Goal: Download file/media: Obtain a digital file from the website

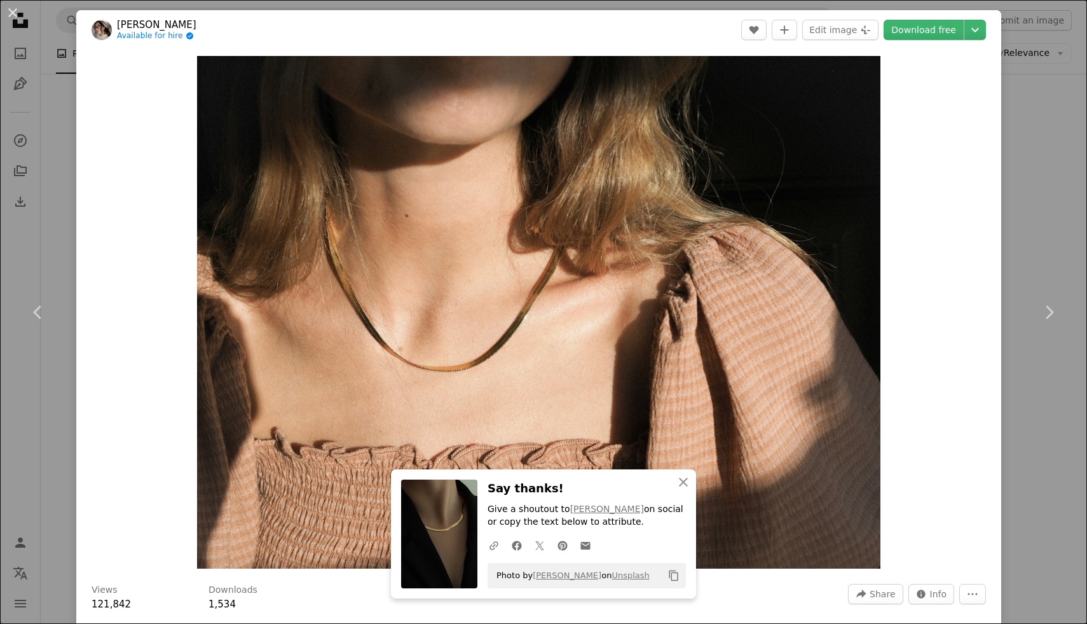
scroll to position [20403, 0]
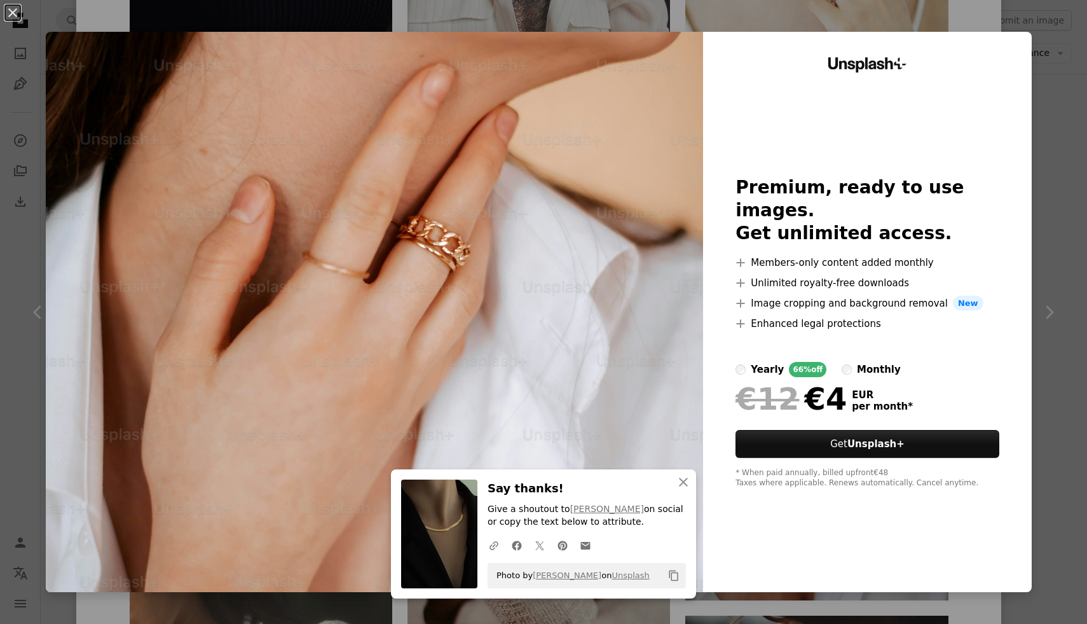
click at [718, 17] on div "An X shape An X shape Close Say thanks! Give a shoutout to Cat Han on social or…" at bounding box center [543, 312] width 1087 height 624
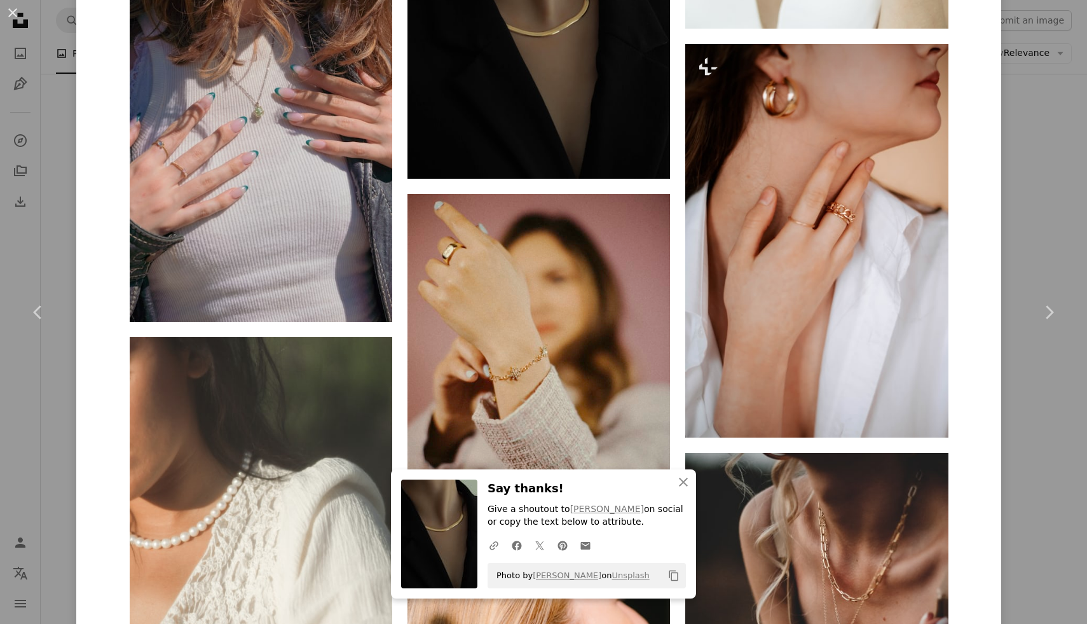
scroll to position [20570, 0]
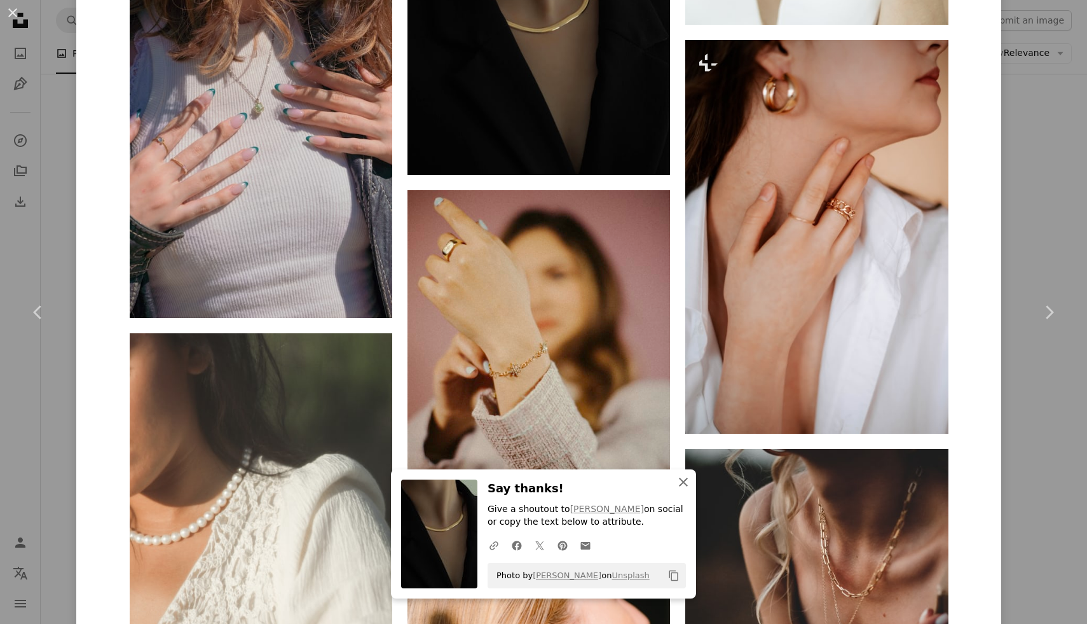
click at [680, 485] on icon "button" at bounding box center [683, 482] width 9 height 9
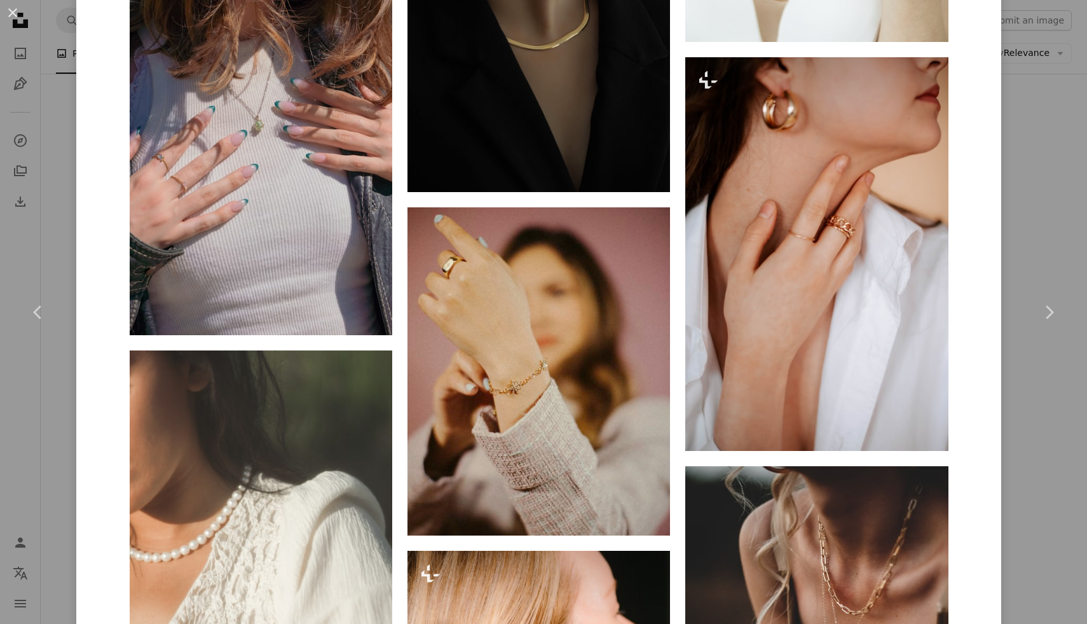
scroll to position [20656, 0]
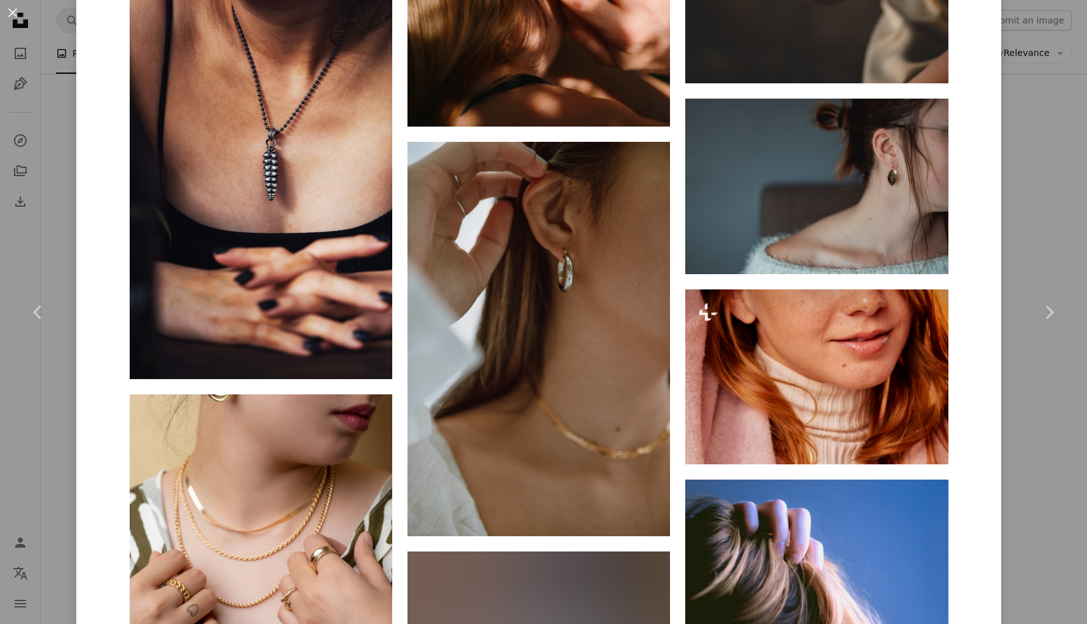
scroll to position [21270, 0]
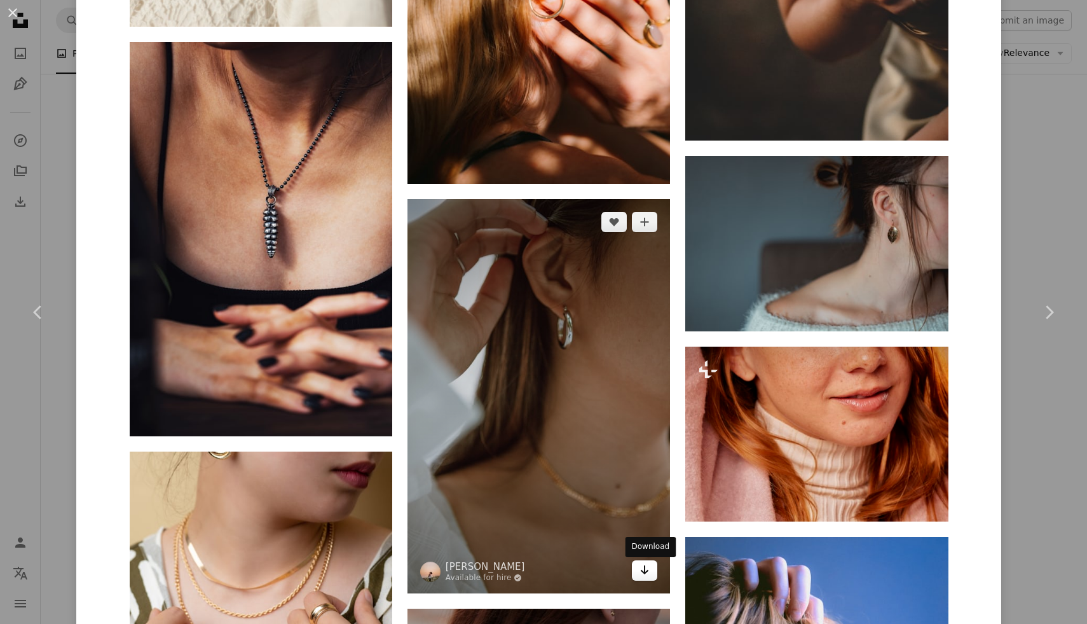
click at [649, 577] on icon "Arrow pointing down" at bounding box center [645, 569] width 10 height 15
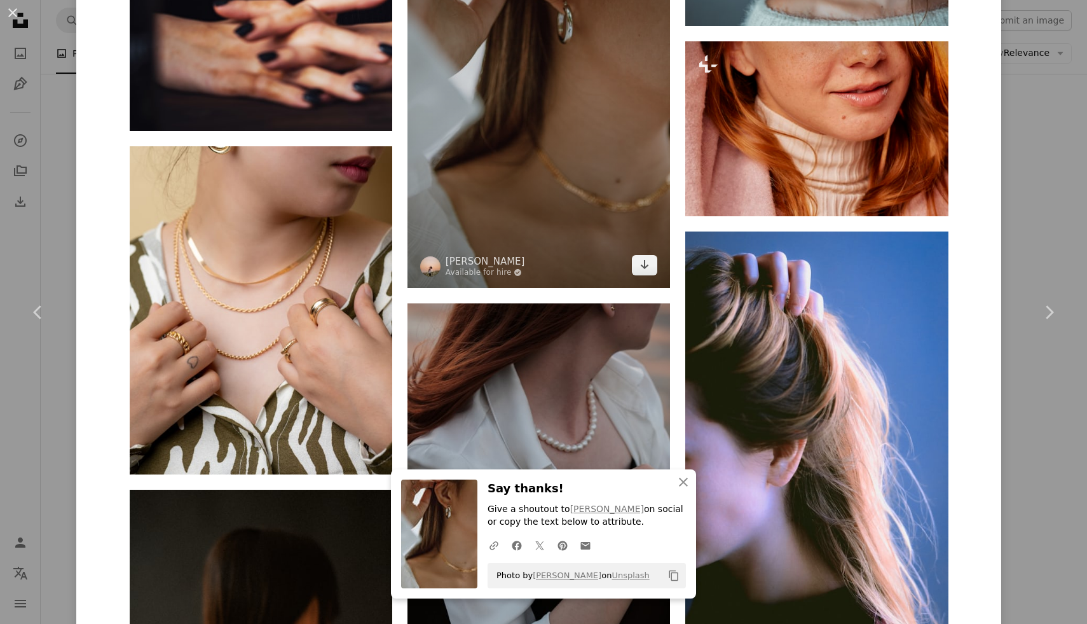
scroll to position [21584, 0]
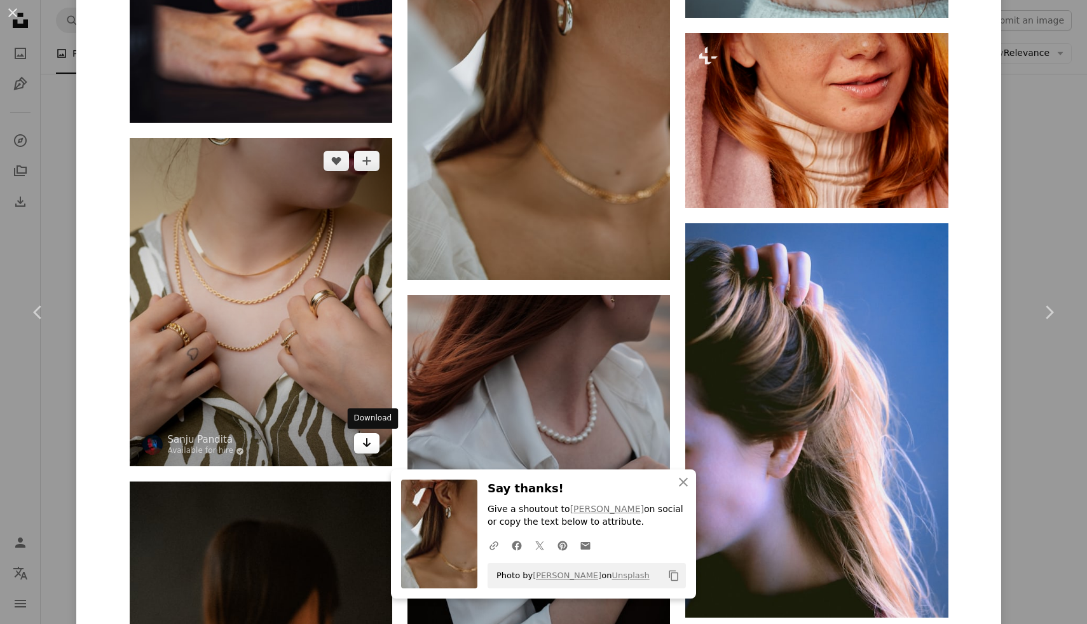
click at [372, 450] on icon "Arrow pointing down" at bounding box center [367, 442] width 10 height 15
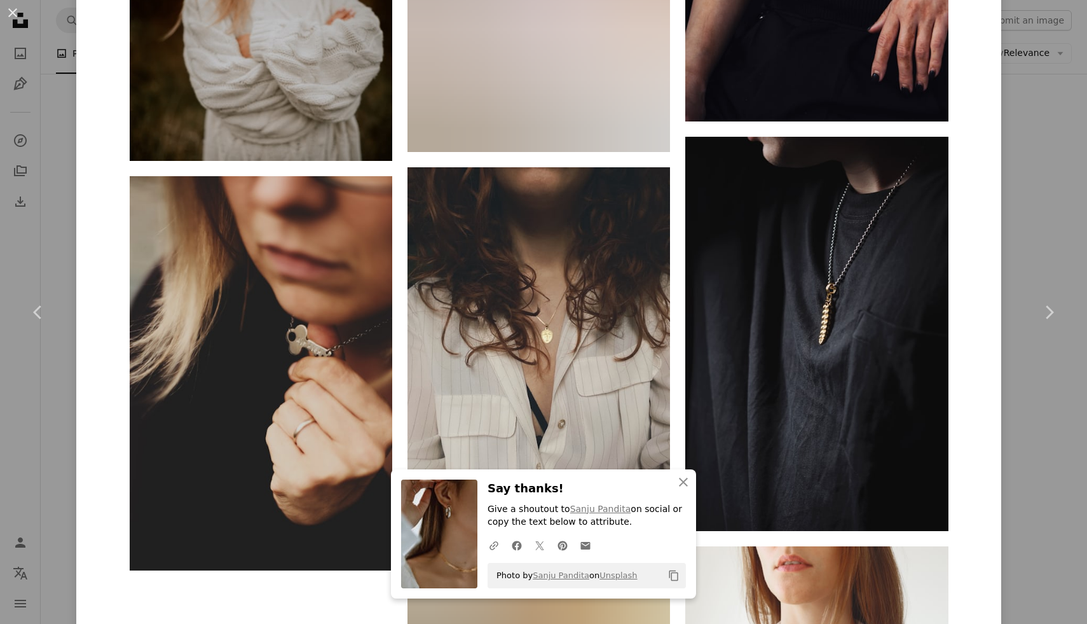
scroll to position [22922, 0]
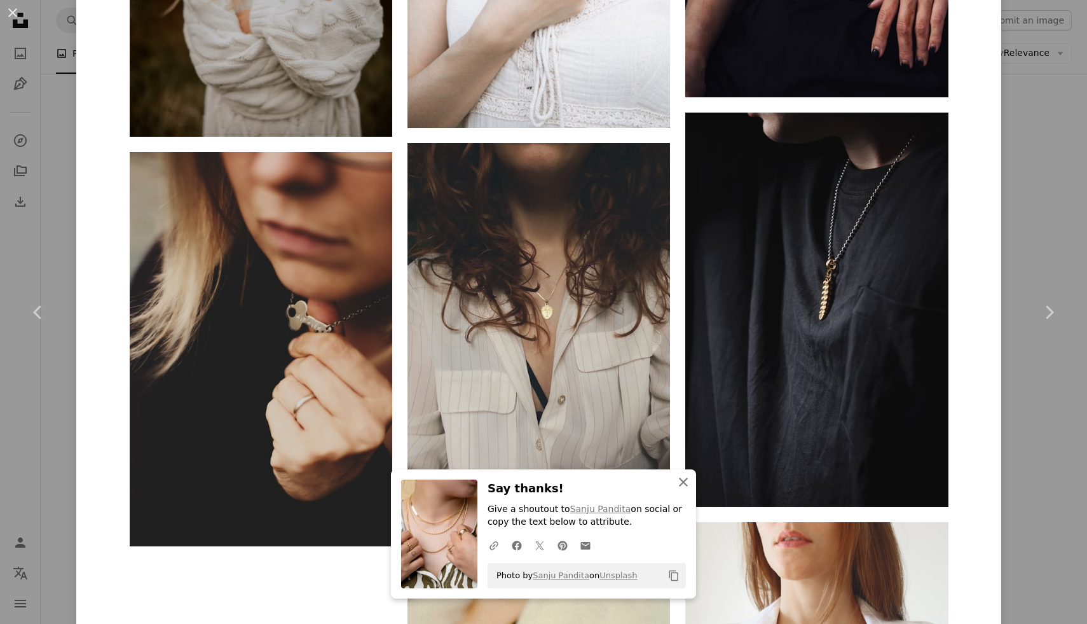
click at [684, 476] on icon "An X shape" at bounding box center [683, 481] width 15 height 15
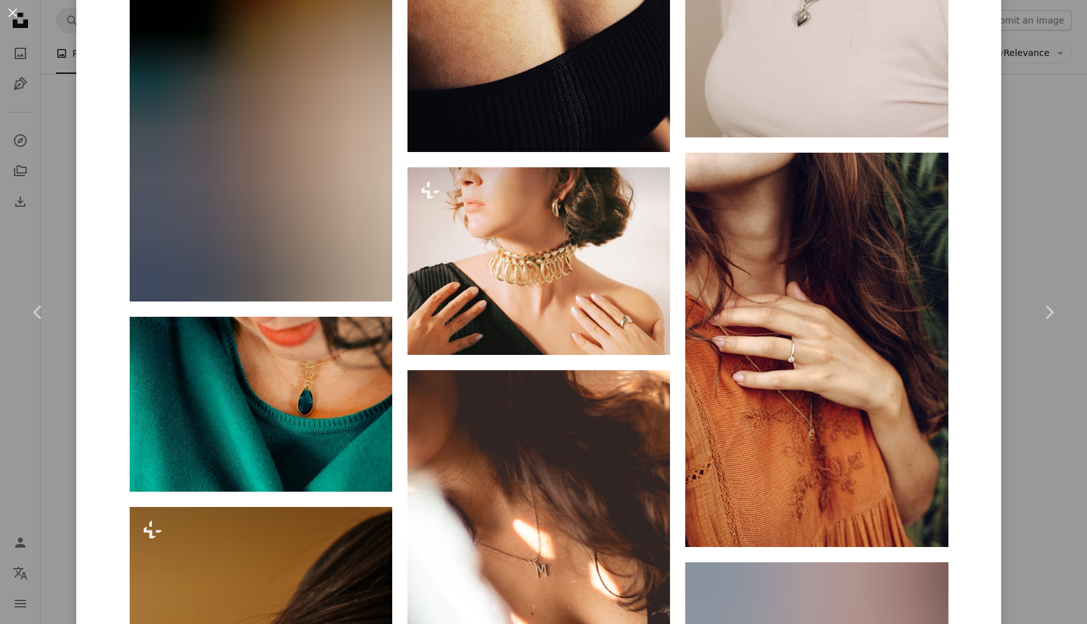
scroll to position [24712, 0]
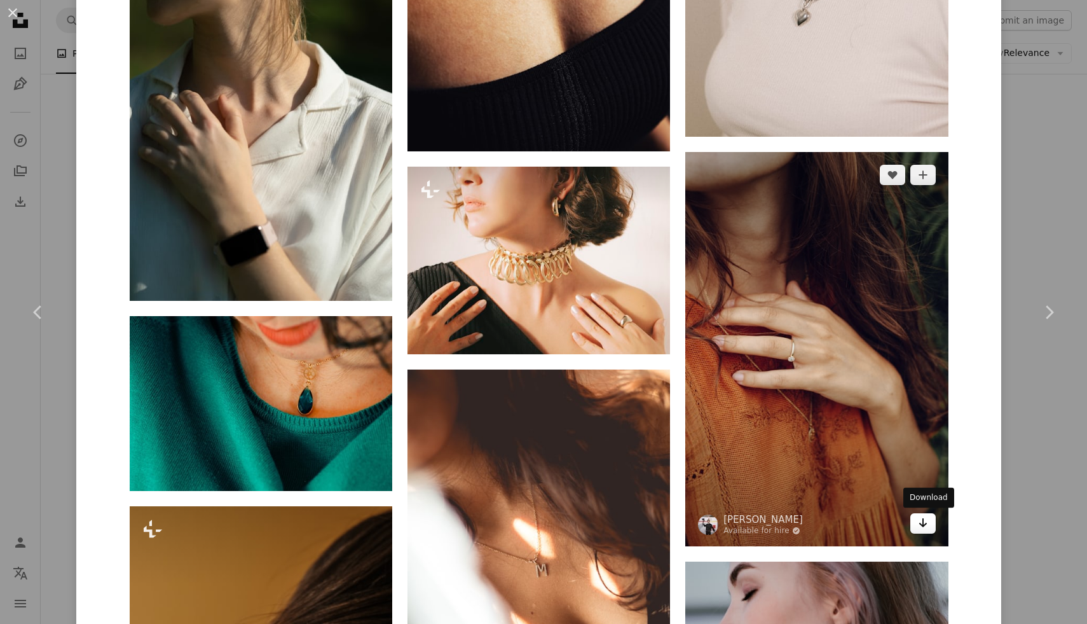
click at [925, 520] on icon "Arrow pointing down" at bounding box center [923, 522] width 10 height 15
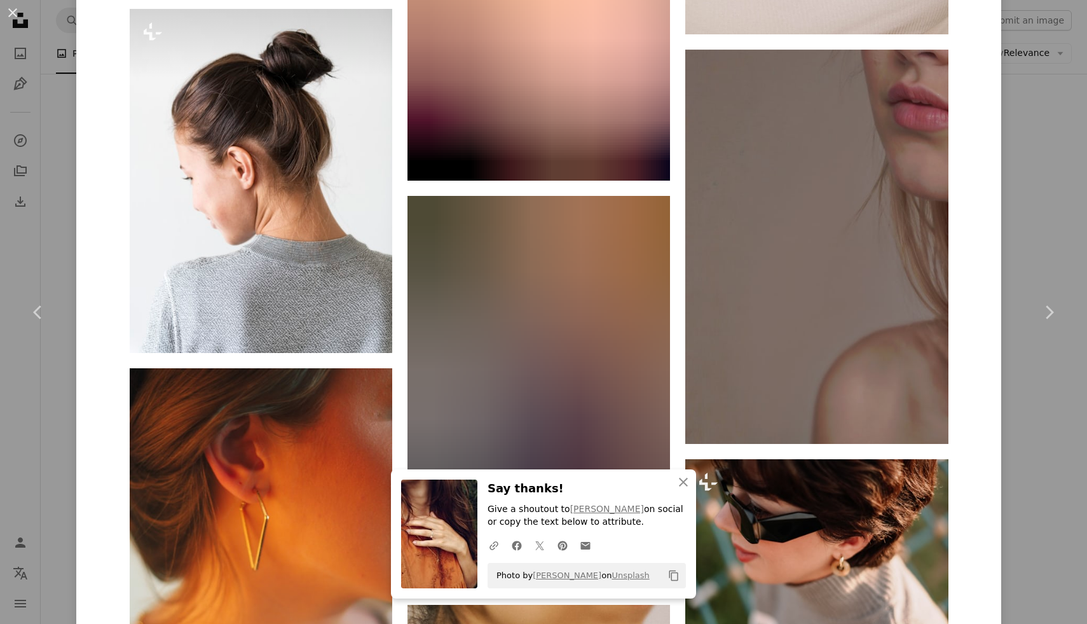
scroll to position [29329, 0]
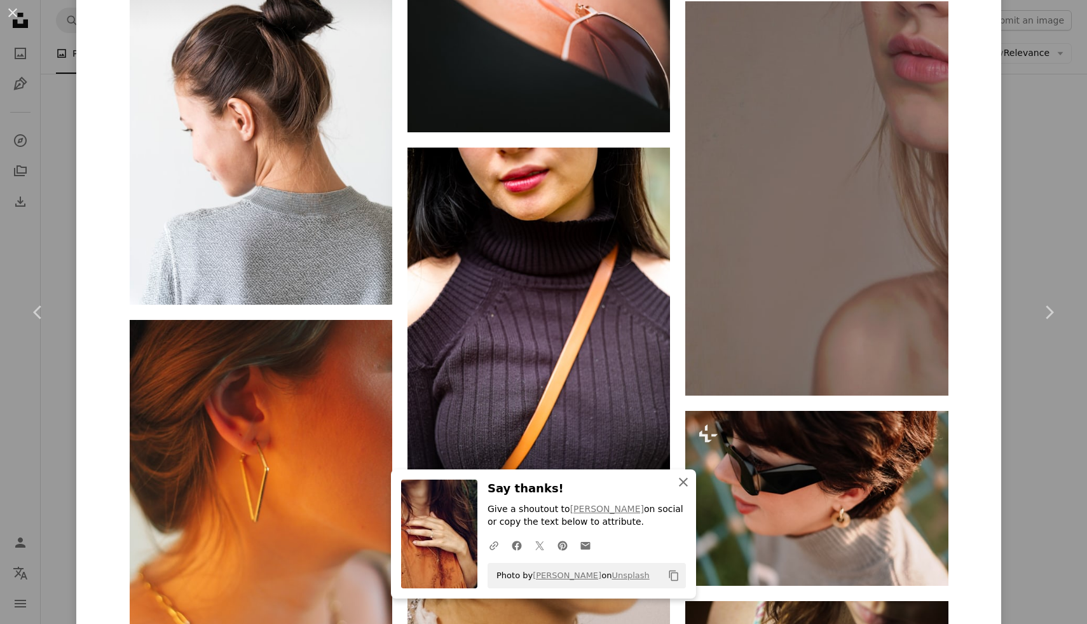
click at [689, 480] on icon "An X shape" at bounding box center [683, 481] width 15 height 15
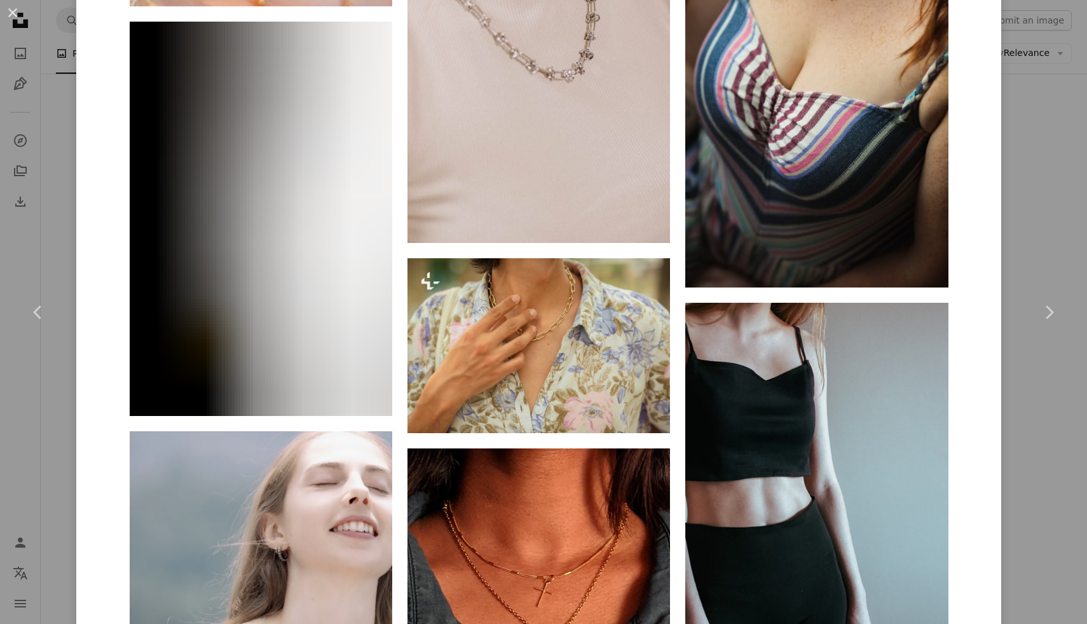
scroll to position [30068, 0]
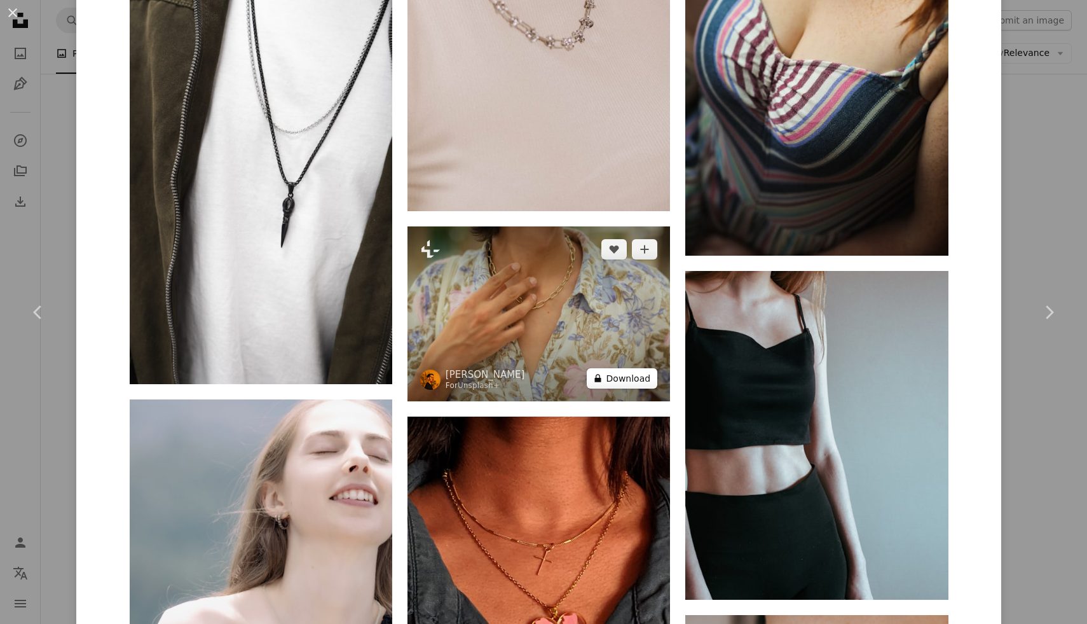
click at [652, 385] on button "A lock Download" at bounding box center [622, 378] width 71 height 20
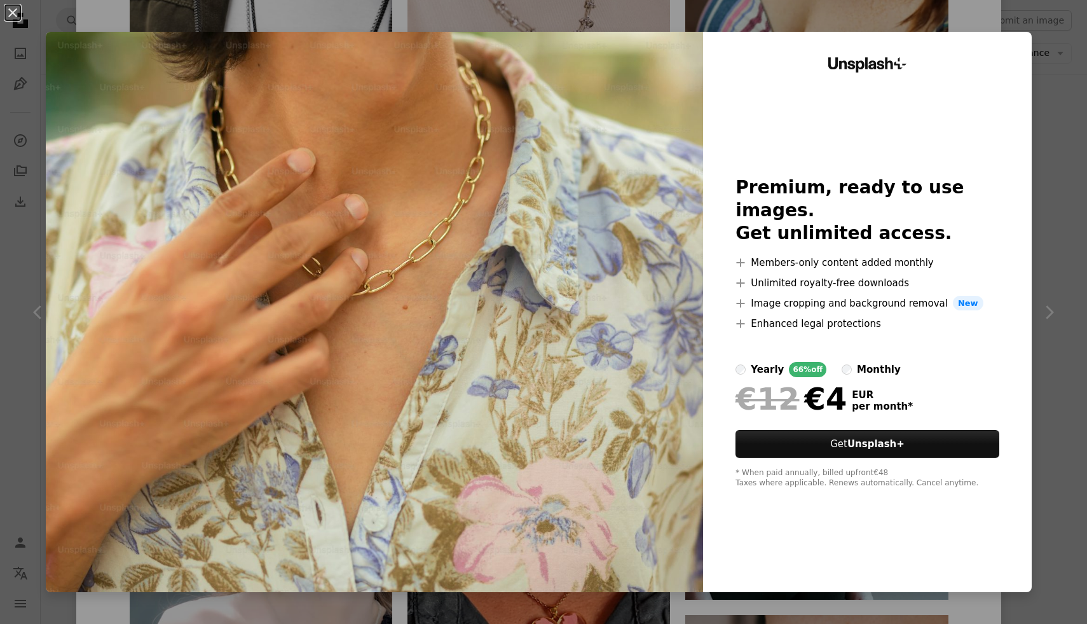
click at [988, 19] on div "An X shape Unsplash+ Premium, ready to use images. Get unlimited access. A plus…" at bounding box center [543, 312] width 1087 height 624
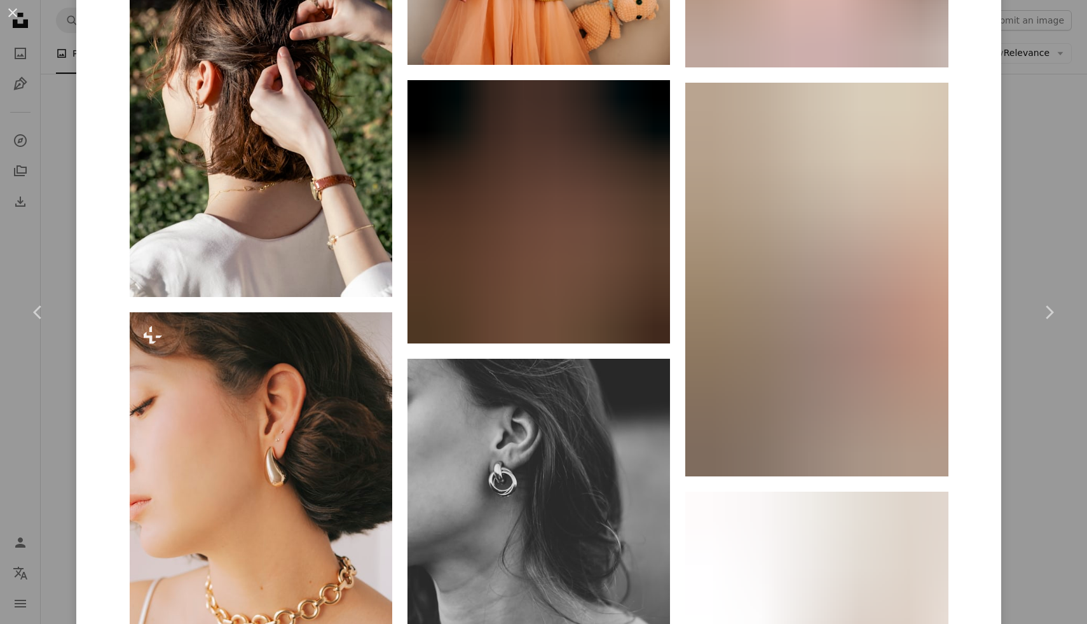
scroll to position [31367, 0]
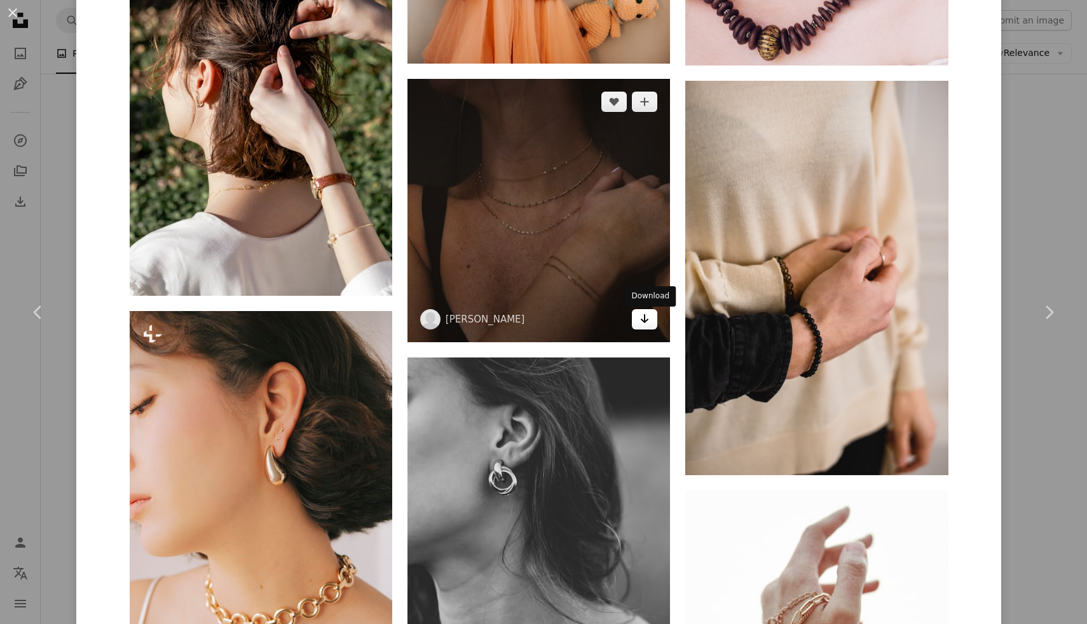
click at [650, 324] on icon "Arrow pointing down" at bounding box center [645, 318] width 10 height 15
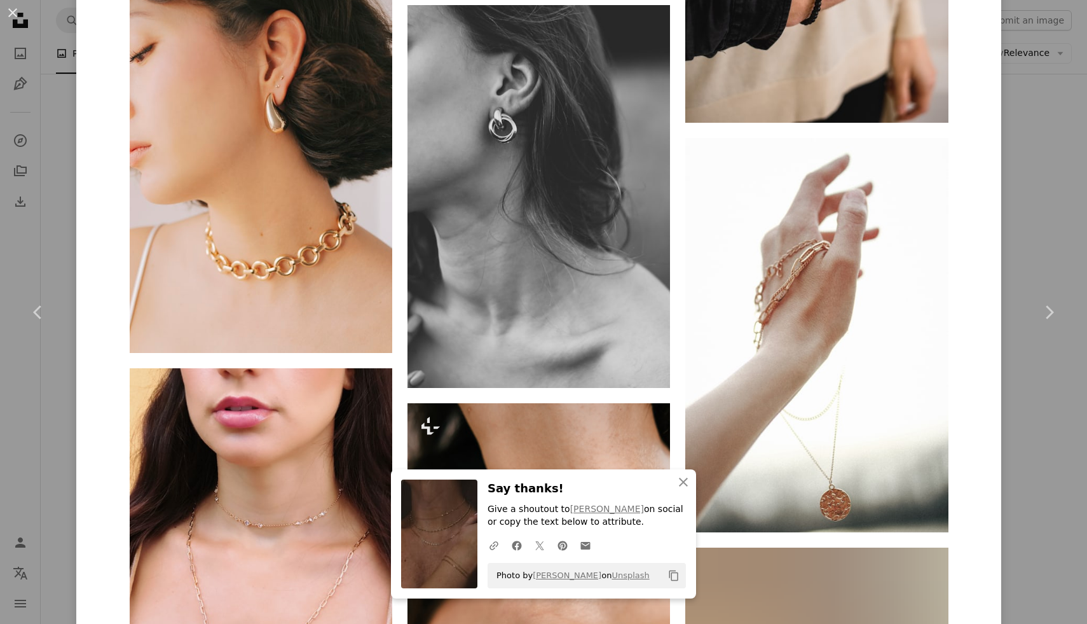
scroll to position [31722, 0]
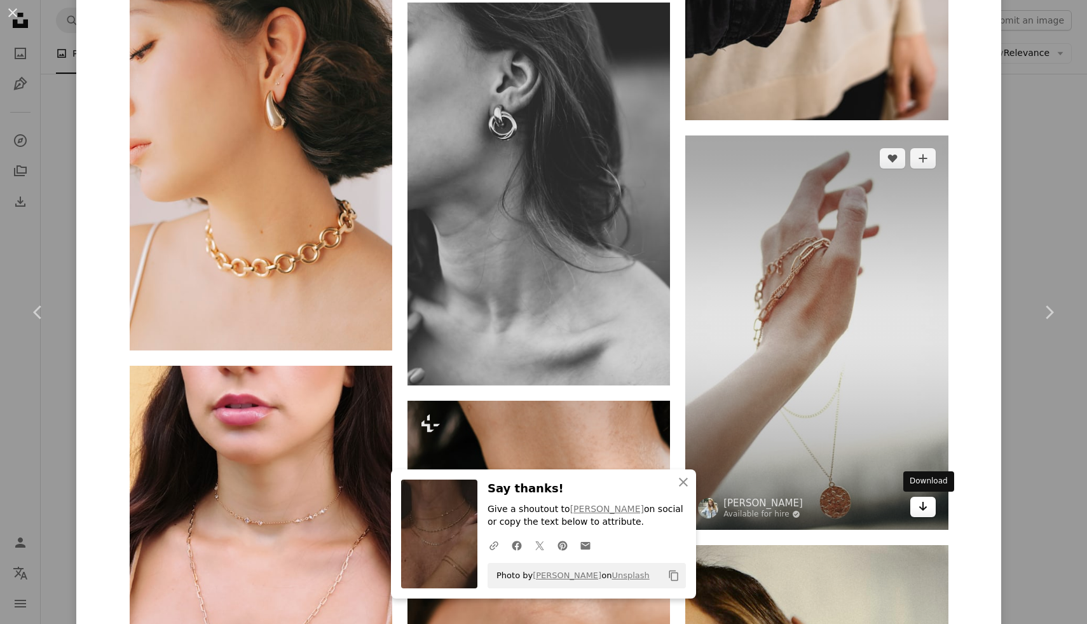
click at [924, 506] on icon "Arrow pointing down" at bounding box center [923, 506] width 10 height 15
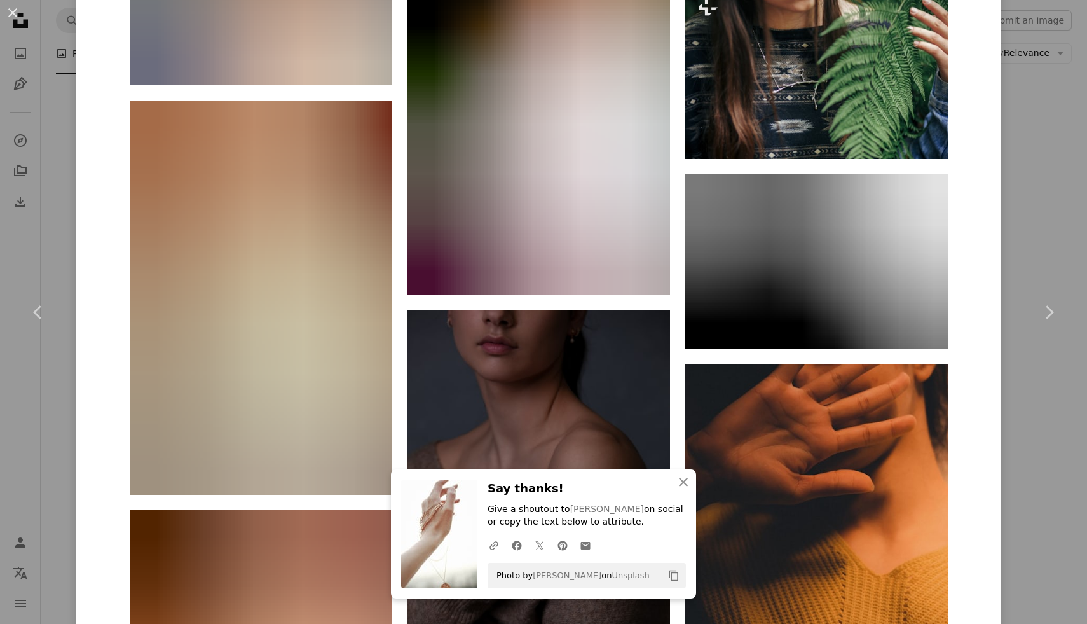
scroll to position [33175, 0]
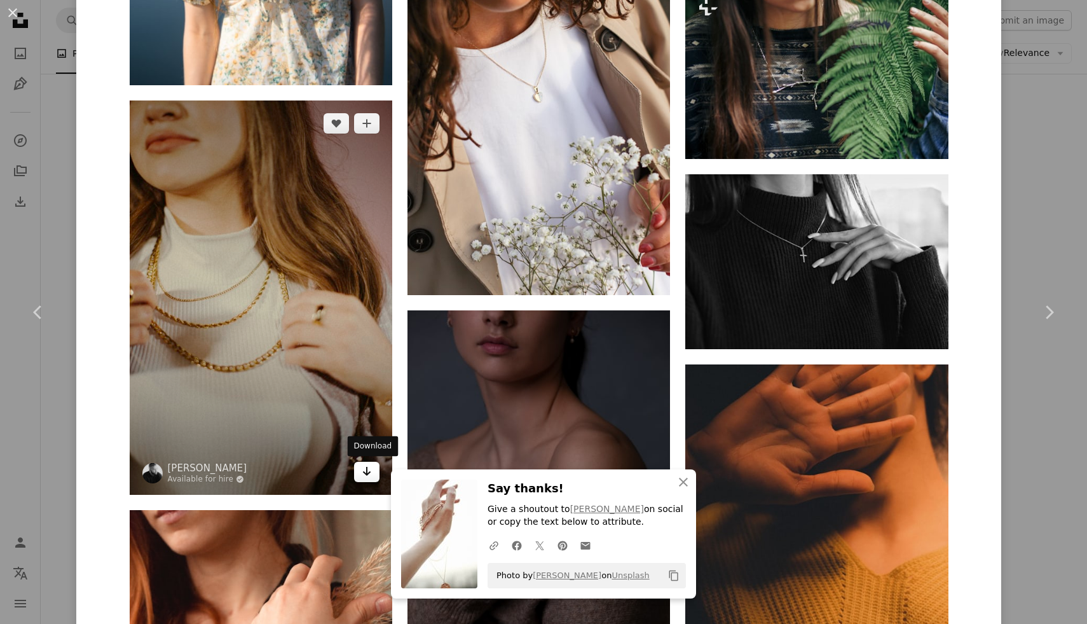
click at [369, 474] on icon "Arrow pointing down" at bounding box center [367, 471] width 10 height 15
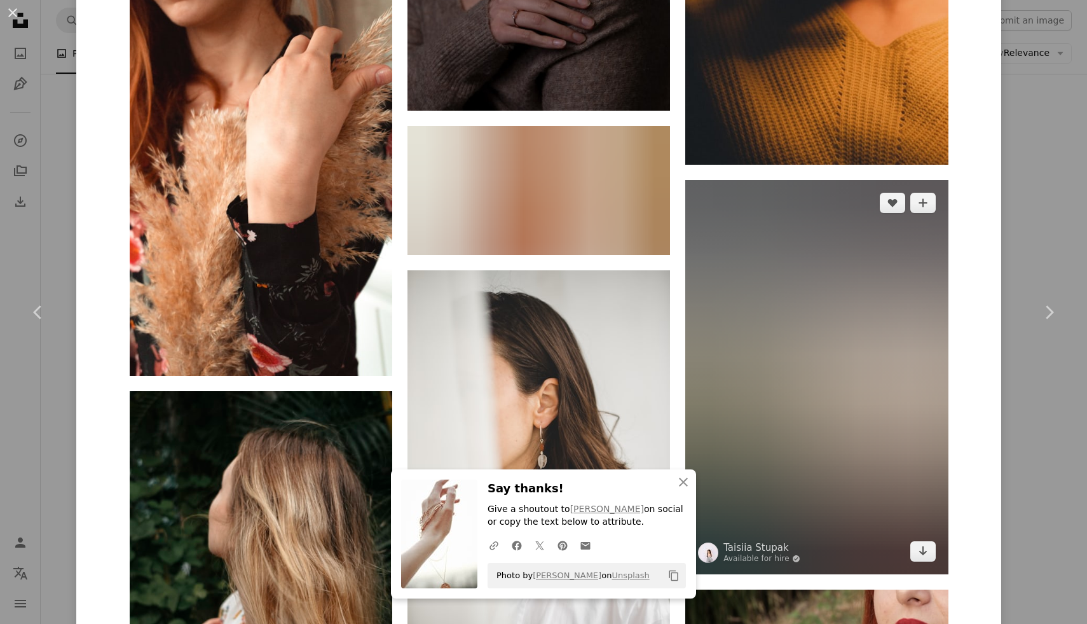
scroll to position [33714, 0]
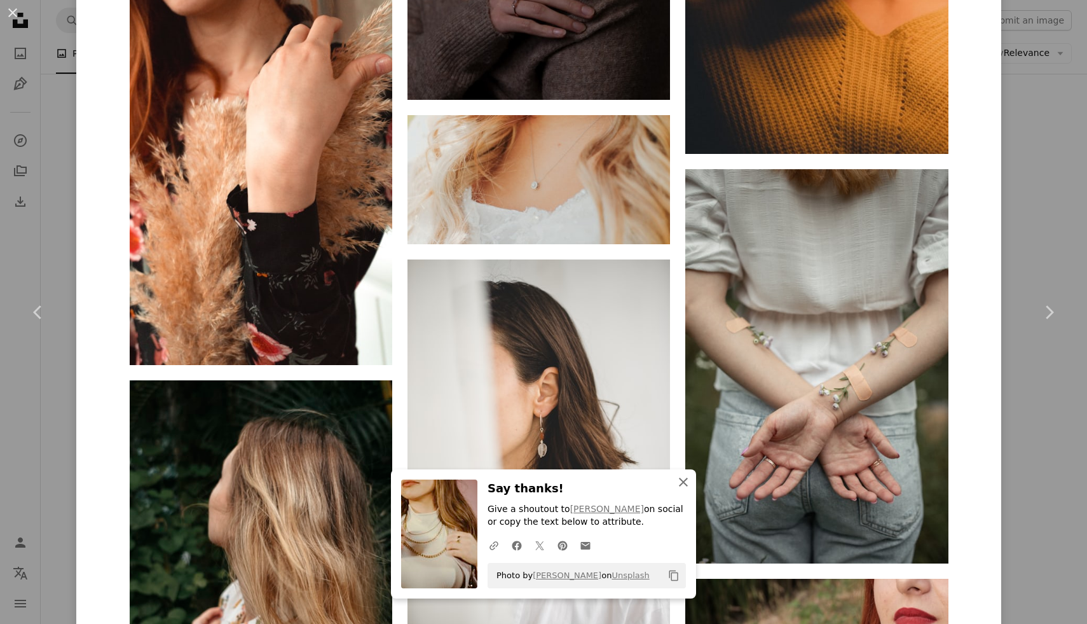
click at [682, 483] on icon "button" at bounding box center [683, 482] width 9 height 9
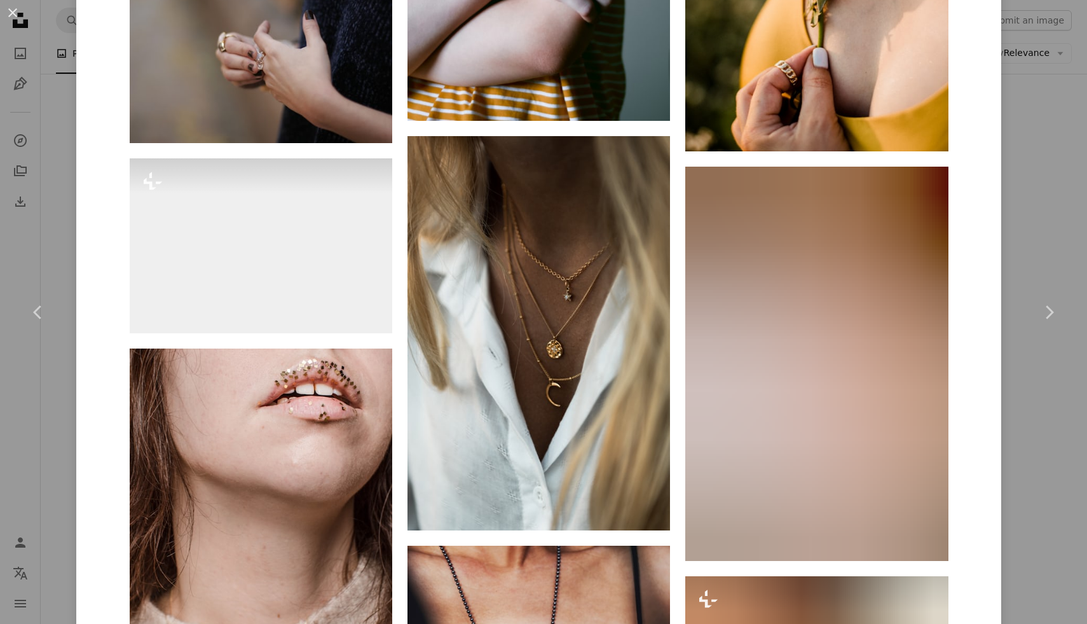
scroll to position [35137, 0]
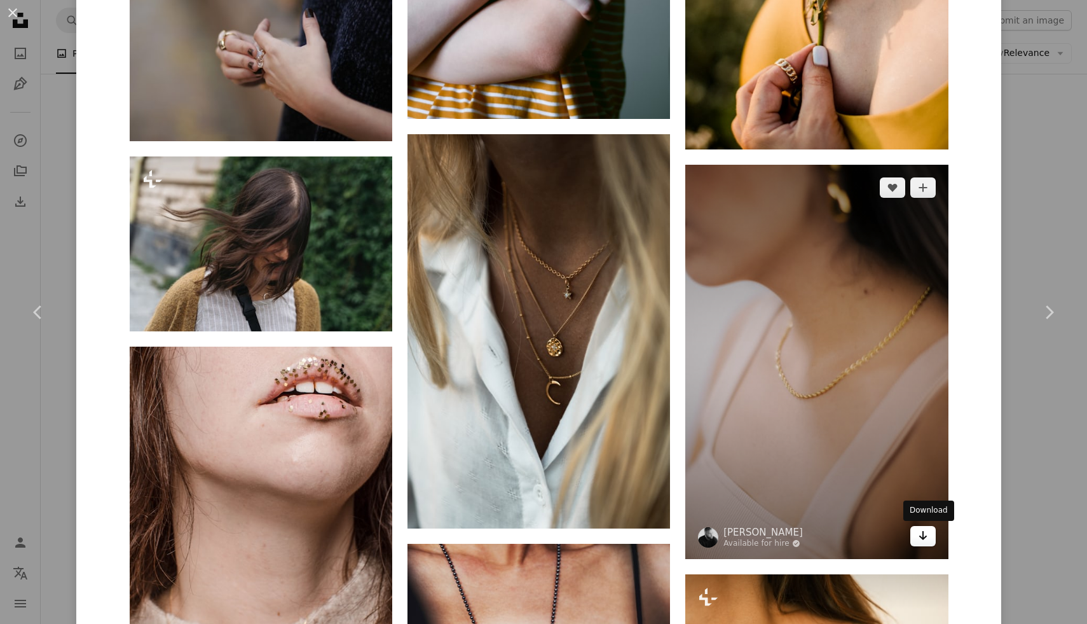
click at [928, 535] on icon "Arrow pointing down" at bounding box center [923, 535] width 10 height 15
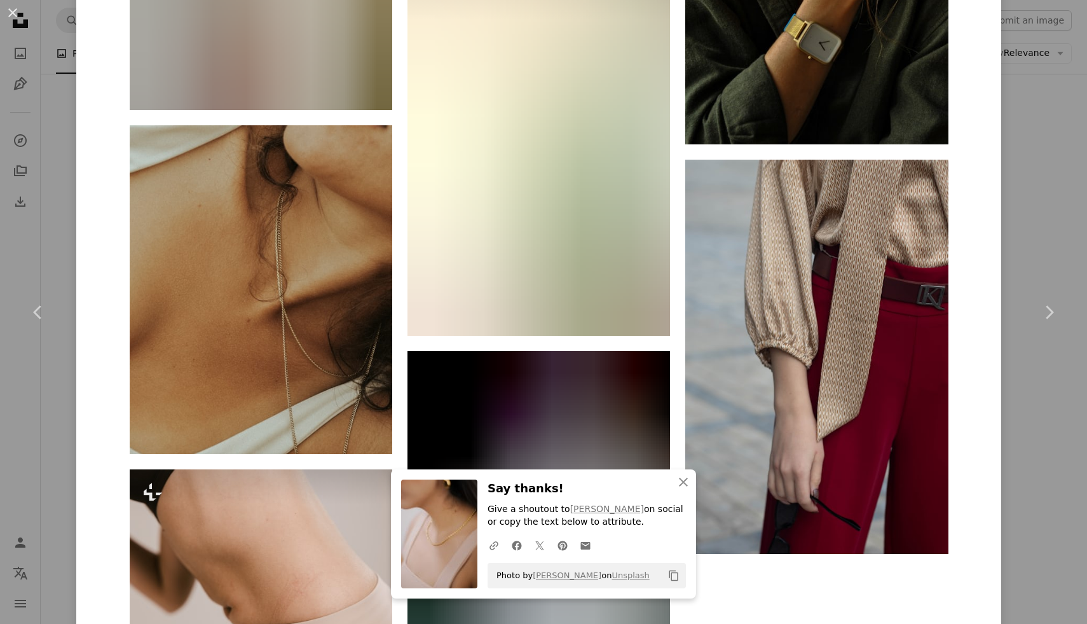
scroll to position [36152, 0]
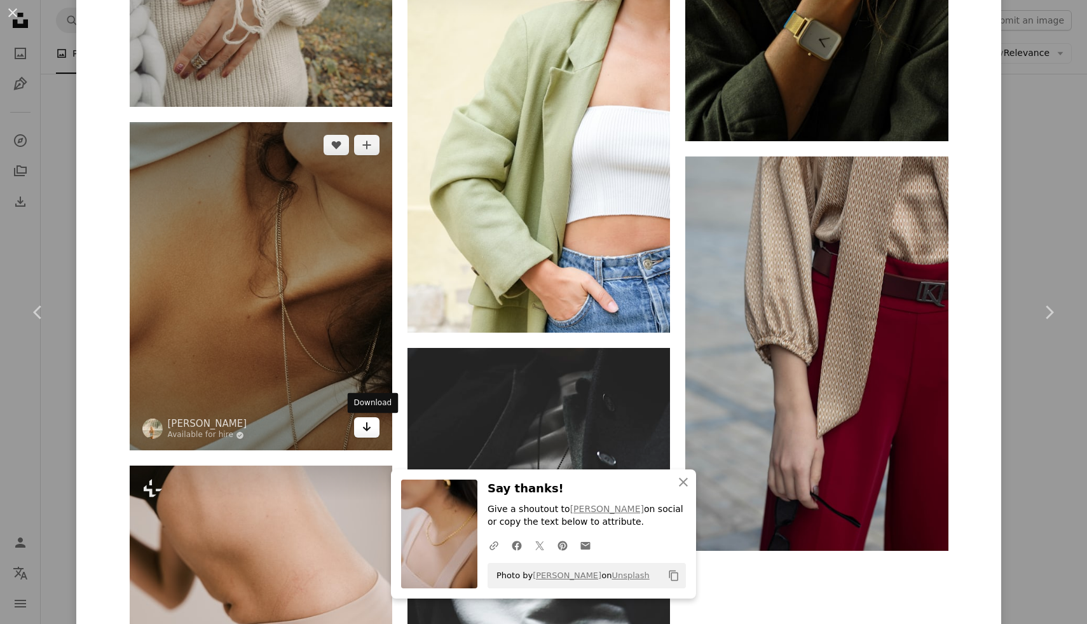
click at [371, 431] on icon "Download" at bounding box center [367, 426] width 8 height 9
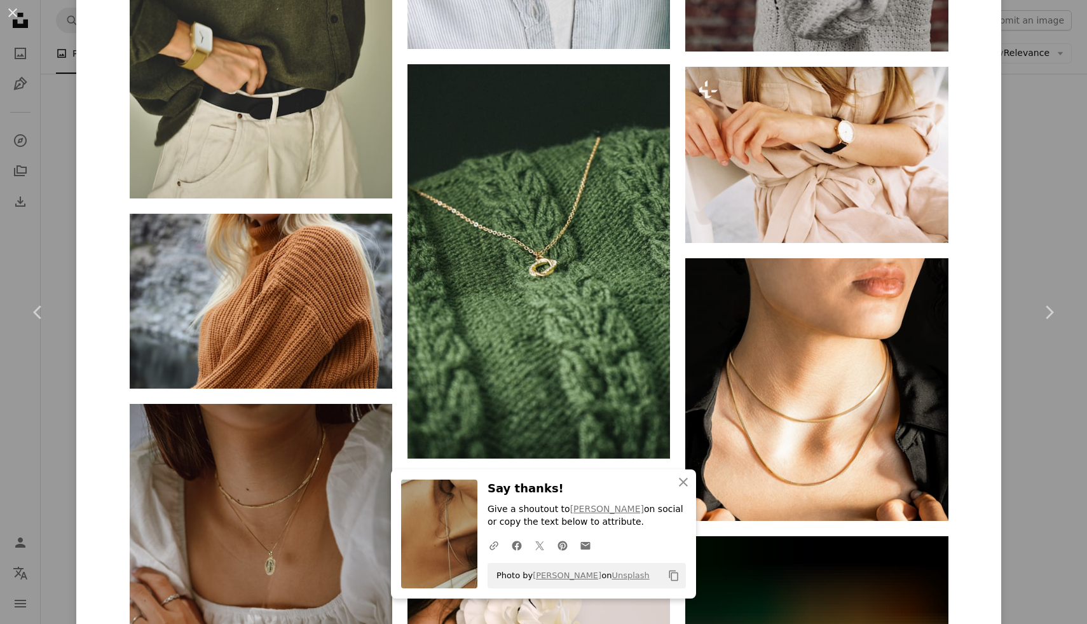
scroll to position [40085, 0]
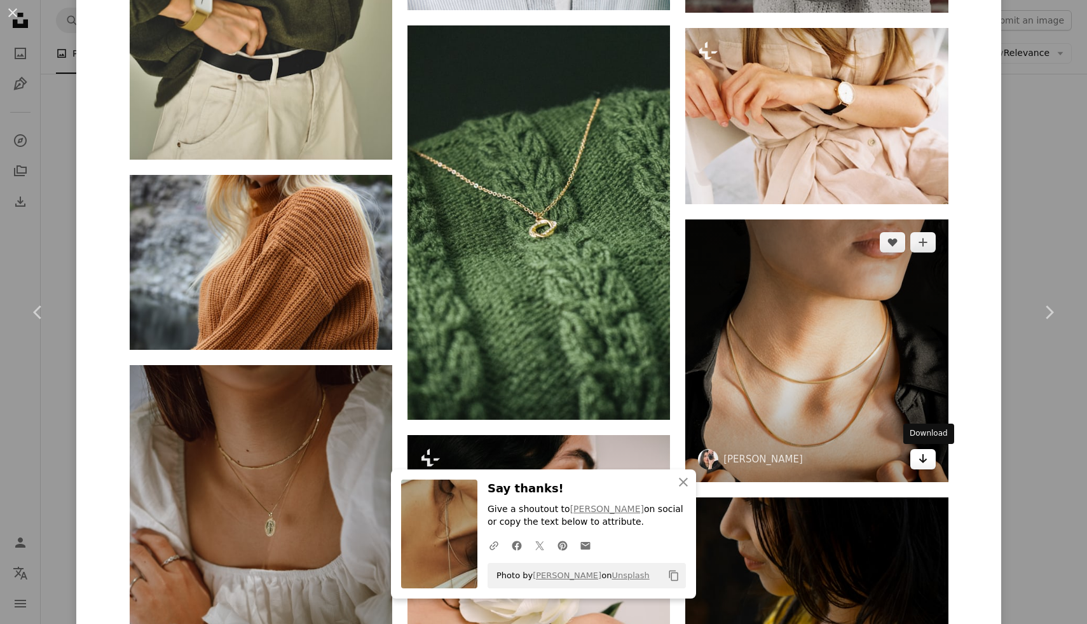
click at [935, 465] on link "Arrow pointing down" at bounding box center [923, 459] width 25 height 20
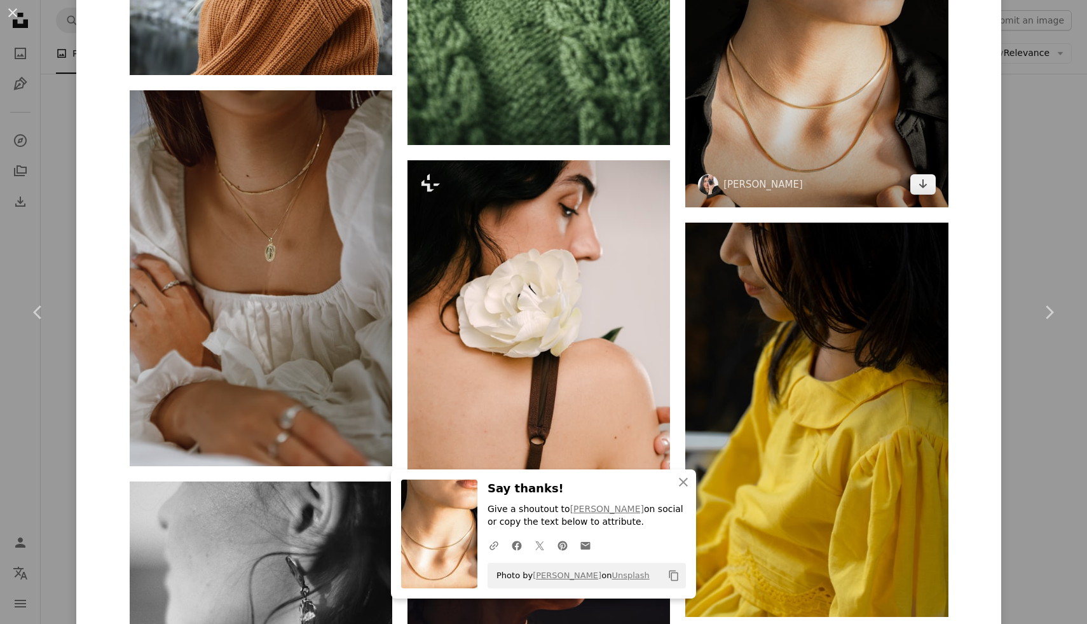
scroll to position [40361, 0]
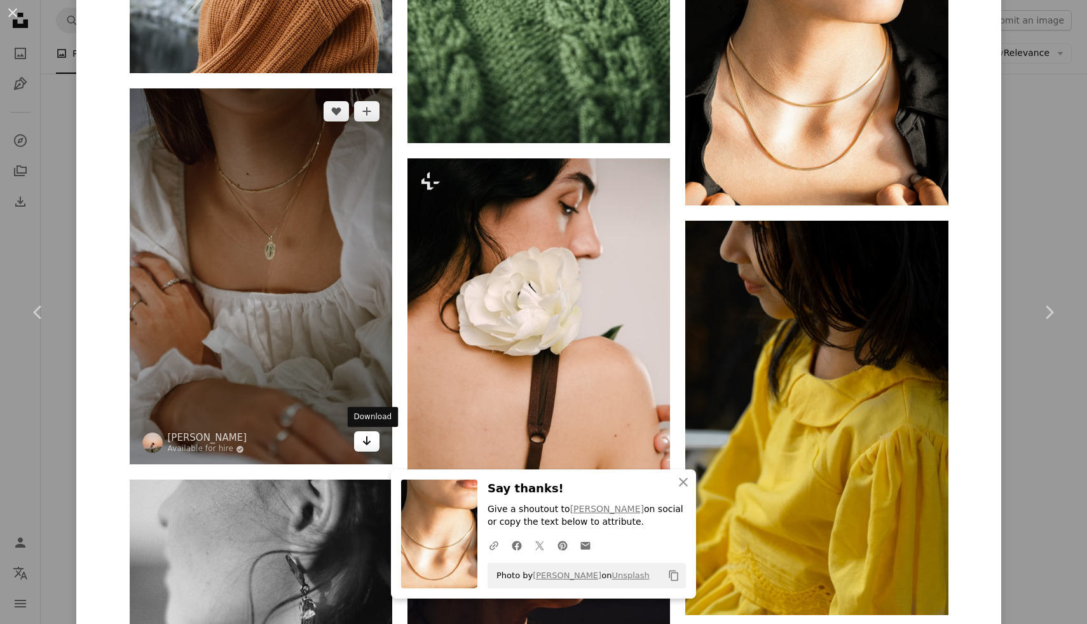
click at [366, 446] on link "Arrow pointing down" at bounding box center [366, 441] width 25 height 20
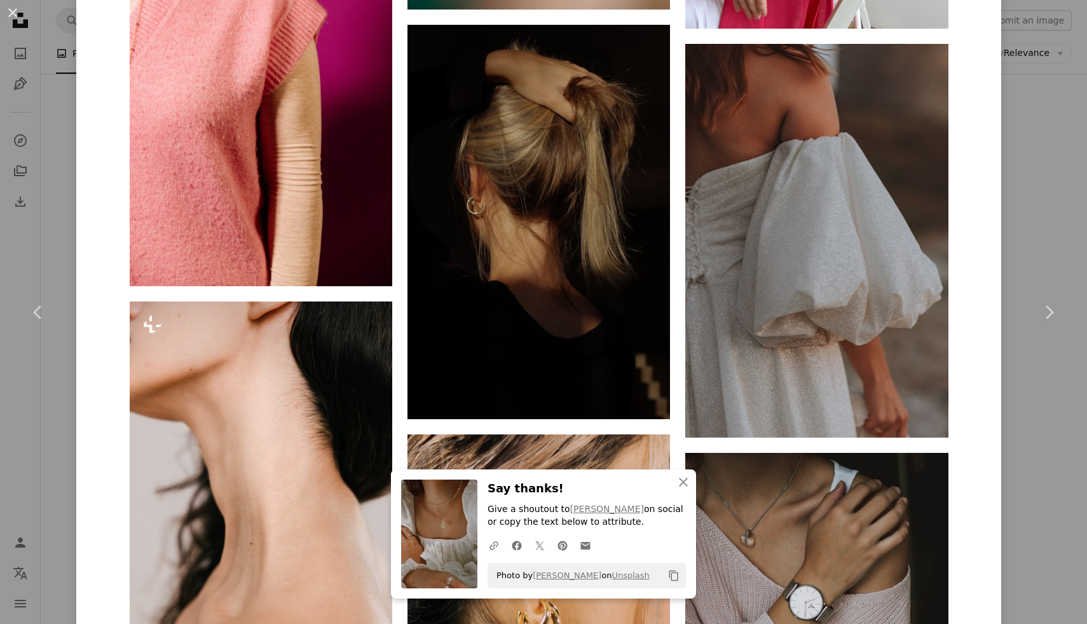
scroll to position [42737, 0]
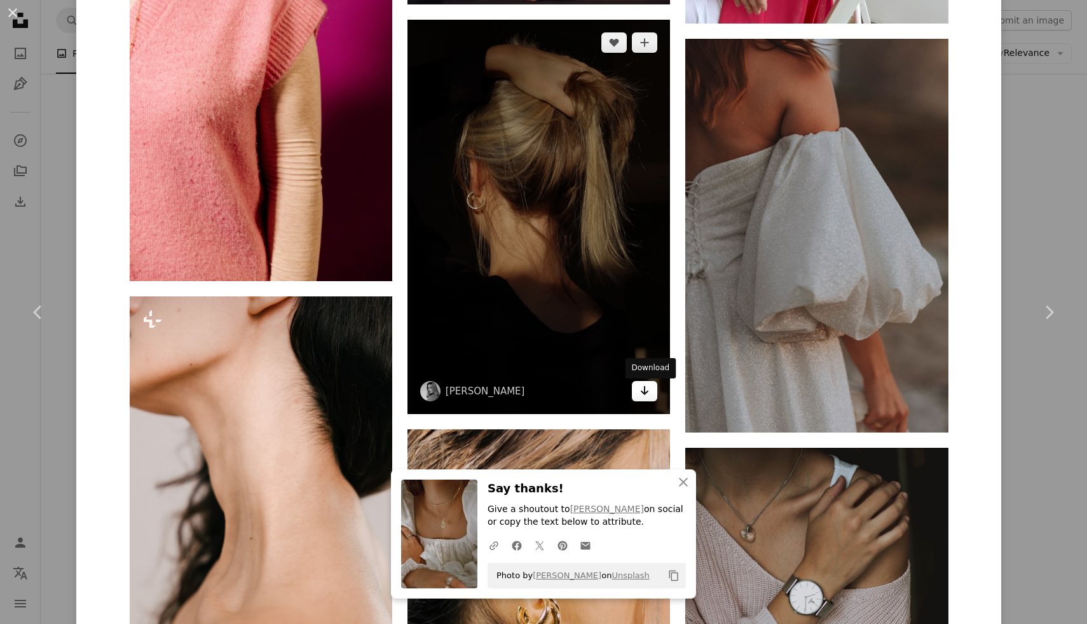
click at [650, 401] on link "Arrow pointing down" at bounding box center [644, 391] width 25 height 20
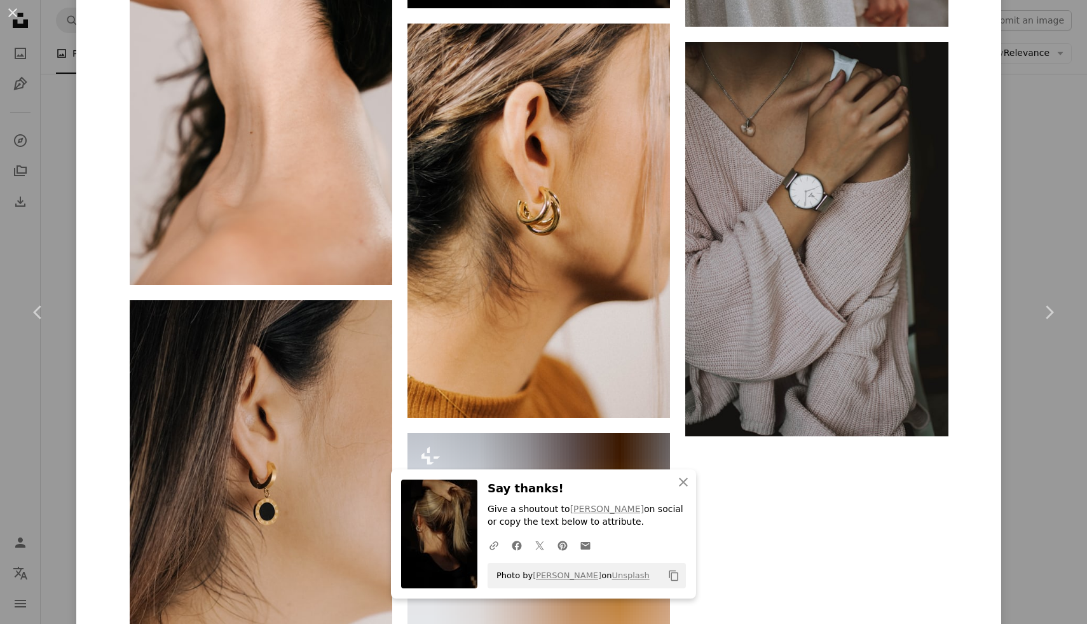
scroll to position [43155, 0]
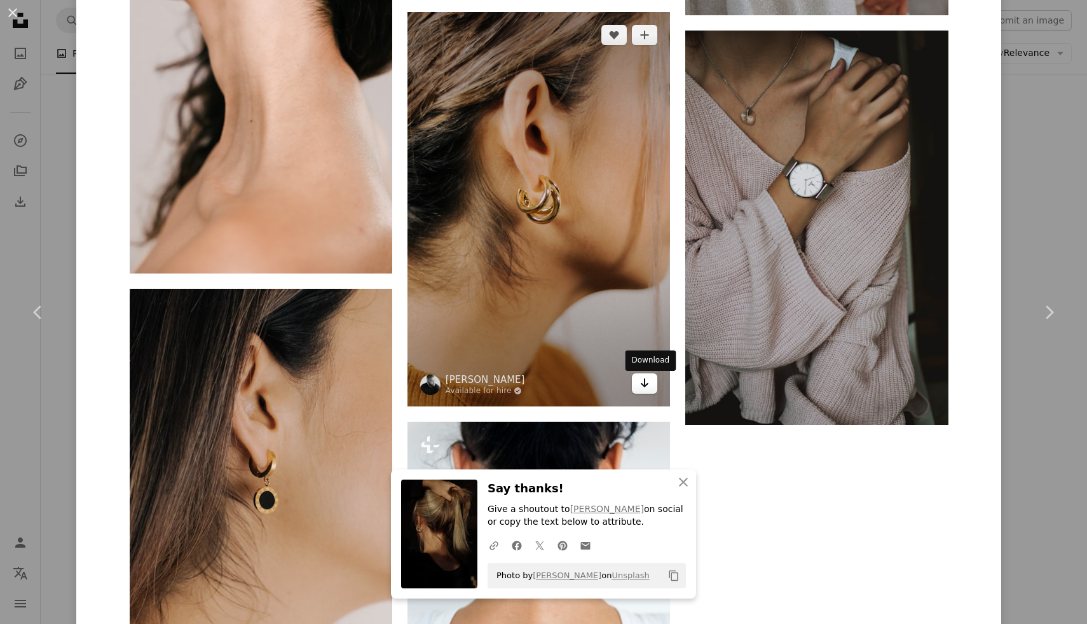
click at [655, 385] on link "Arrow pointing down" at bounding box center [644, 383] width 25 height 20
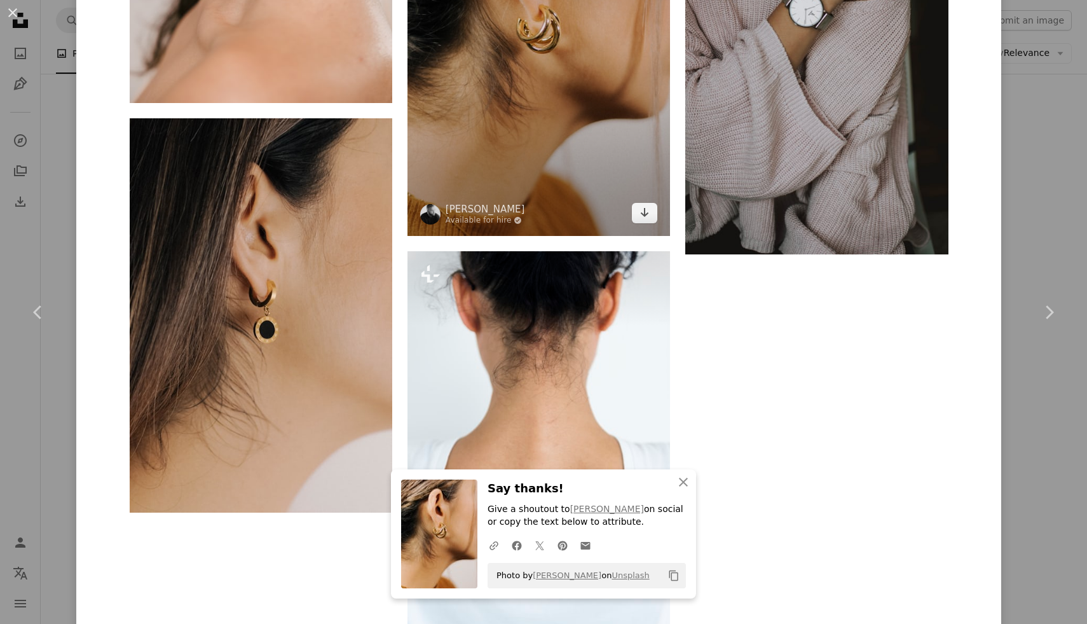
scroll to position [43357, 0]
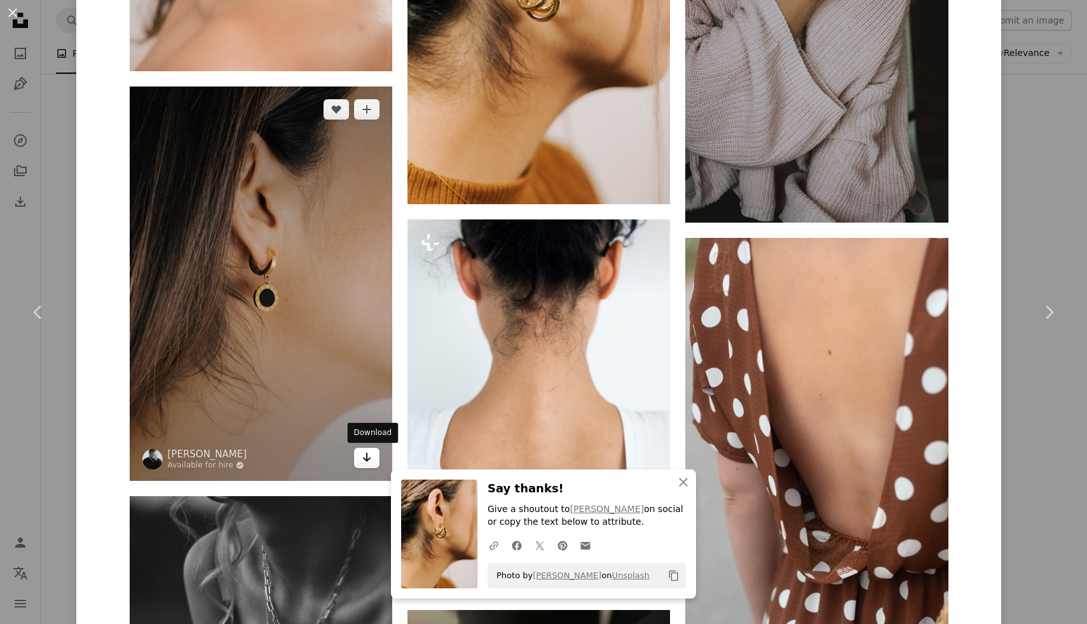
click at [371, 459] on icon "Download" at bounding box center [367, 457] width 8 height 9
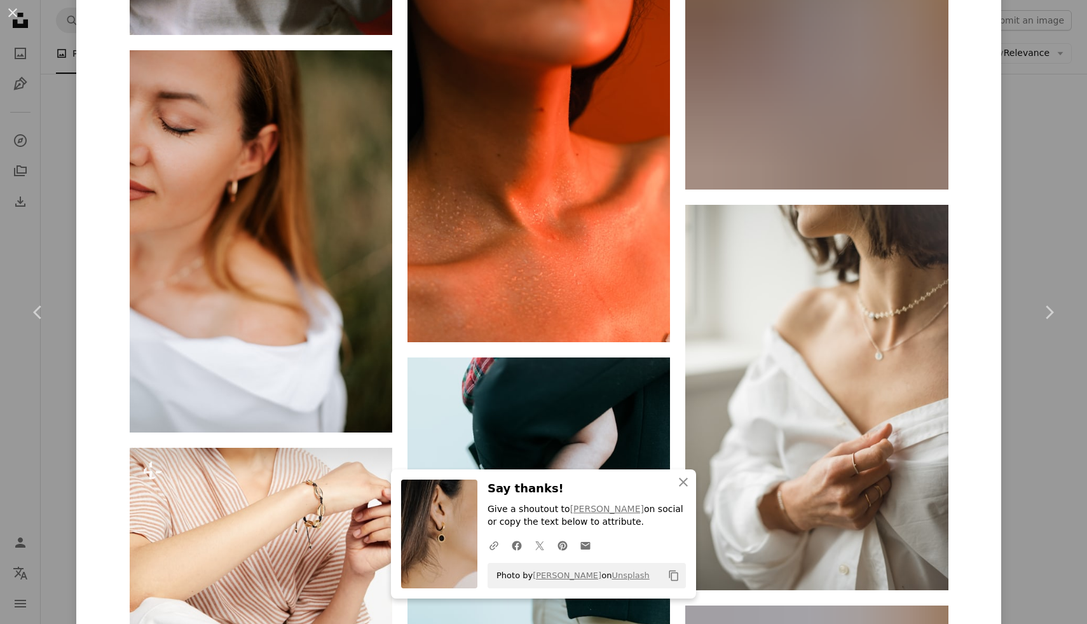
scroll to position [44628, 0]
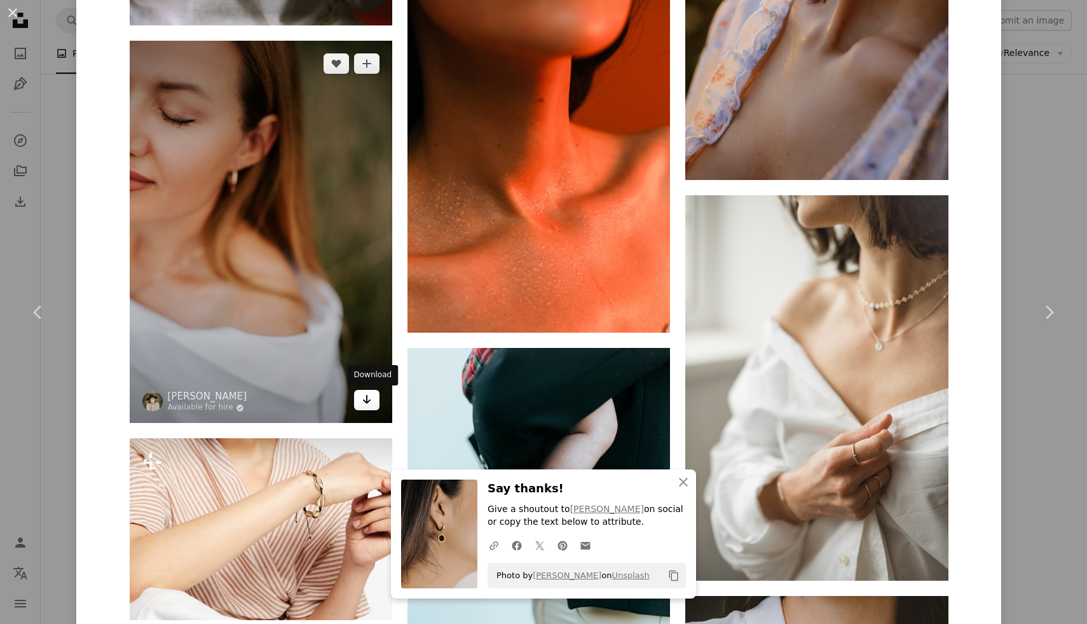
click at [371, 400] on icon "Download" at bounding box center [367, 399] width 8 height 9
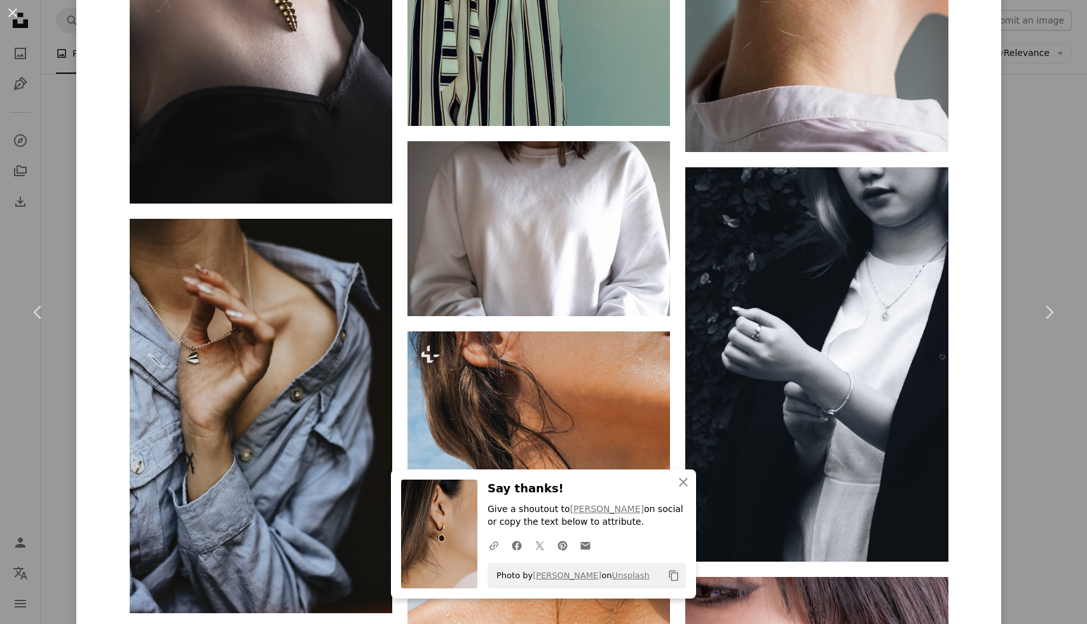
scroll to position [47049, 0]
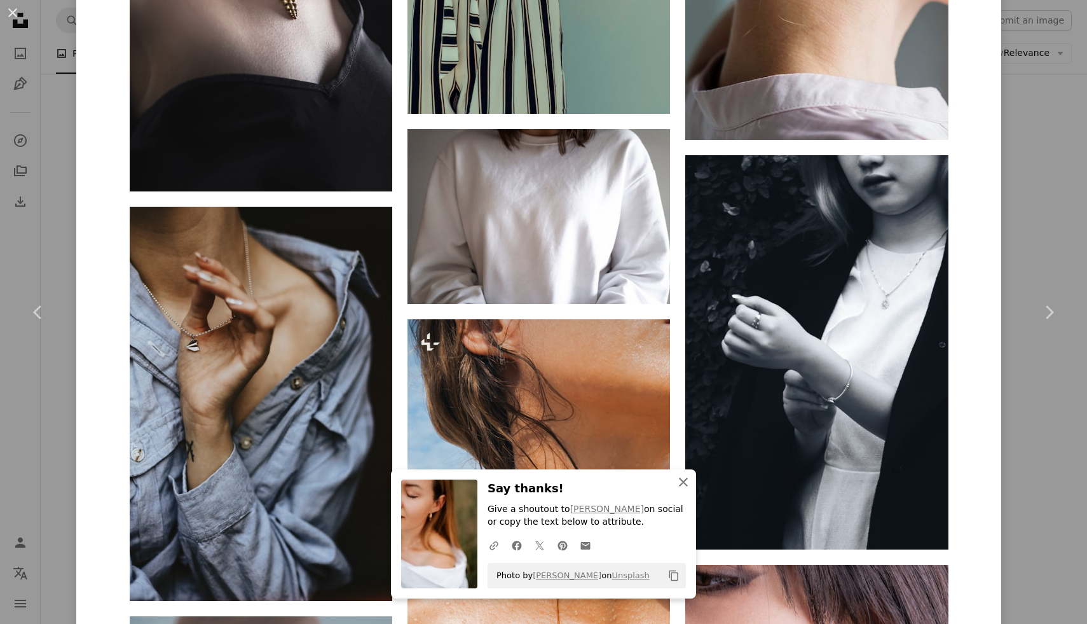
click at [682, 483] on icon "button" at bounding box center [683, 482] width 9 height 9
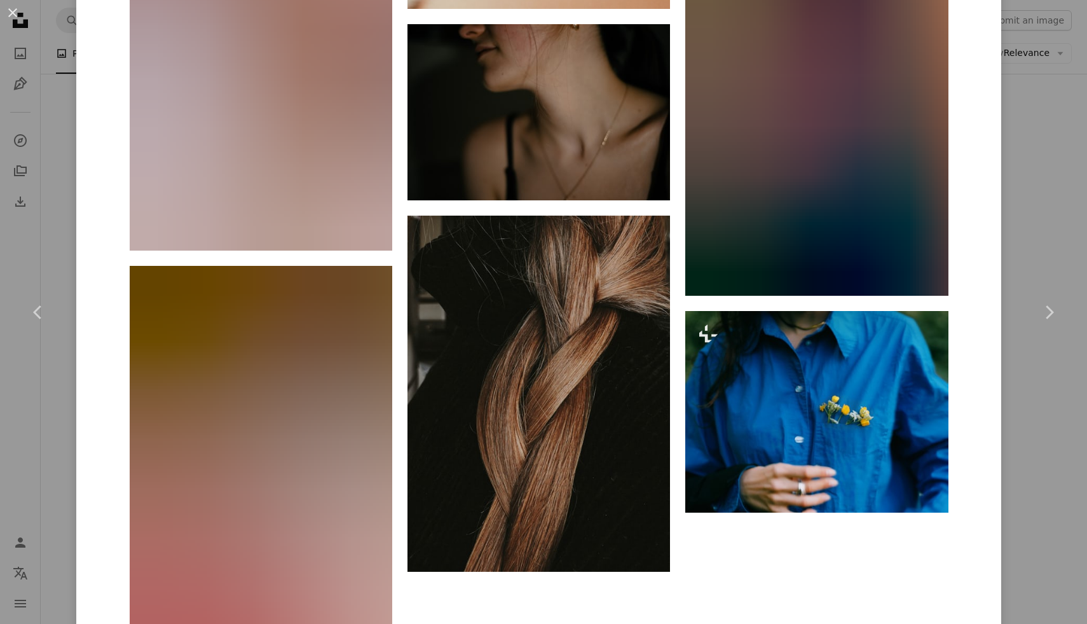
scroll to position [50405, 0]
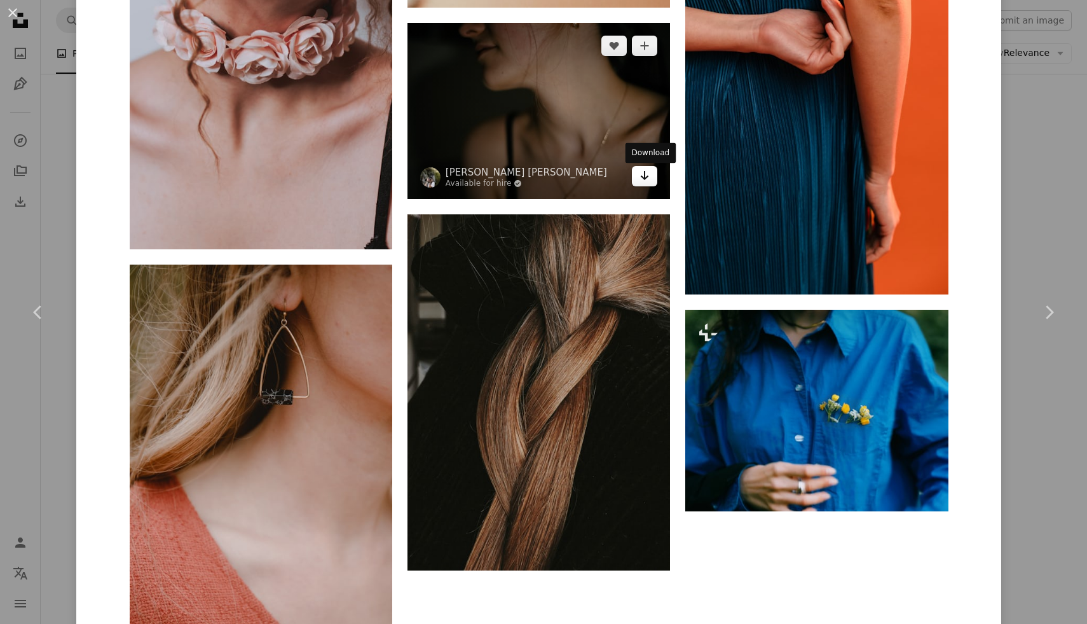
click at [649, 179] on icon "Download" at bounding box center [645, 175] width 8 height 9
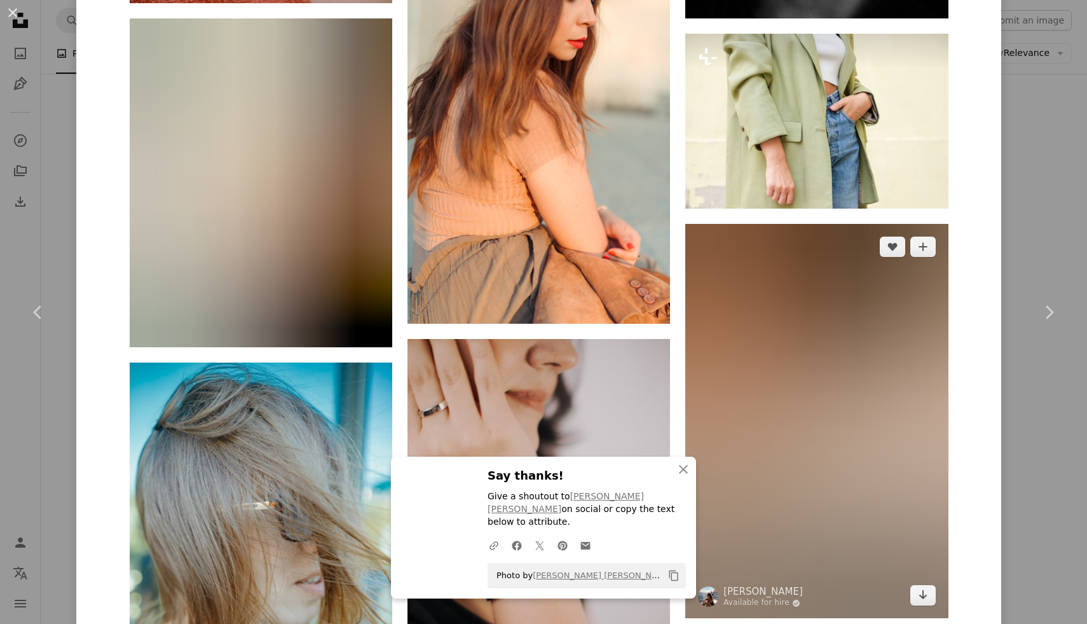
scroll to position [51076, 0]
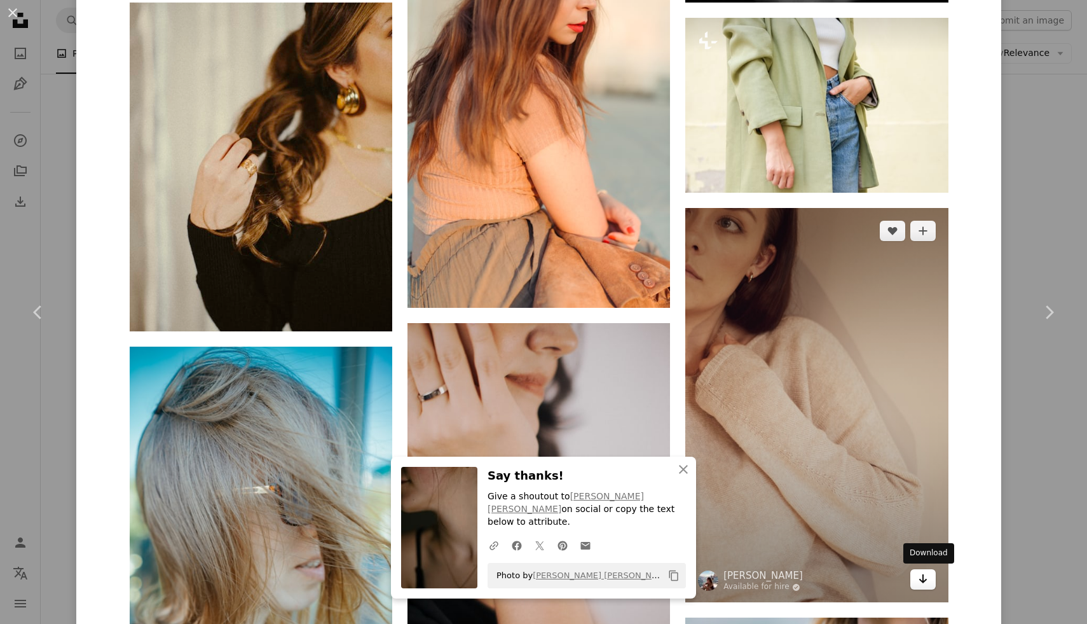
click at [928, 582] on icon "Arrow pointing down" at bounding box center [923, 578] width 10 height 15
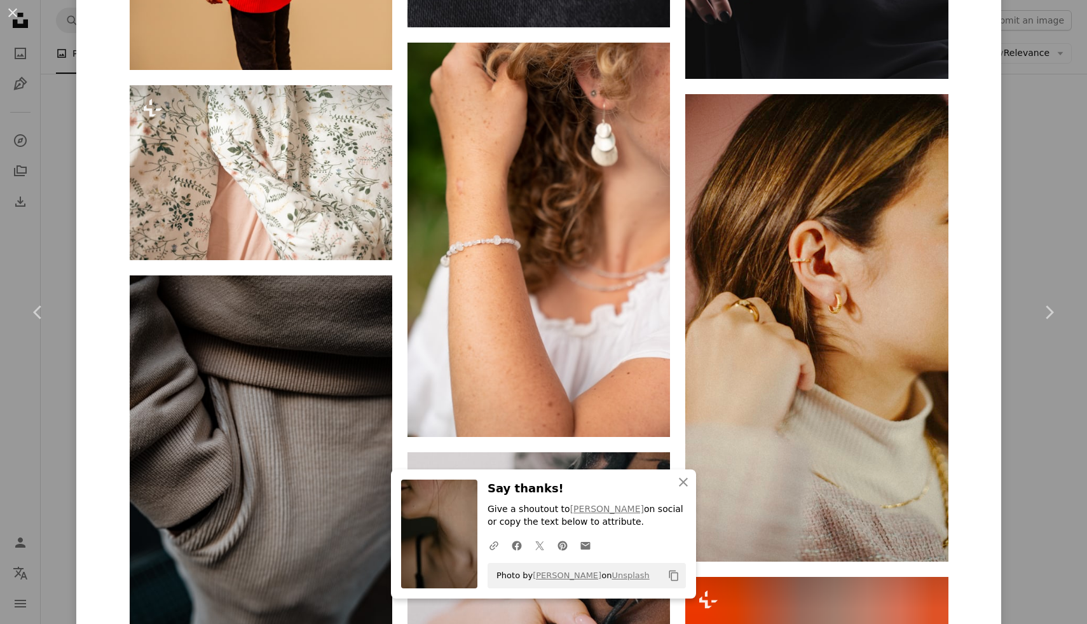
scroll to position [54252, 0]
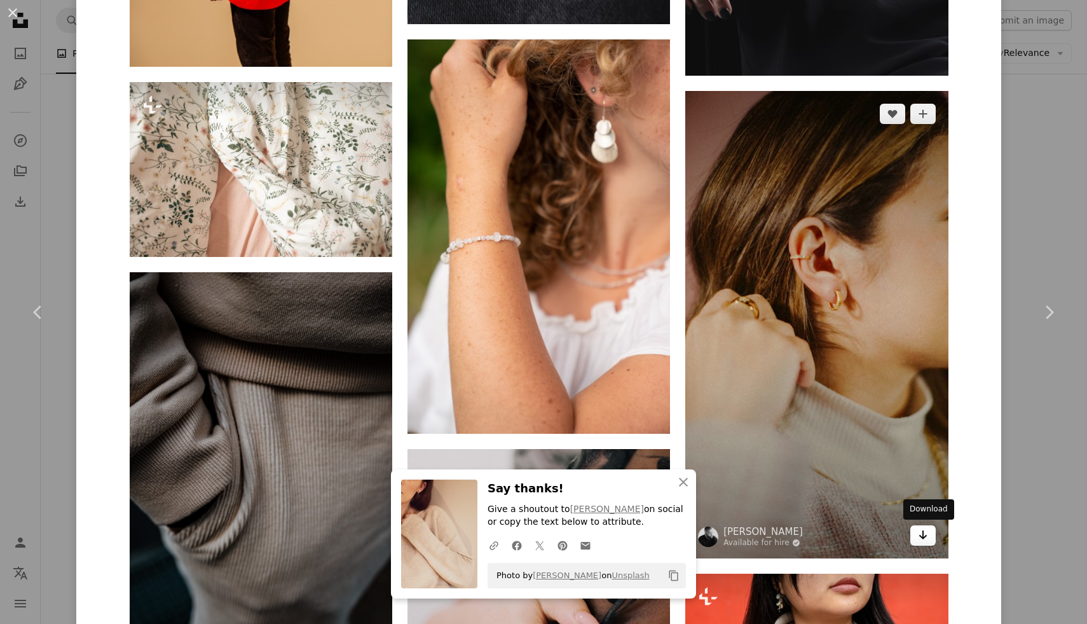
click at [933, 539] on link "Arrow pointing down" at bounding box center [923, 535] width 25 height 20
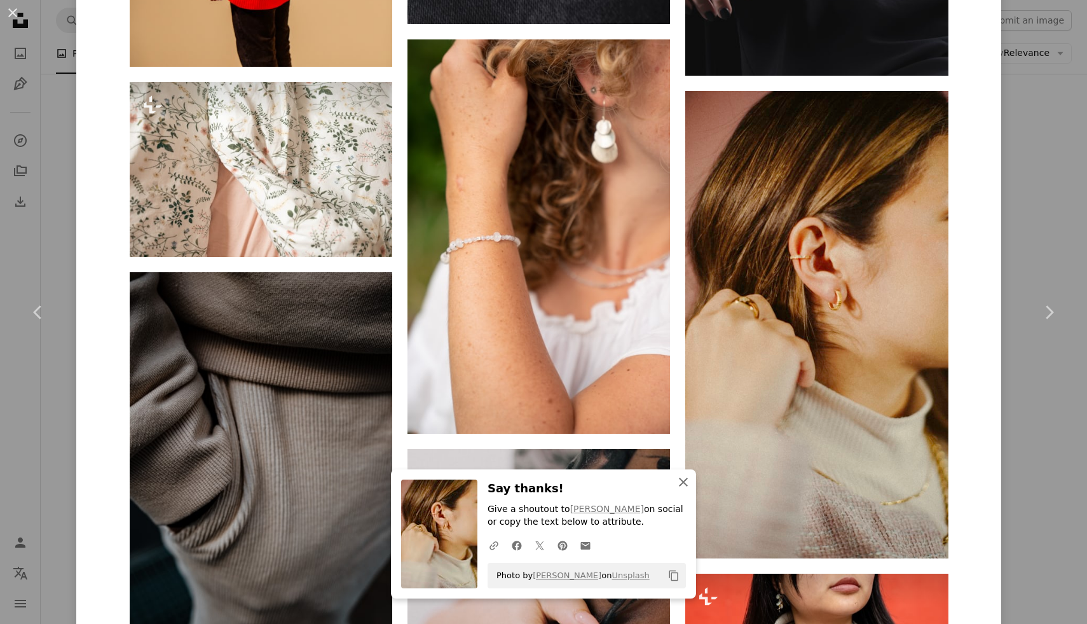
click at [687, 482] on icon "An X shape" at bounding box center [683, 481] width 15 height 15
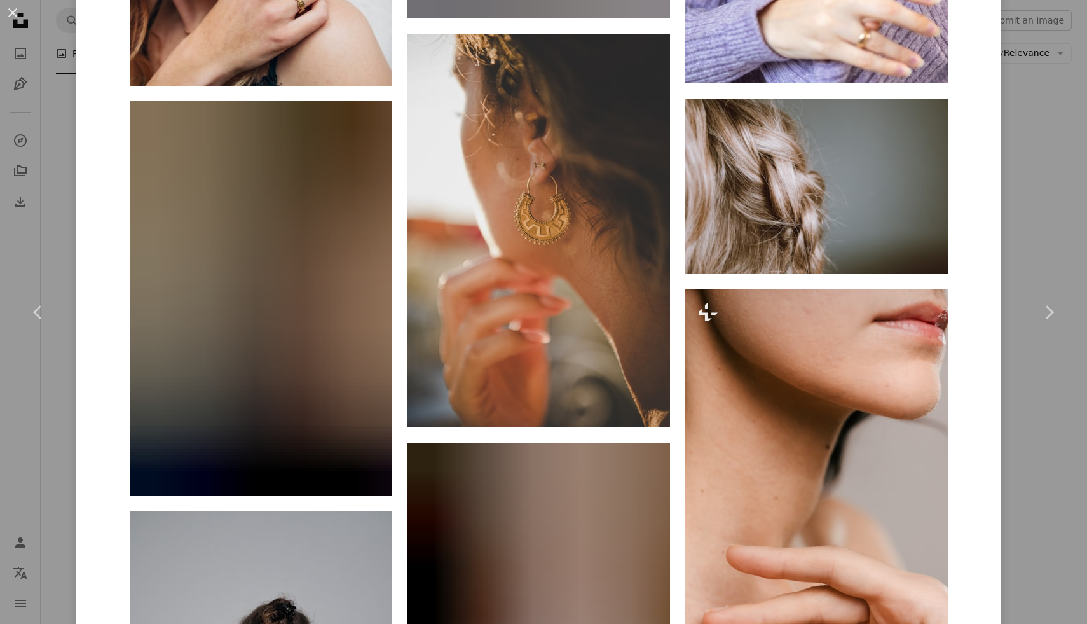
scroll to position [58282, 0]
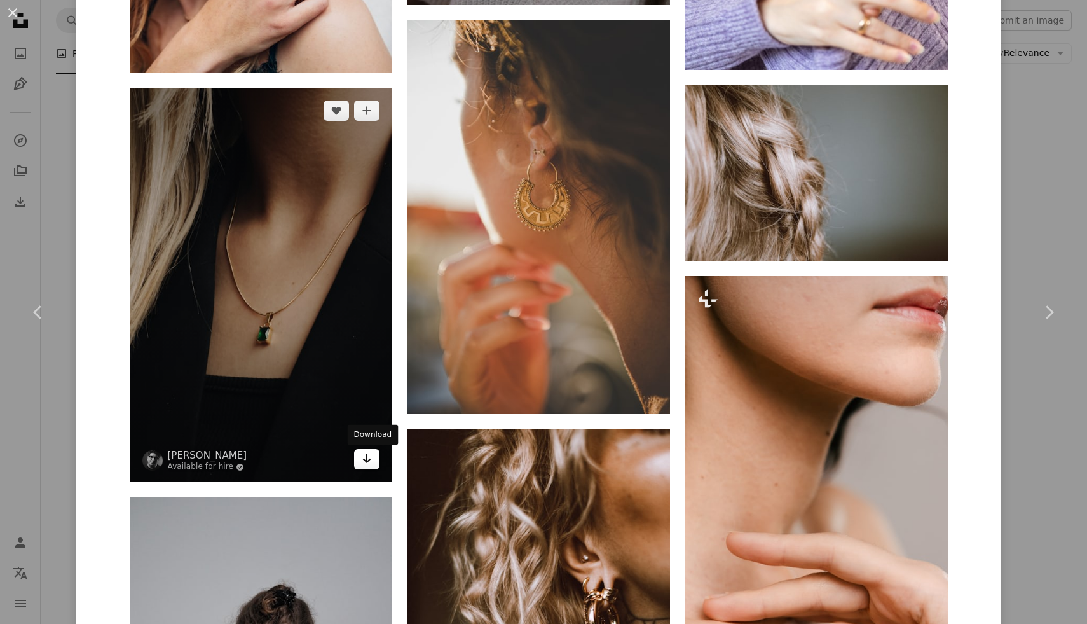
click at [378, 467] on link "Arrow pointing down" at bounding box center [366, 459] width 25 height 20
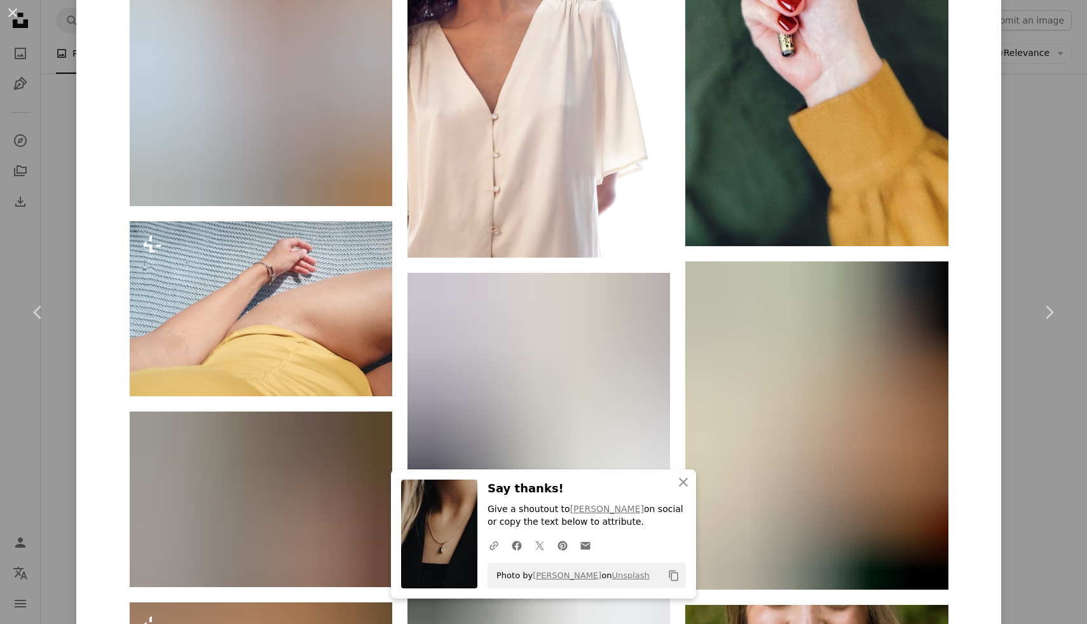
scroll to position [61274, 0]
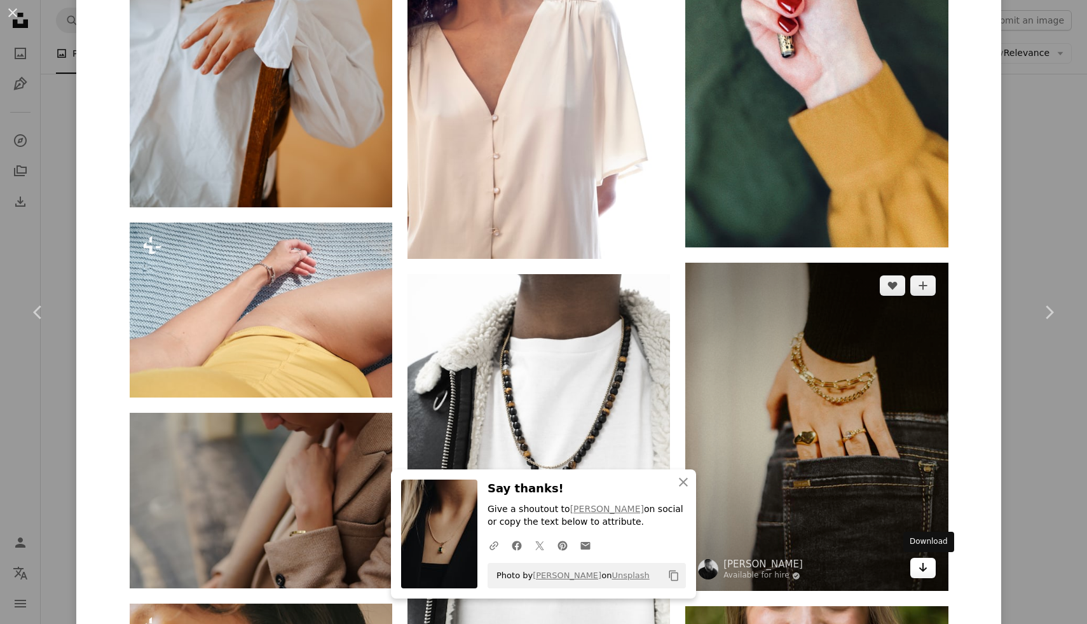
click at [928, 570] on icon "Arrow pointing down" at bounding box center [923, 567] width 10 height 15
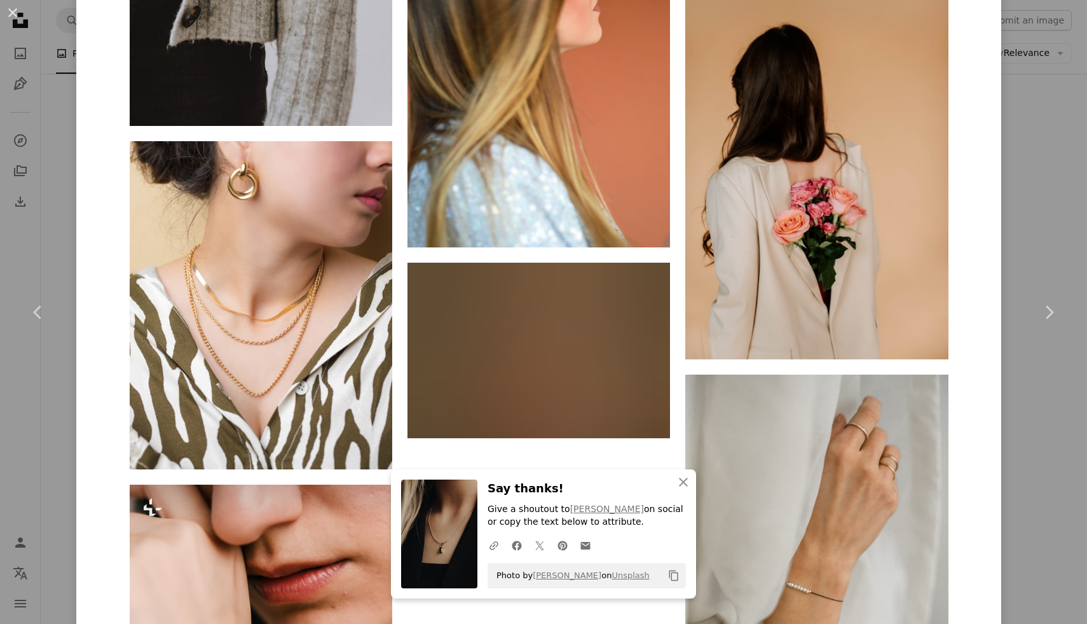
scroll to position [63353, 0]
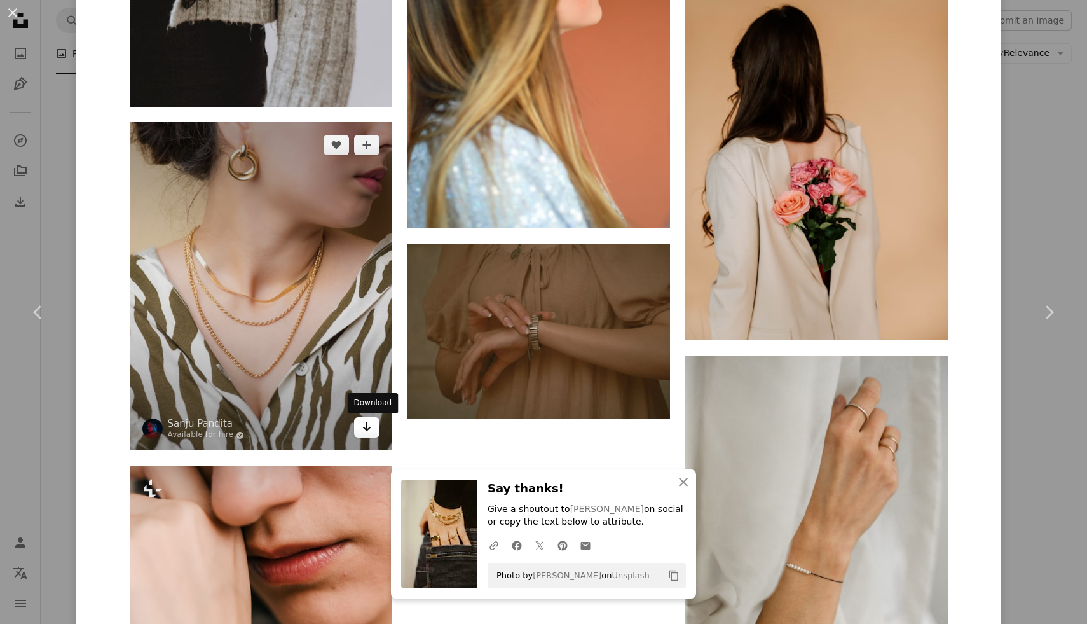
click at [371, 430] on icon "Download" at bounding box center [367, 426] width 8 height 9
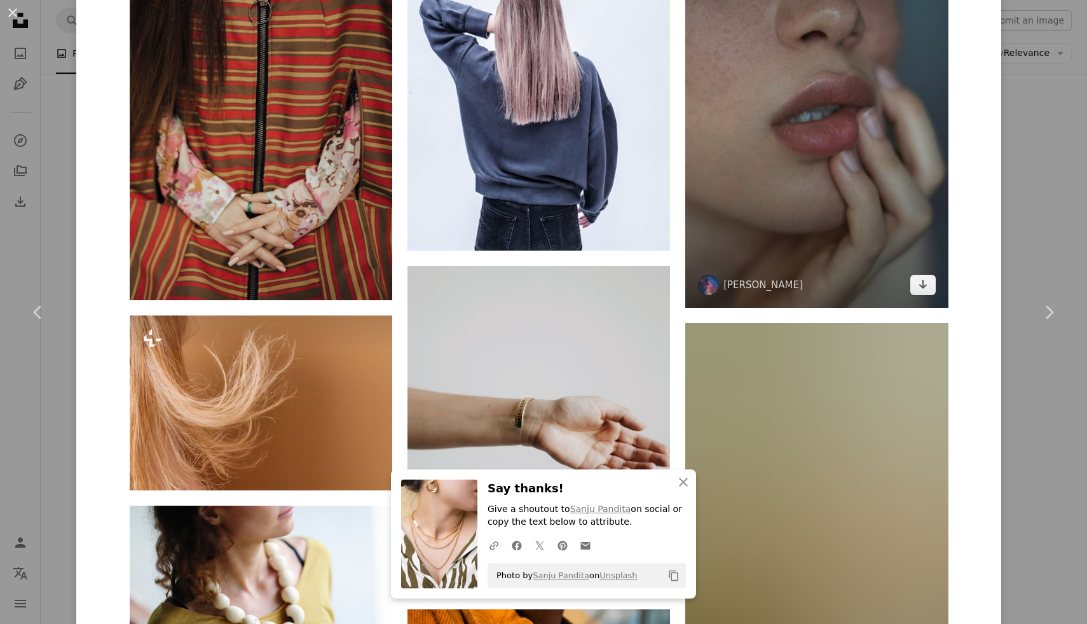
scroll to position [66198, 0]
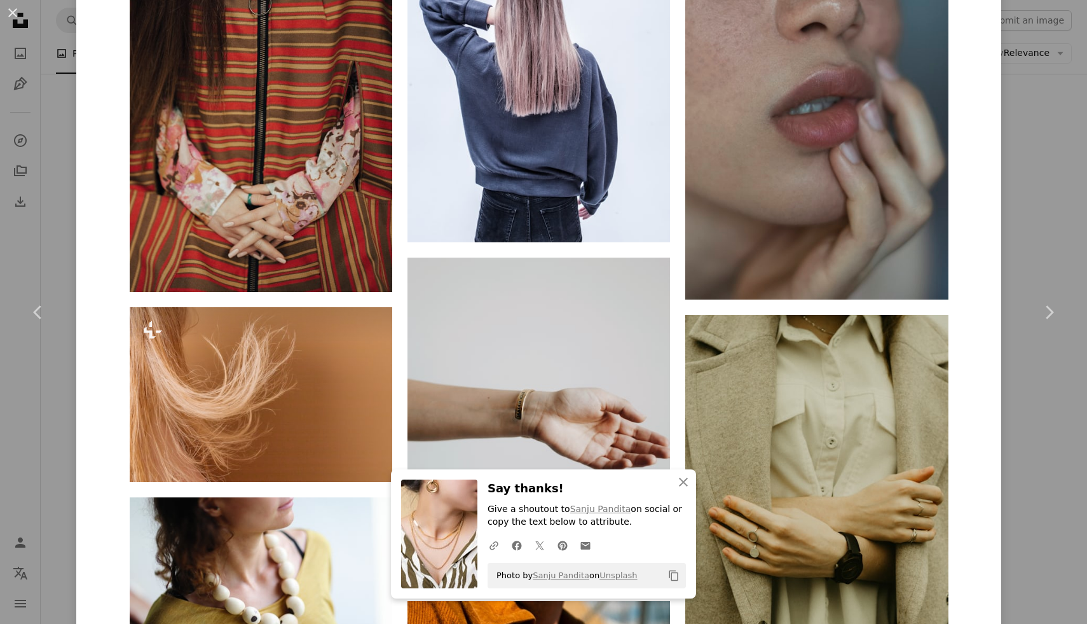
click at [1065, 182] on div "An X shape Chevron left Chevron right An X shape Close Say thanks! Give a shout…" at bounding box center [543, 312] width 1087 height 624
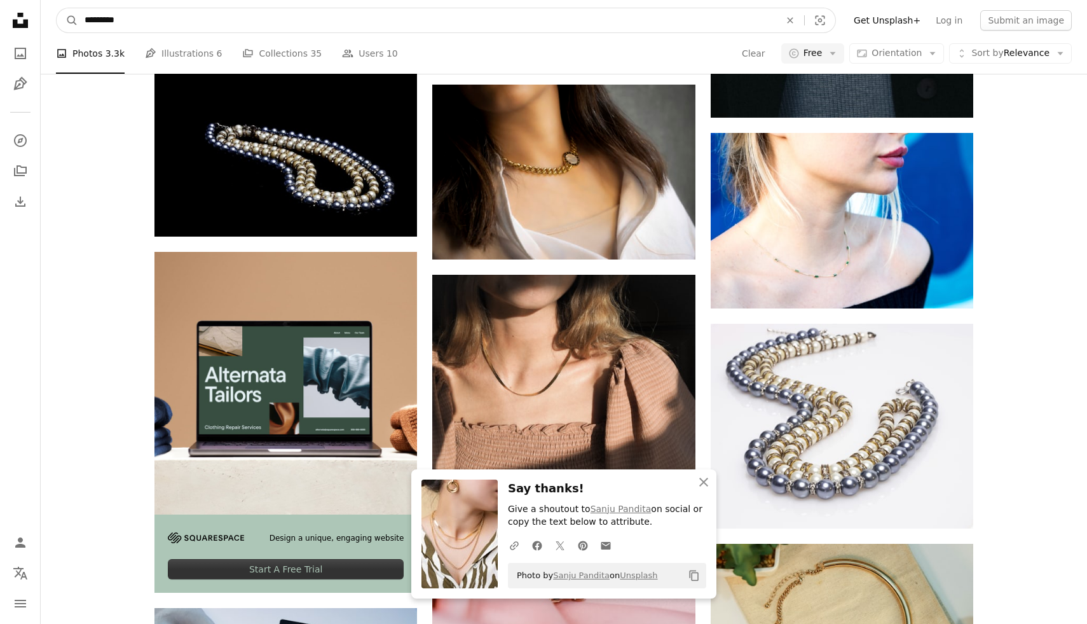
click at [177, 20] on input "*********" at bounding box center [427, 20] width 698 height 24
type input "*"
click at [57, 8] on button "A magnifying glass" at bounding box center [68, 20] width 22 height 24
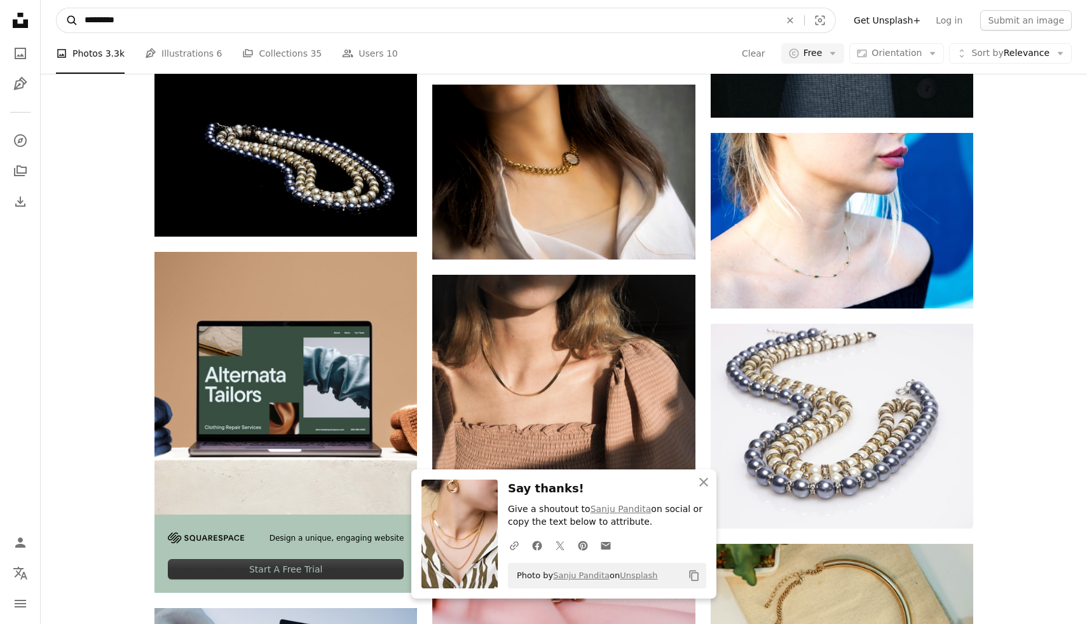
click at [72, 17] on icon "A magnifying glass" at bounding box center [68, 20] width 22 height 13
click at [141, 11] on input "*********" at bounding box center [427, 20] width 698 height 24
click at [140, 20] on input "*********" at bounding box center [427, 20] width 698 height 24
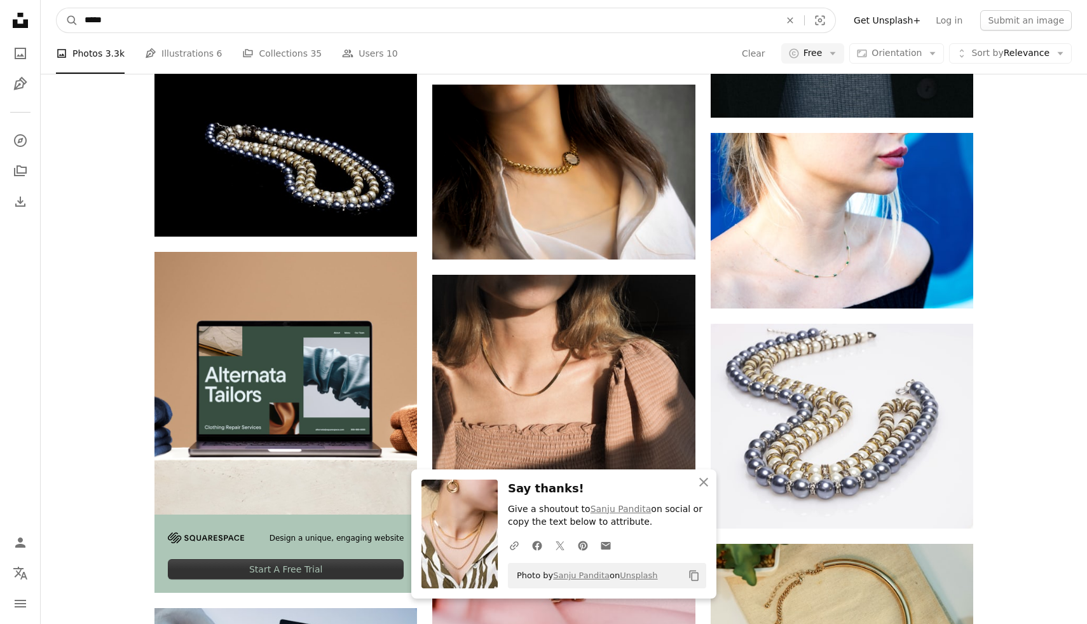
type input "*****"
click at [57, 8] on button "A magnifying glass" at bounding box center [68, 20] width 22 height 24
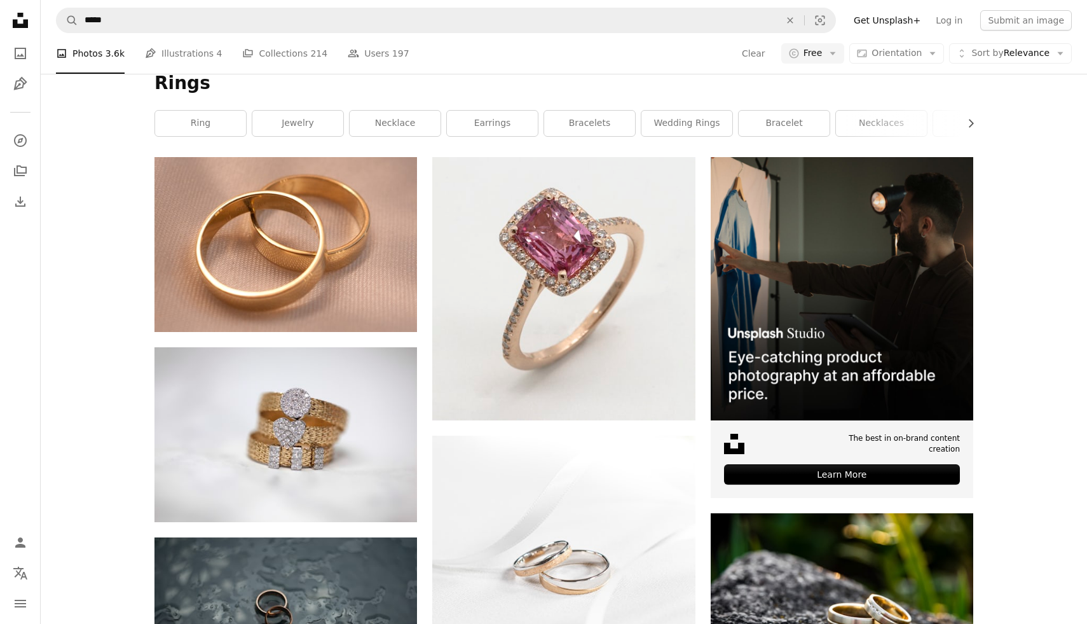
scroll to position [172, 0]
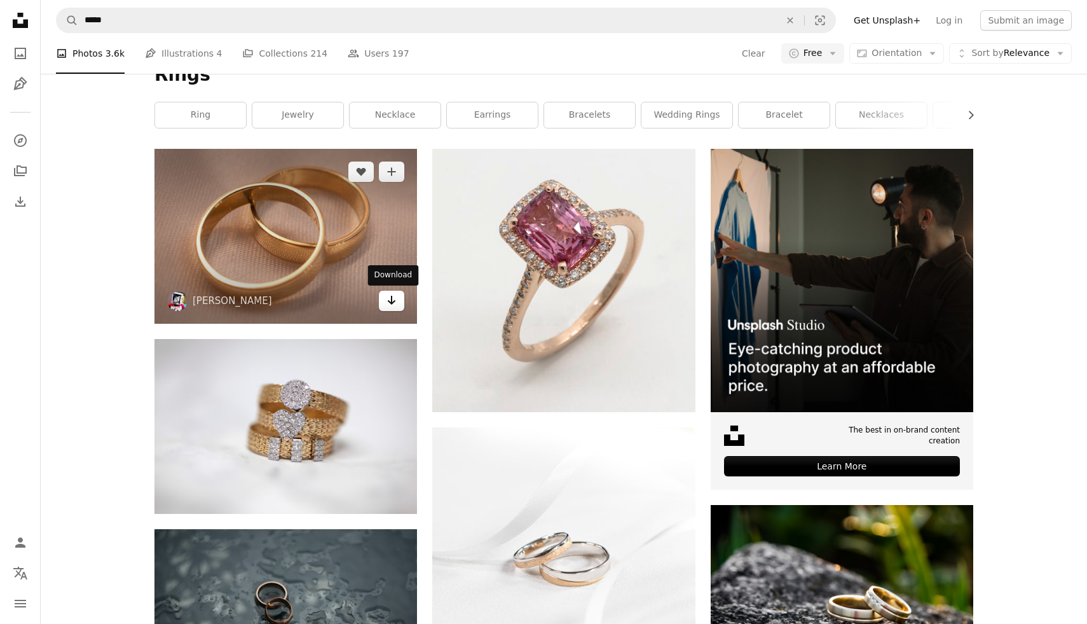
click at [391, 305] on icon "Arrow pointing down" at bounding box center [392, 299] width 10 height 15
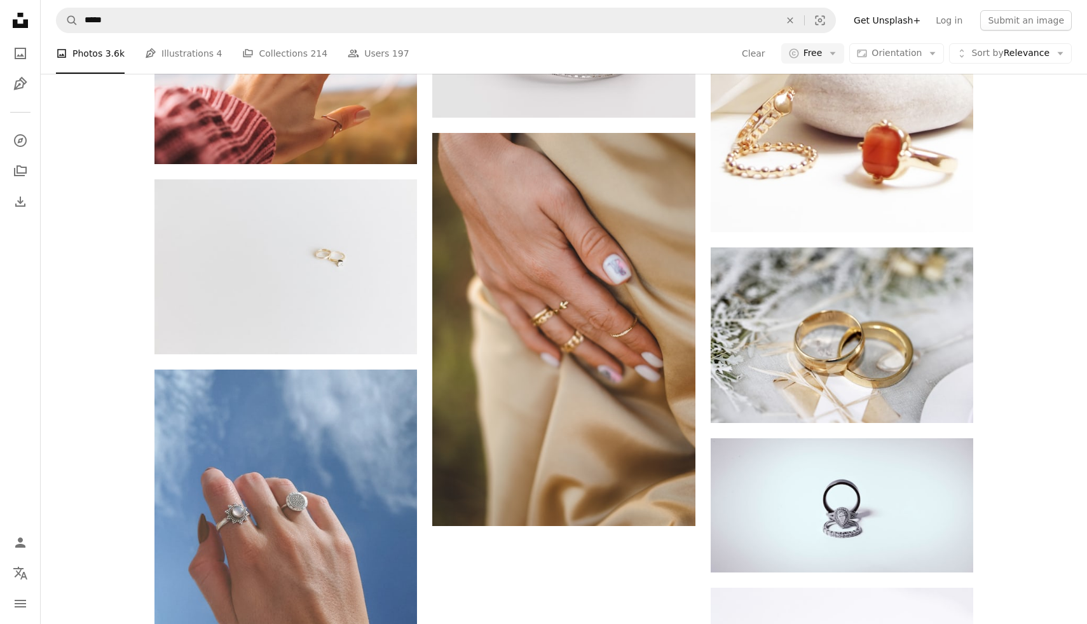
scroll to position [1321, 0]
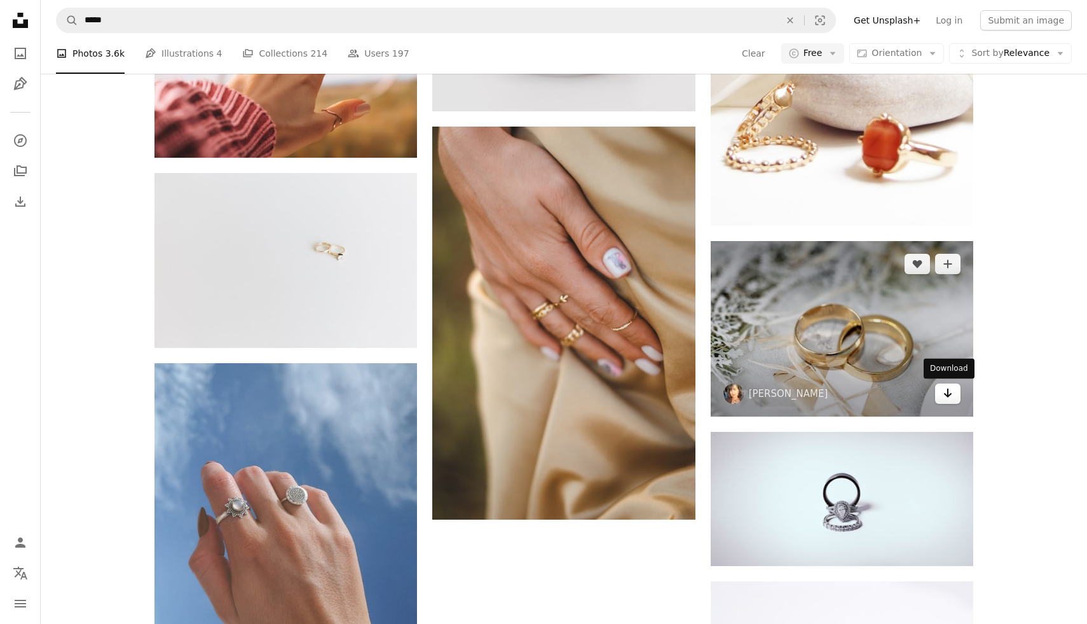
click at [949, 390] on icon "Arrow pointing down" at bounding box center [948, 392] width 10 height 15
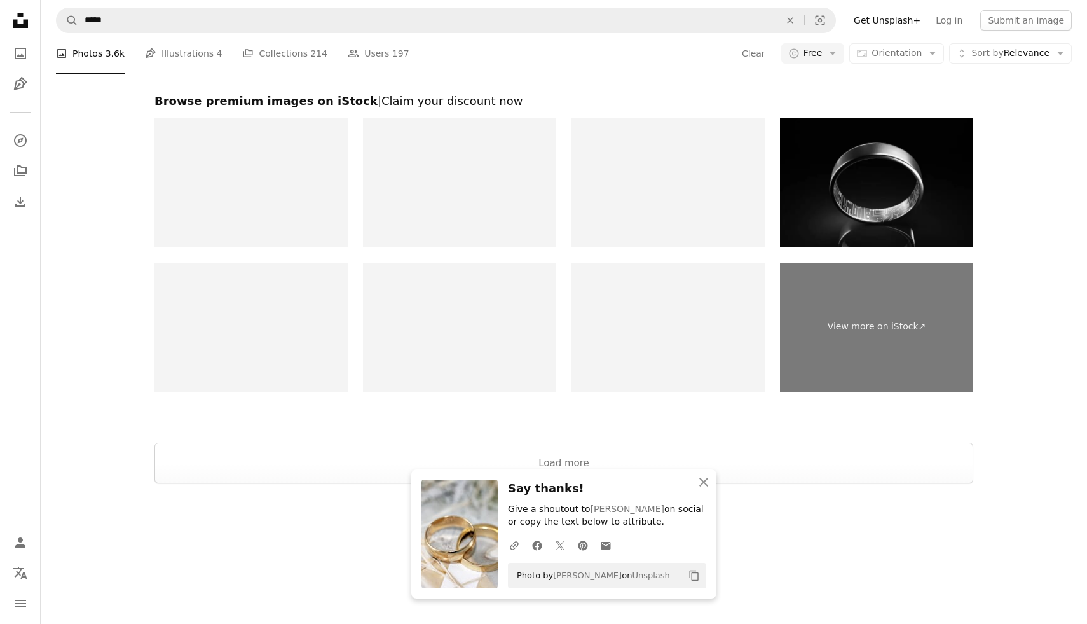
scroll to position [2058, 0]
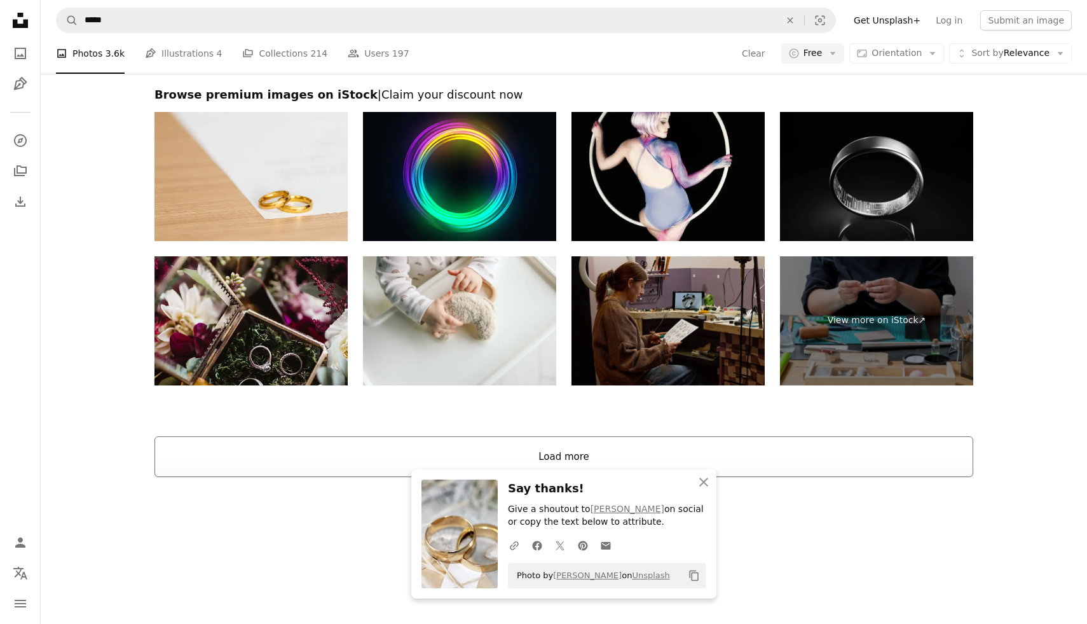
click at [853, 455] on button "Load more" at bounding box center [564, 456] width 819 height 41
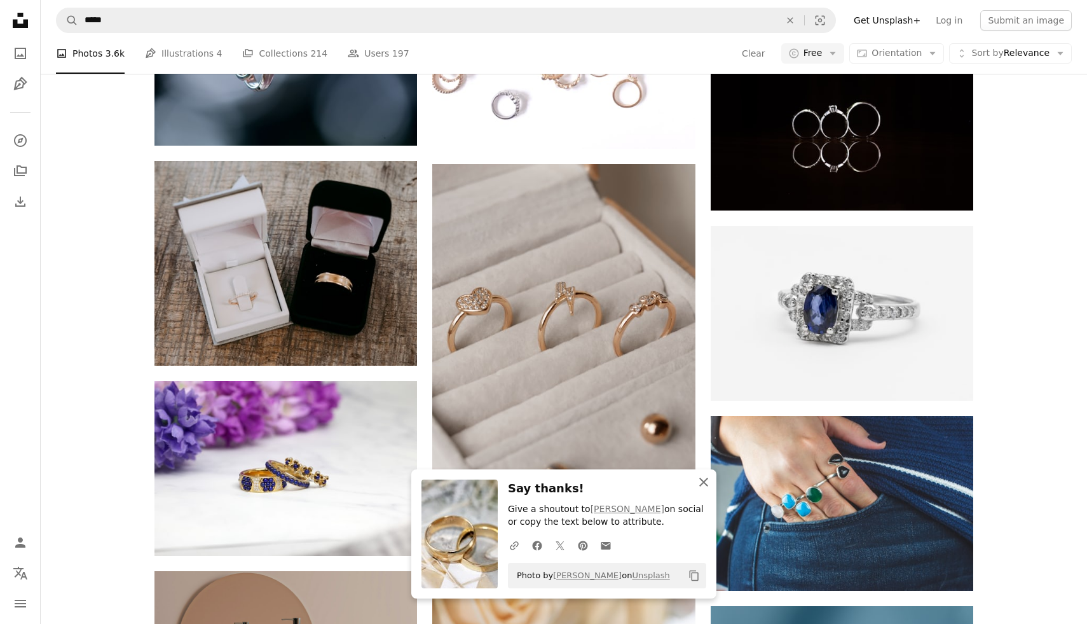
click at [705, 488] on icon "An X shape" at bounding box center [703, 481] width 15 height 15
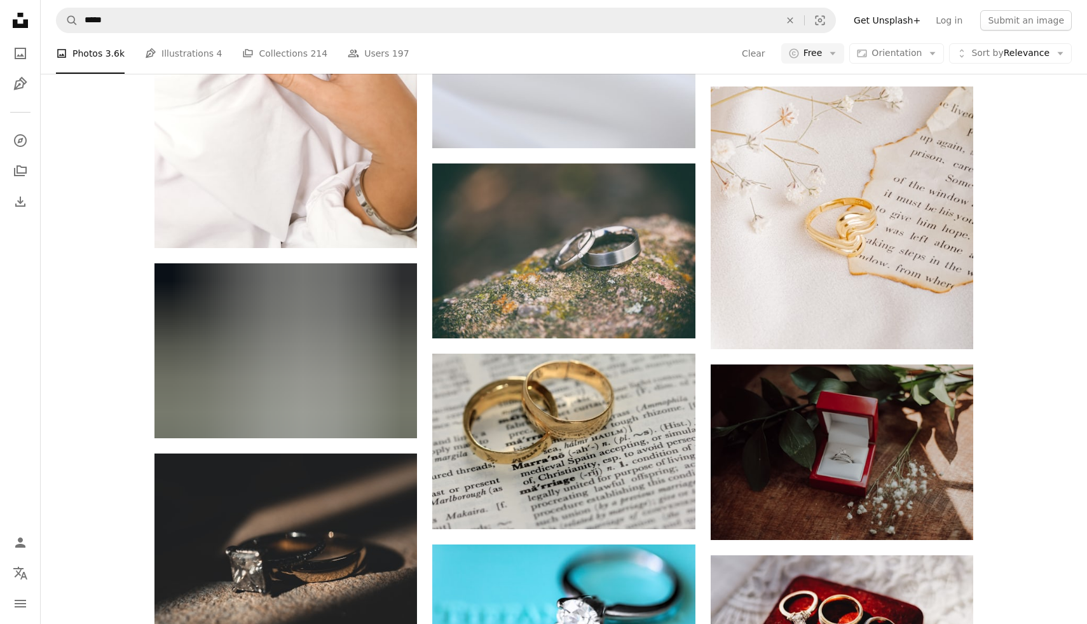
scroll to position [5219, 0]
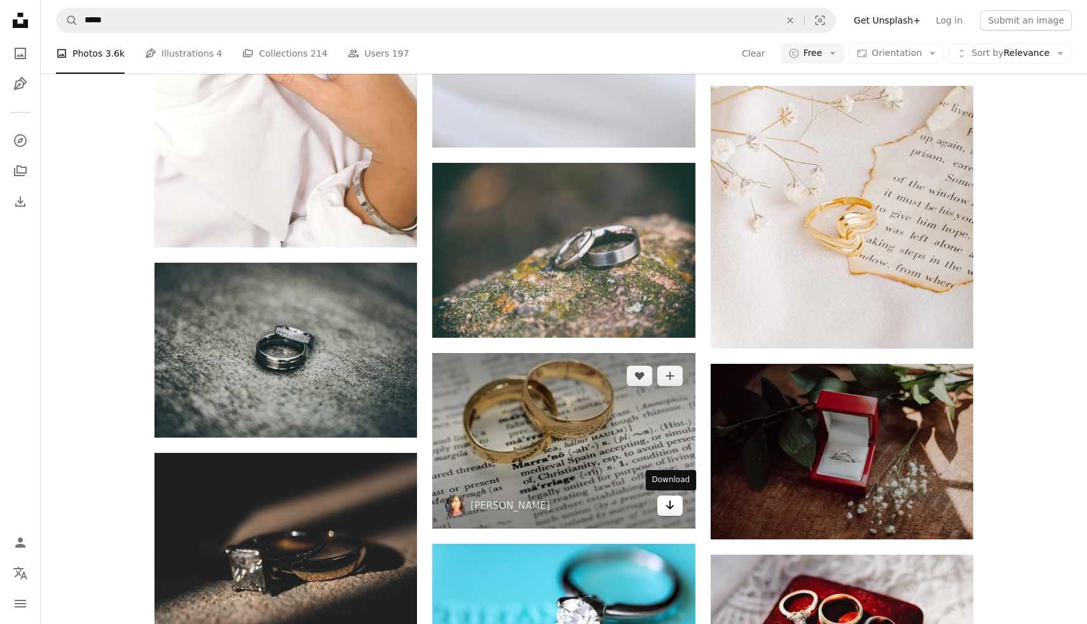
click at [670, 502] on icon "Download" at bounding box center [670, 504] width 8 height 9
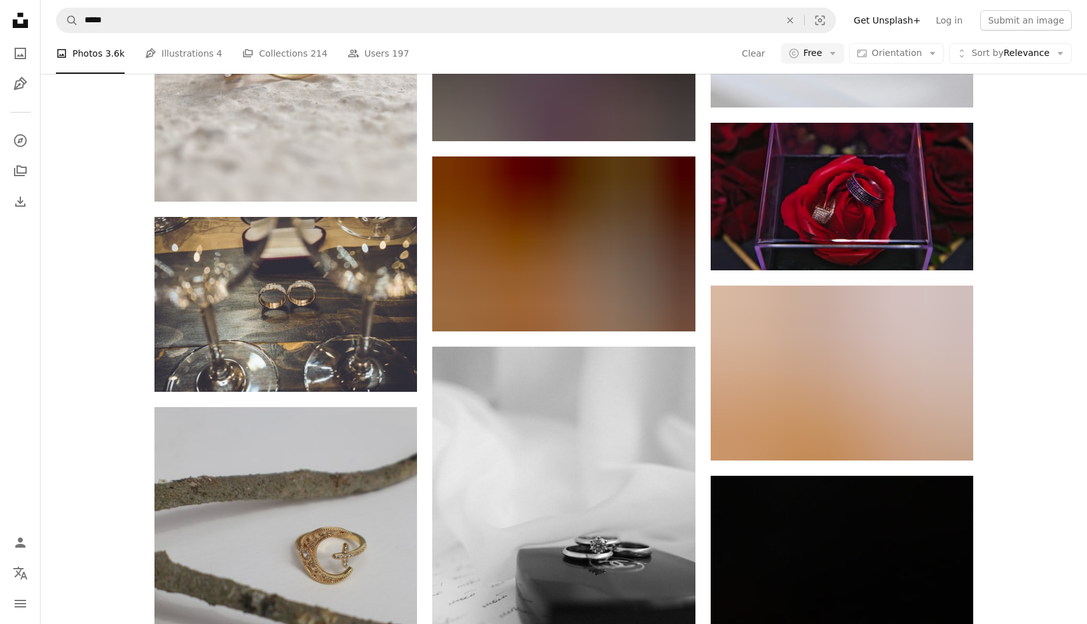
scroll to position [7069, 0]
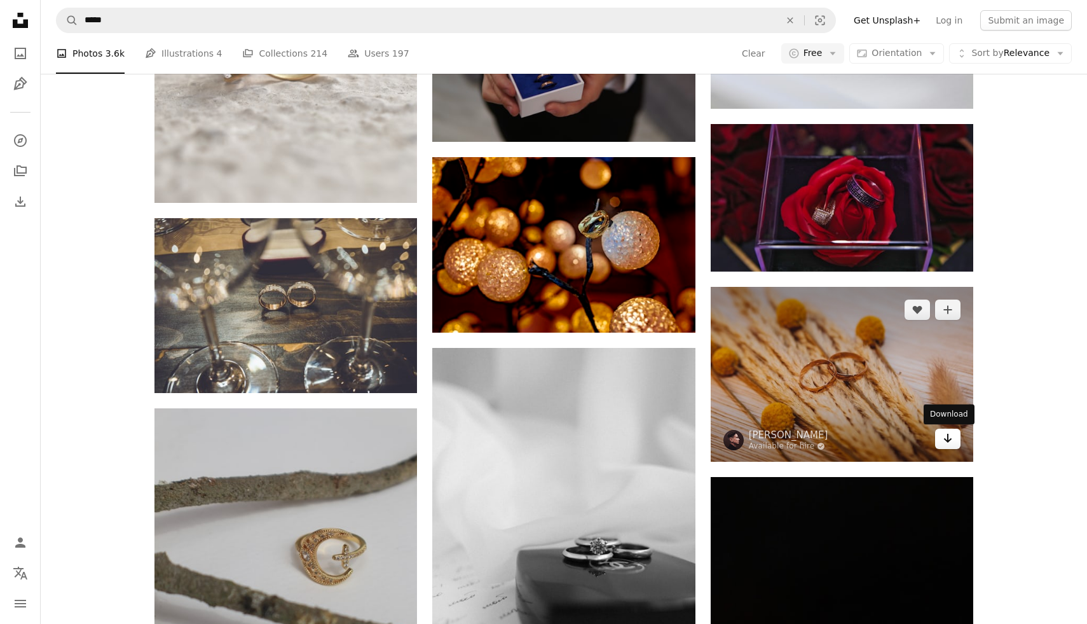
click at [949, 440] on icon "Arrow pointing down" at bounding box center [948, 437] width 10 height 15
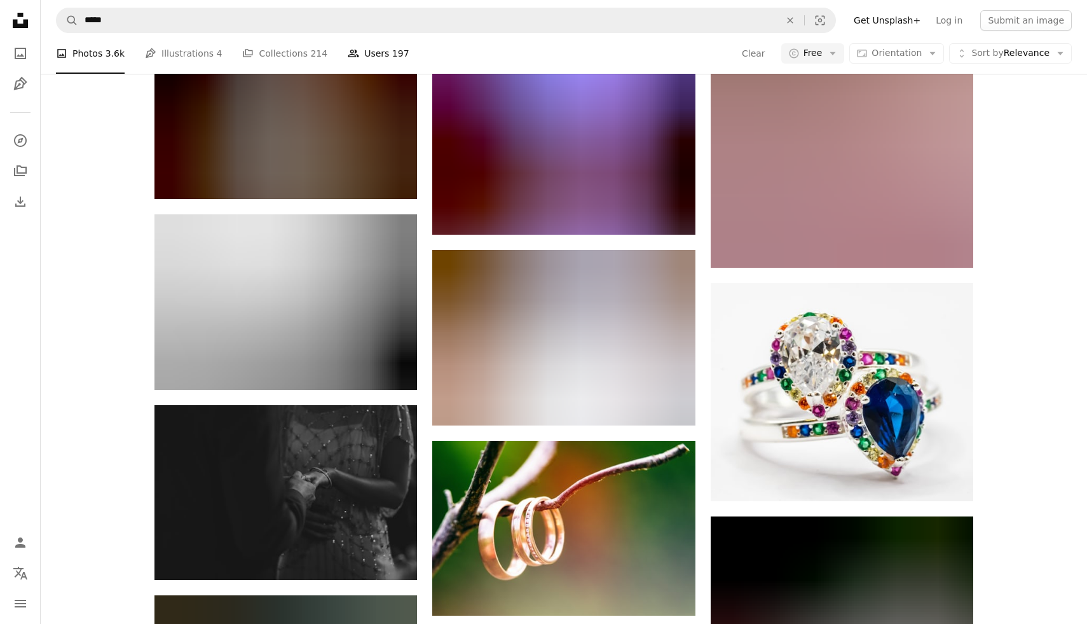
scroll to position [14036, 0]
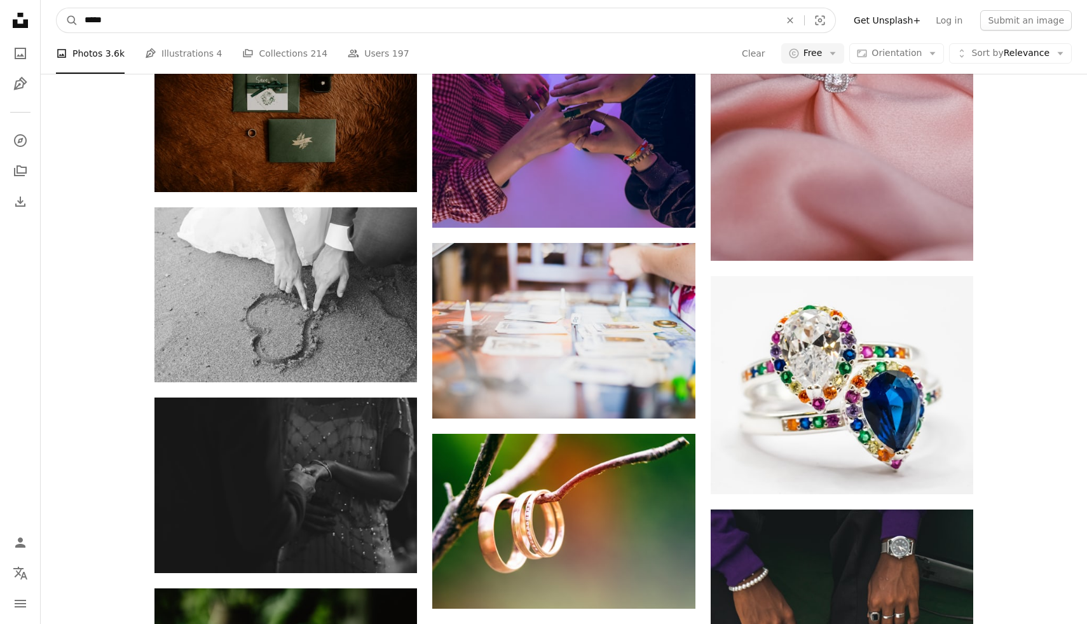
click at [350, 21] on input "*****" at bounding box center [427, 20] width 698 height 24
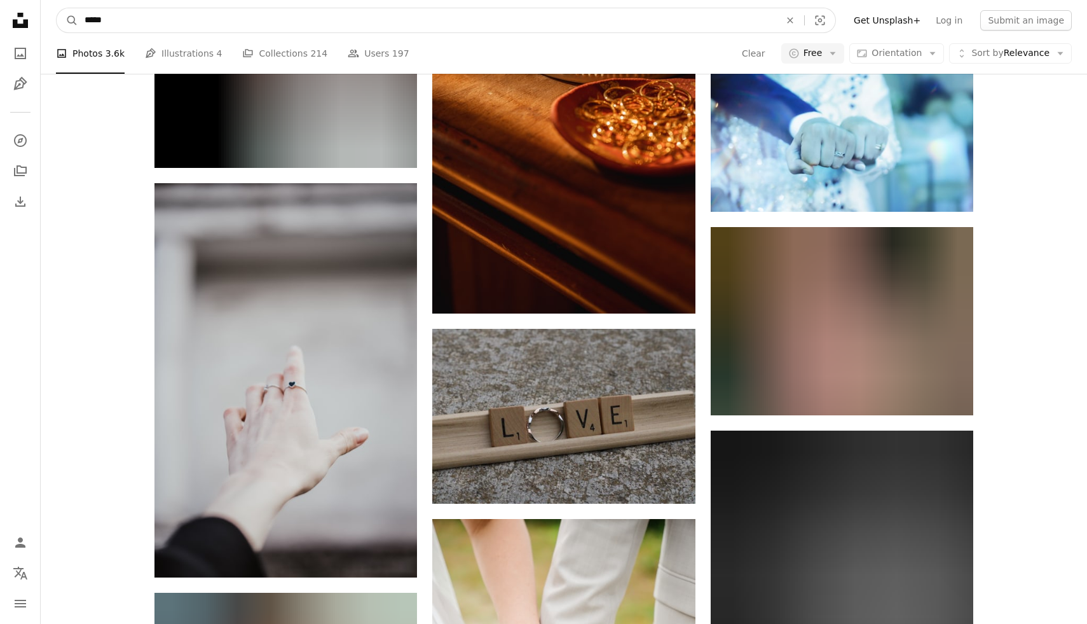
scroll to position [19129, 0]
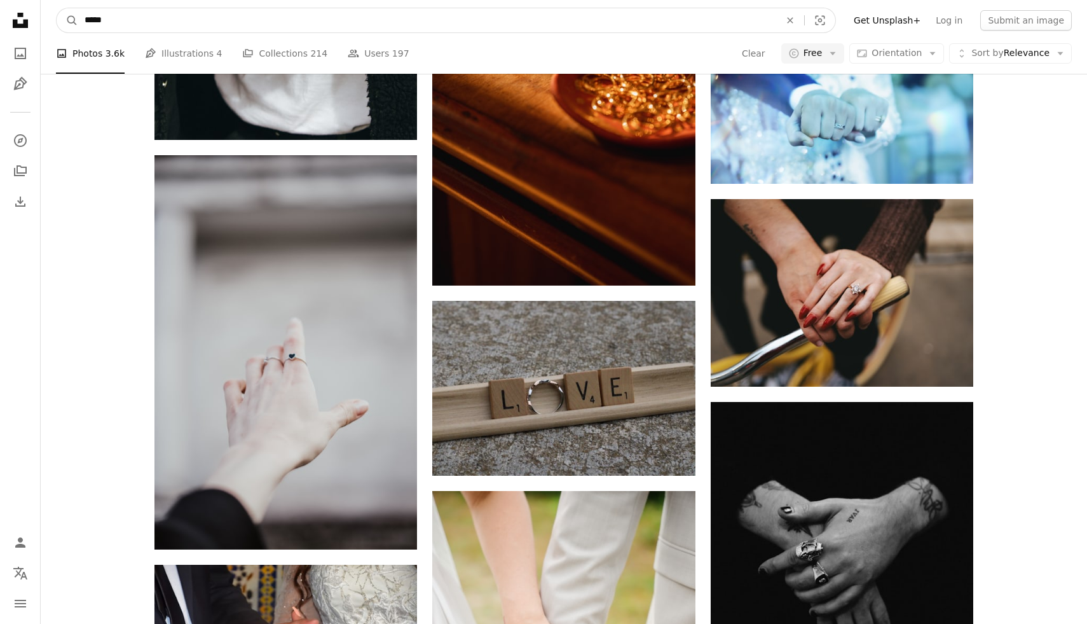
click at [327, 24] on input "*****" at bounding box center [427, 20] width 698 height 24
type input "*"
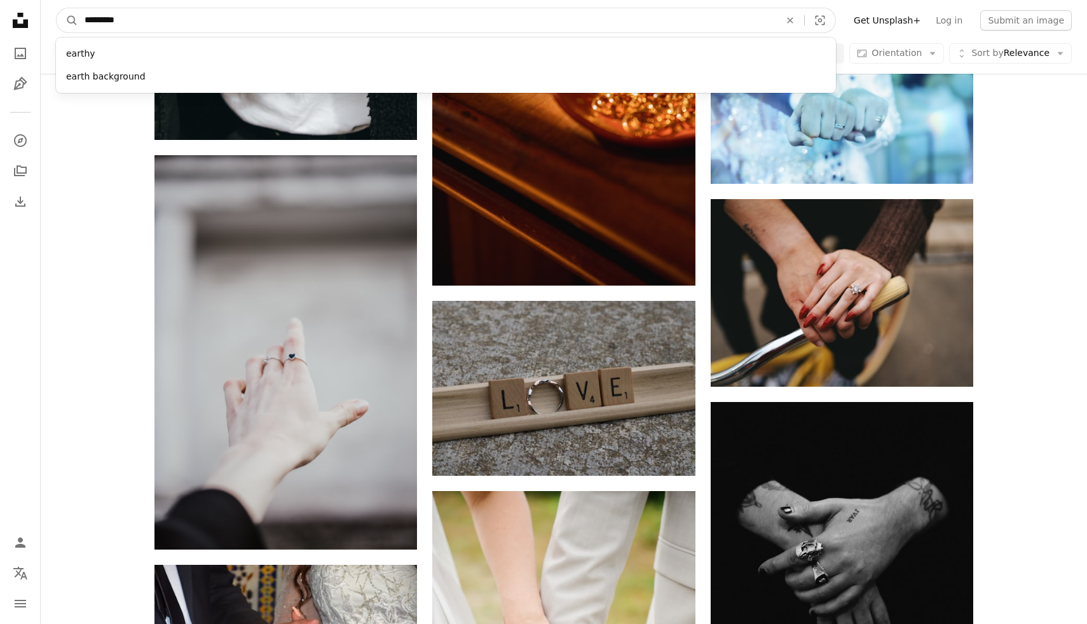
type input "*********"
click at [57, 8] on button "A magnifying glass" at bounding box center [68, 20] width 22 height 24
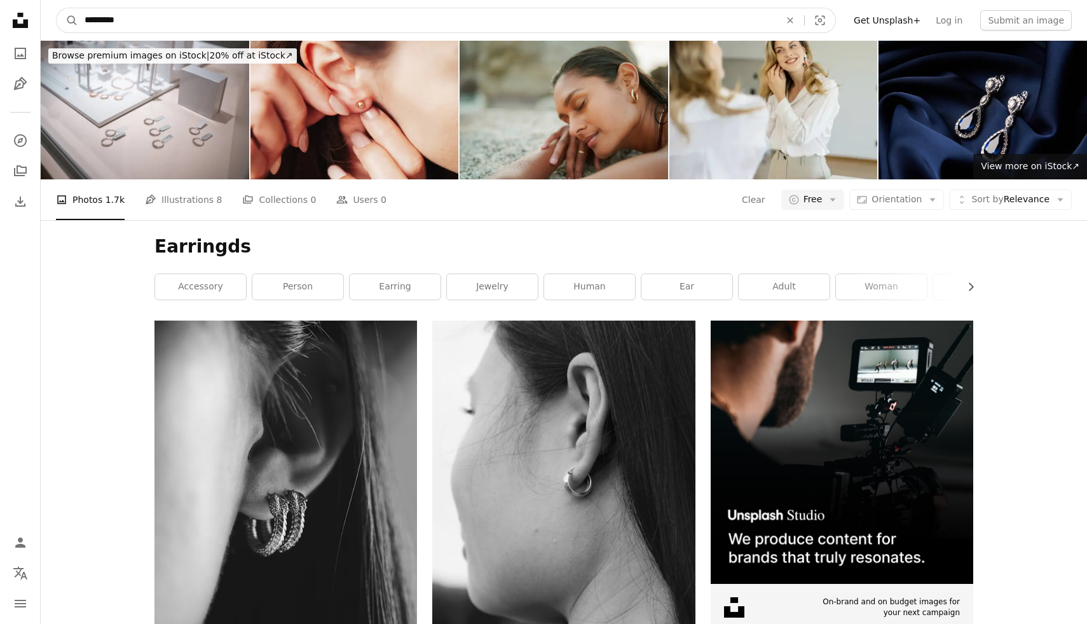
click at [200, 22] on input "*********" at bounding box center [427, 20] width 698 height 24
type input "********"
click button "A magnifying glass" at bounding box center [68, 20] width 22 height 24
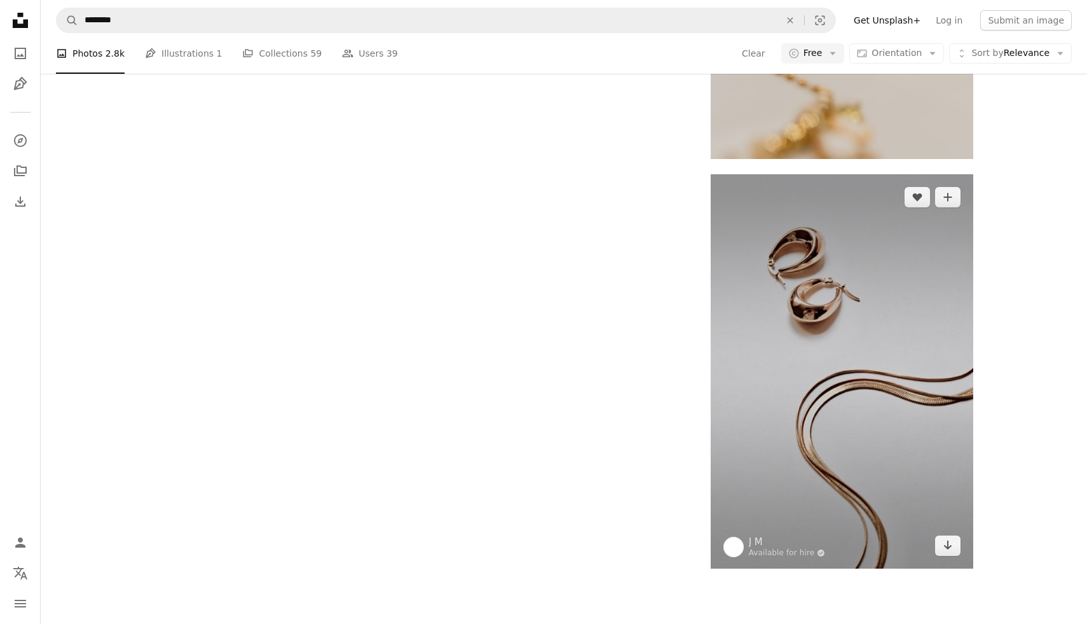
scroll to position [2353, 0]
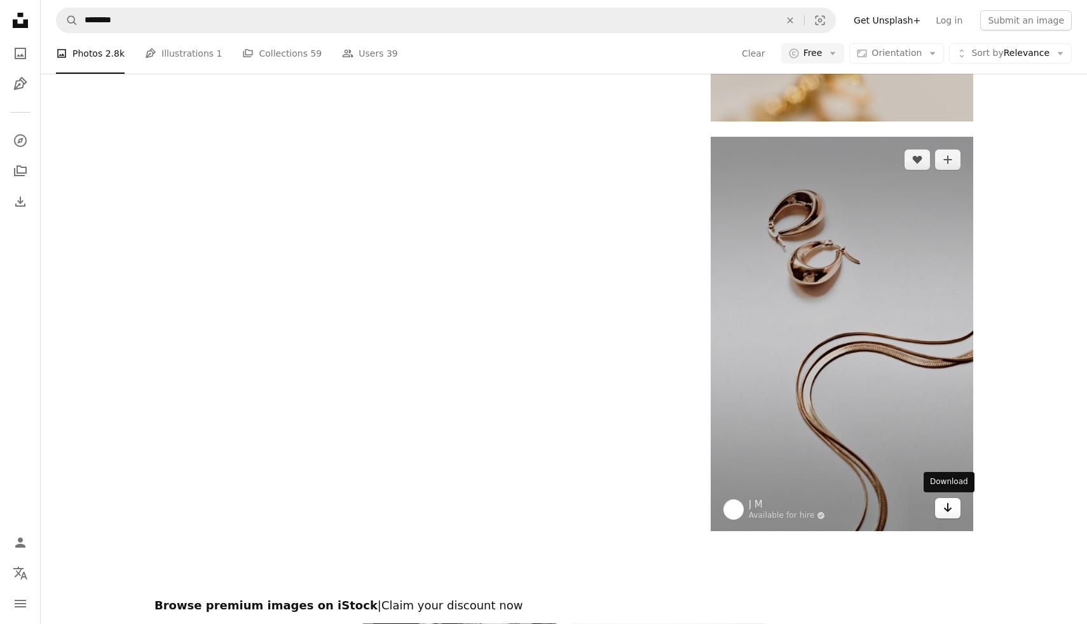
click at [946, 510] on icon "Arrow pointing down" at bounding box center [948, 507] width 10 height 15
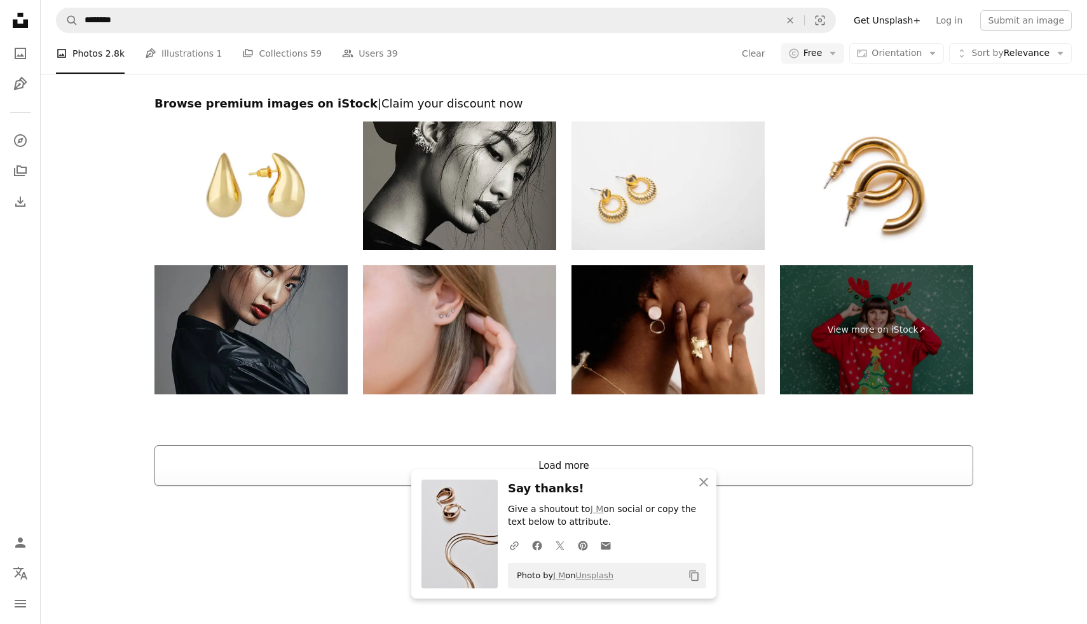
click at [763, 465] on button "Load more" at bounding box center [564, 465] width 819 height 41
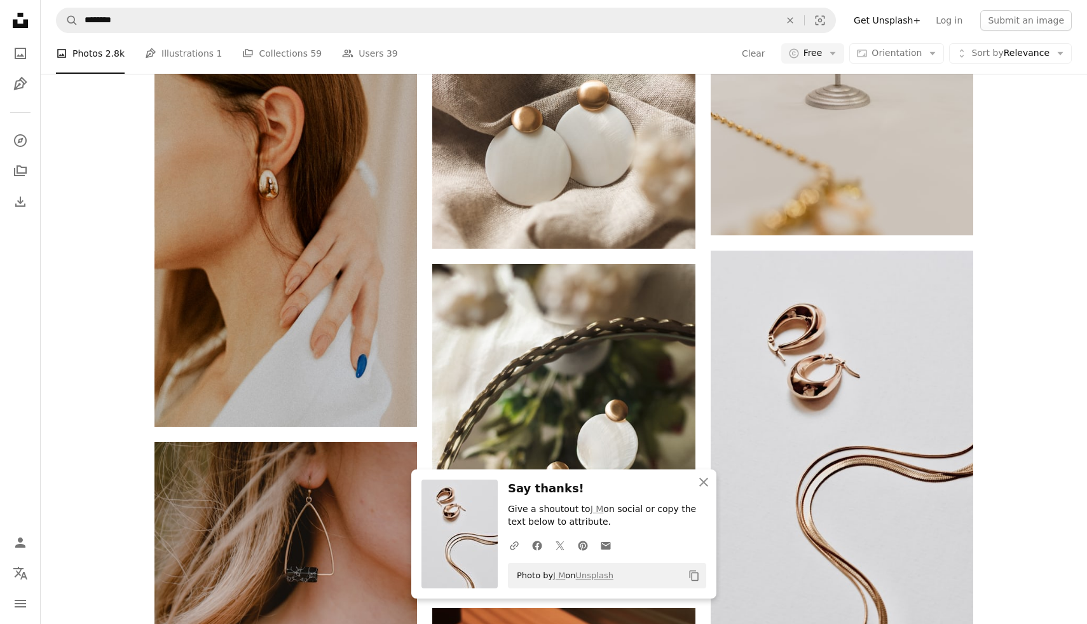
scroll to position [2227, 0]
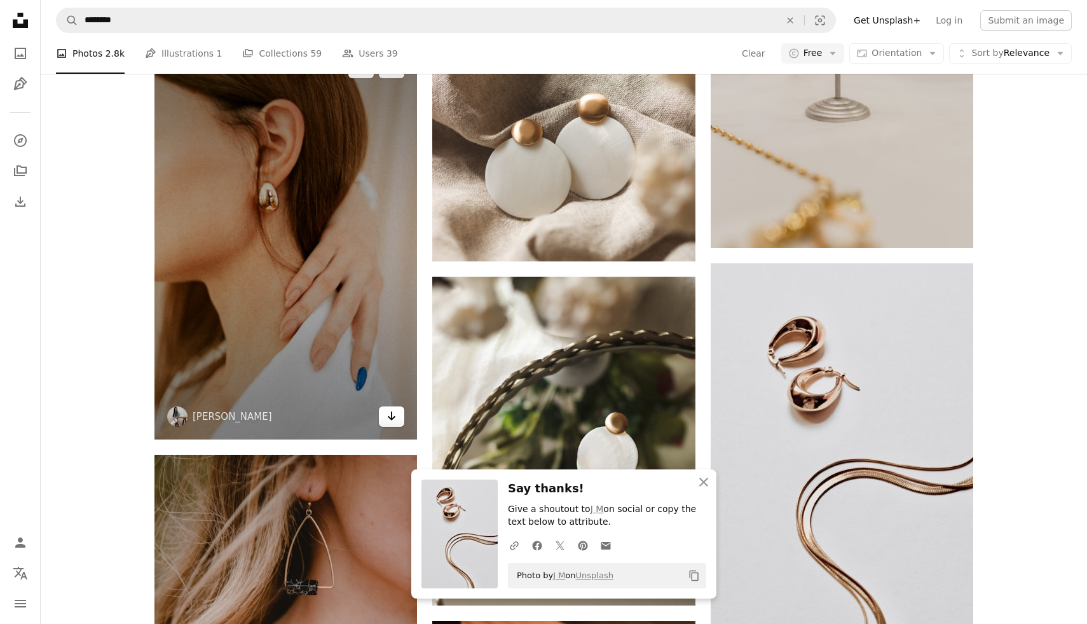
click at [391, 423] on icon "Arrow pointing down" at bounding box center [392, 415] width 10 height 15
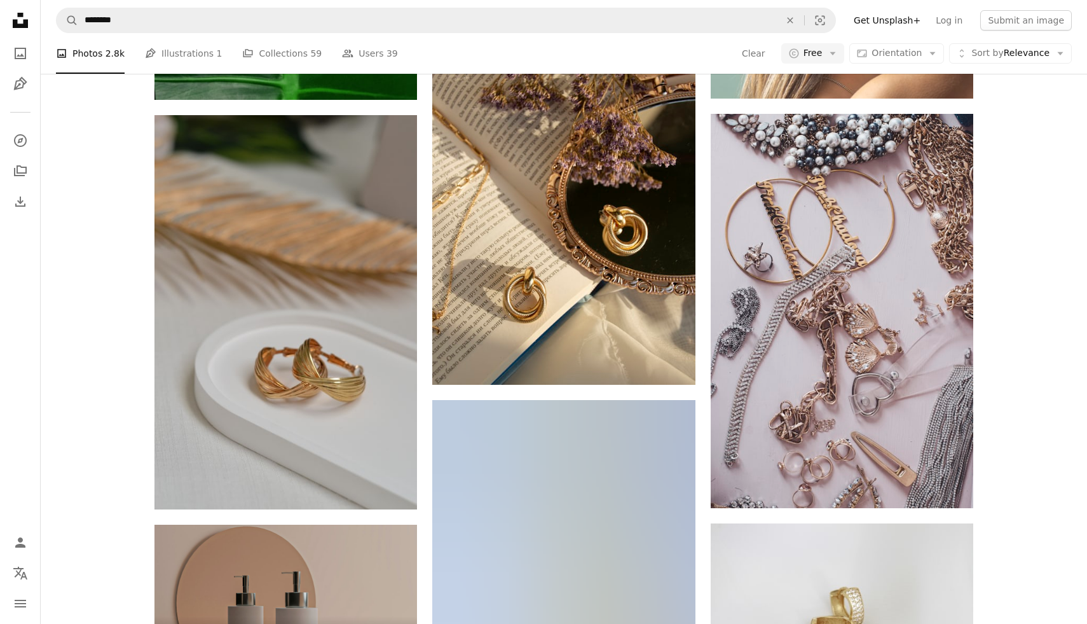
scroll to position [3409, 0]
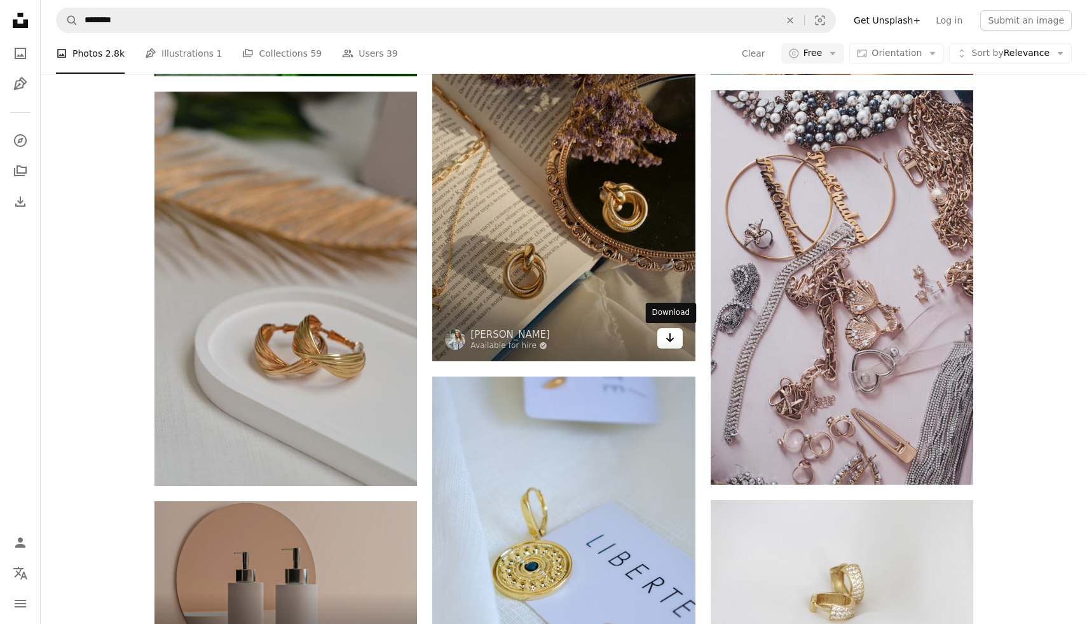
click at [671, 336] on icon "Arrow pointing down" at bounding box center [670, 337] width 10 height 15
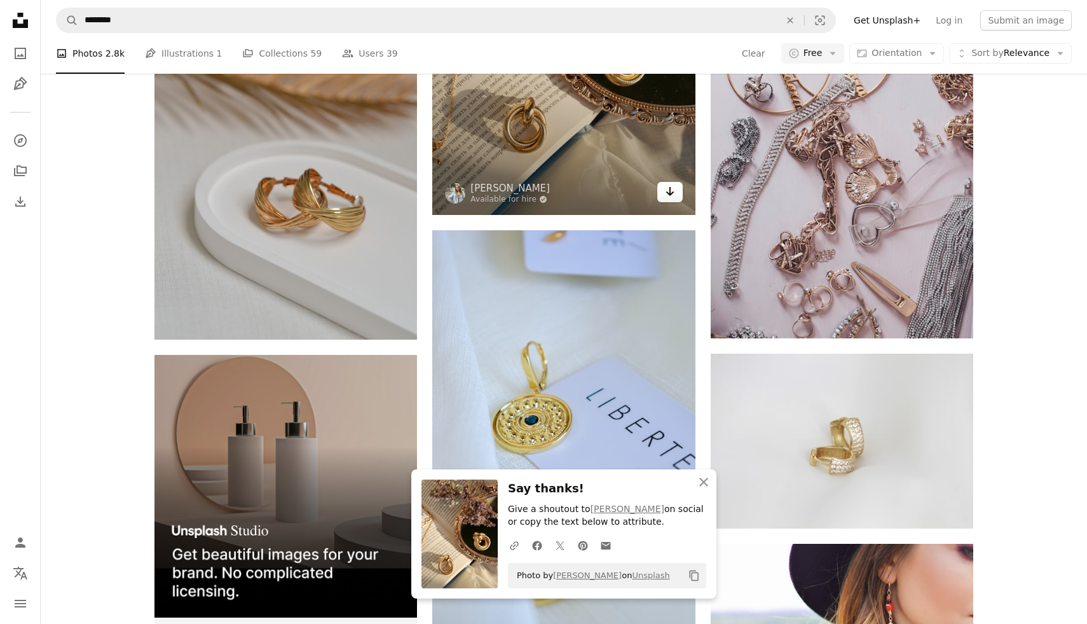
scroll to position [3558, 0]
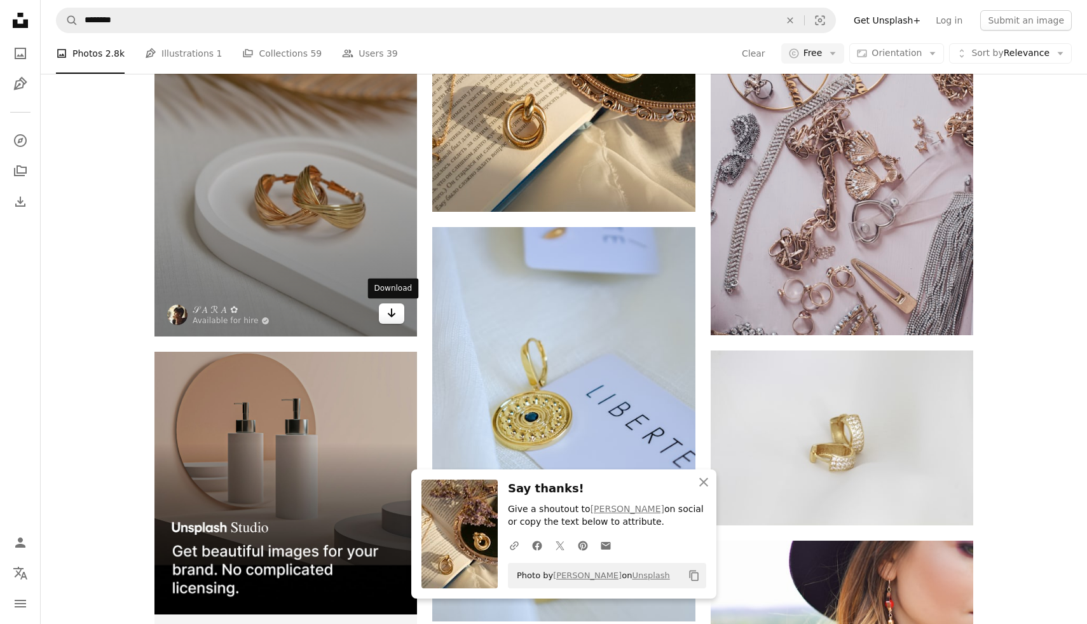
click at [390, 312] on icon "Arrow pointing down" at bounding box center [392, 312] width 10 height 15
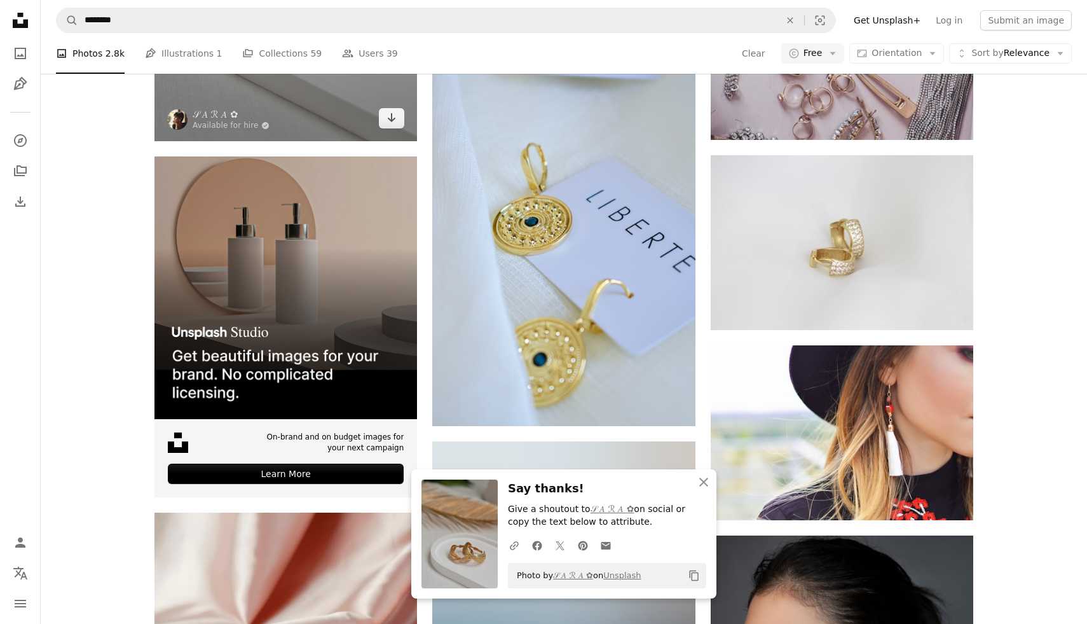
scroll to position [3811, 0]
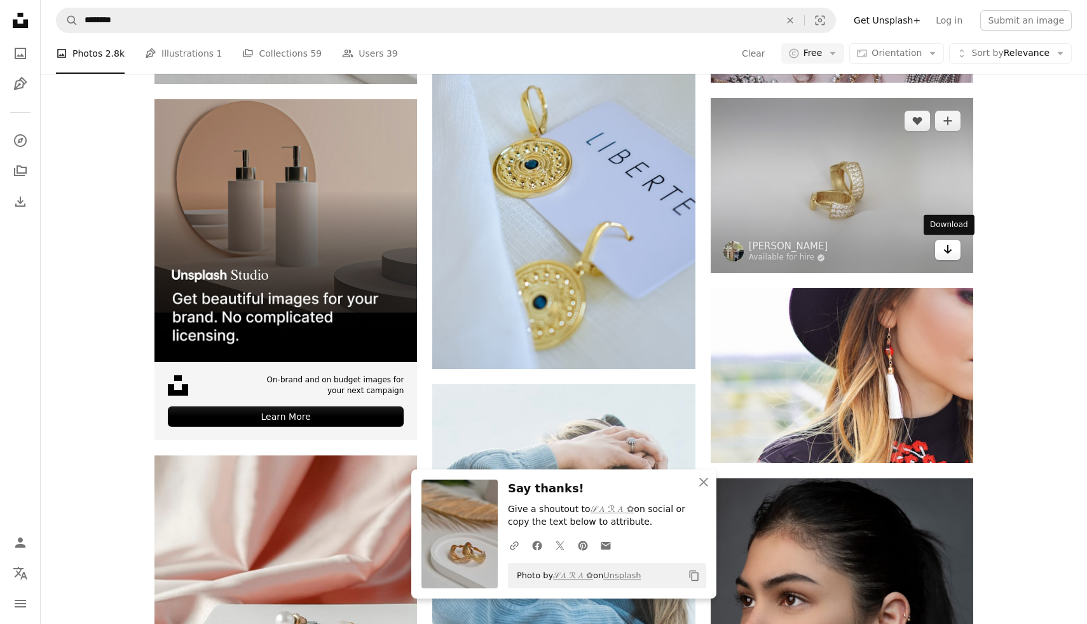
click at [947, 252] on icon "Download" at bounding box center [948, 249] width 8 height 9
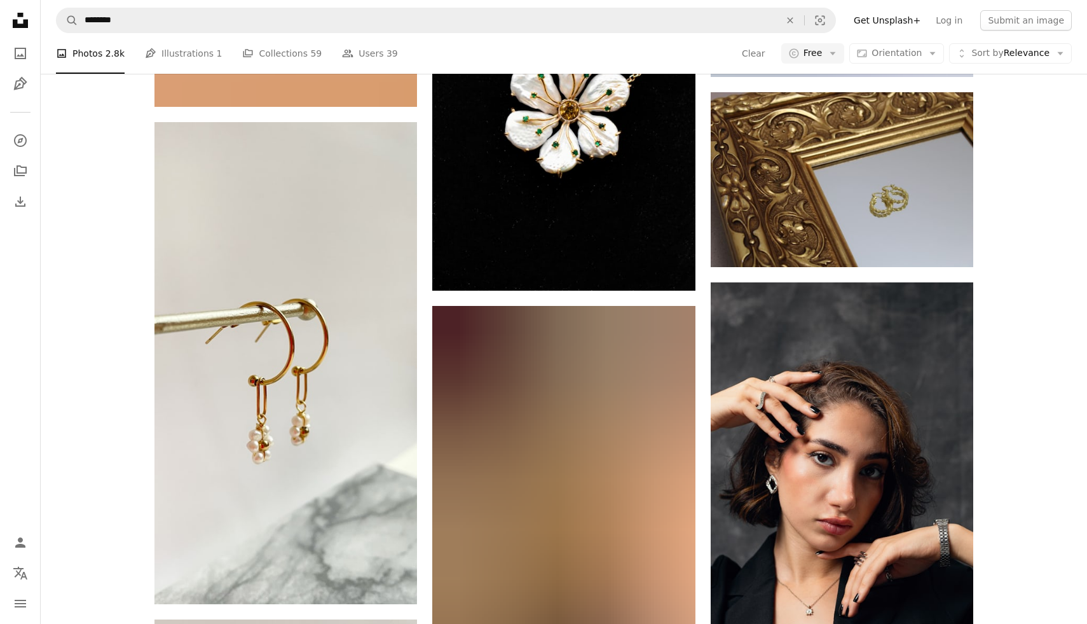
scroll to position [4898, 0]
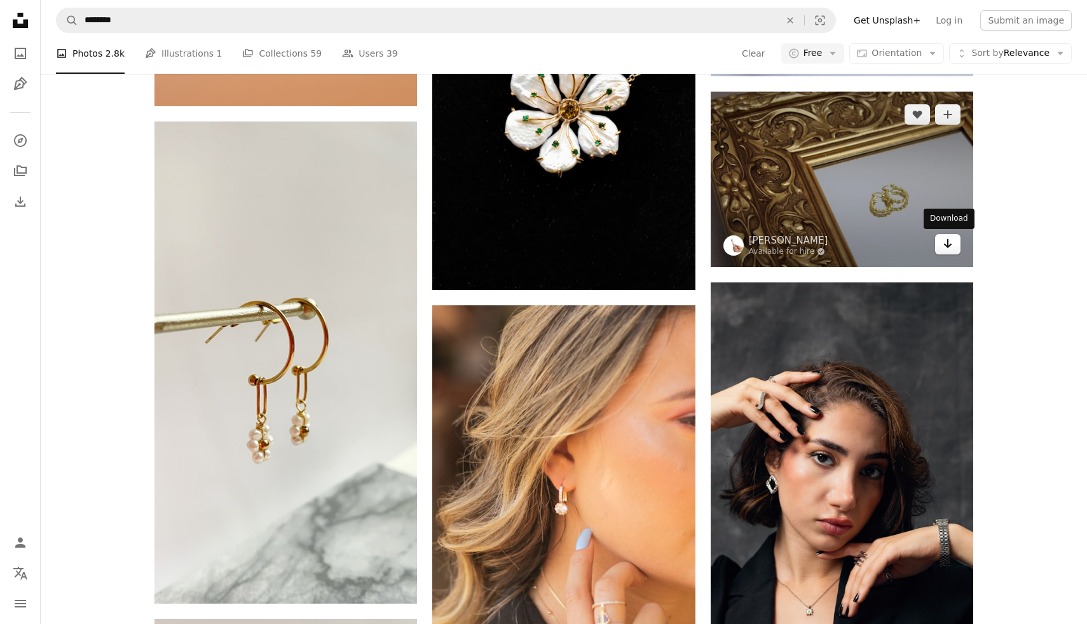
click at [952, 245] on icon "Arrow pointing down" at bounding box center [948, 243] width 10 height 15
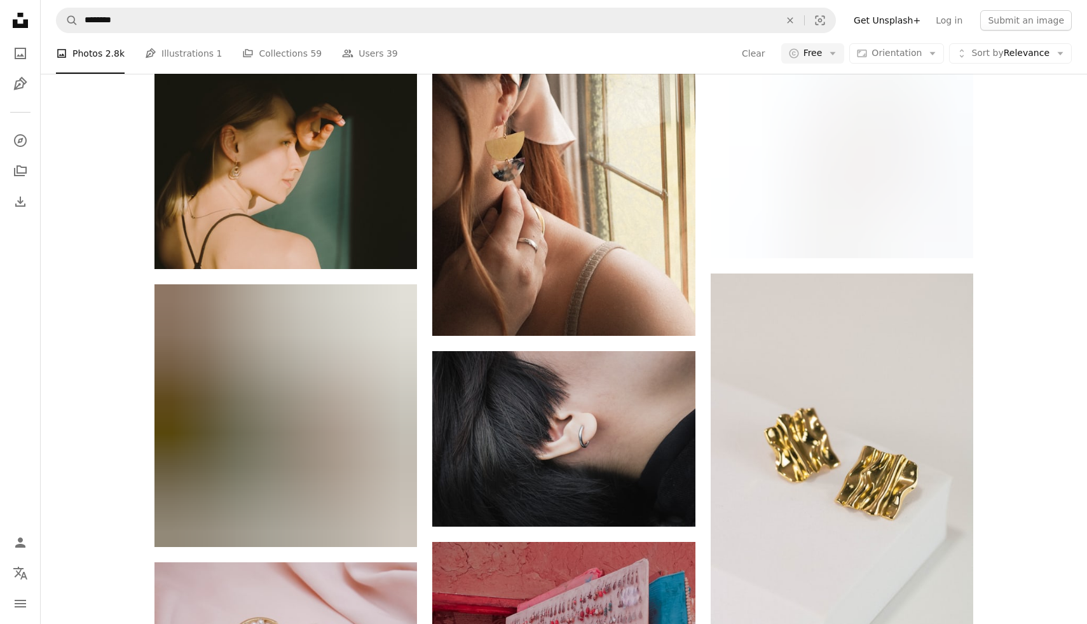
scroll to position [6735, 0]
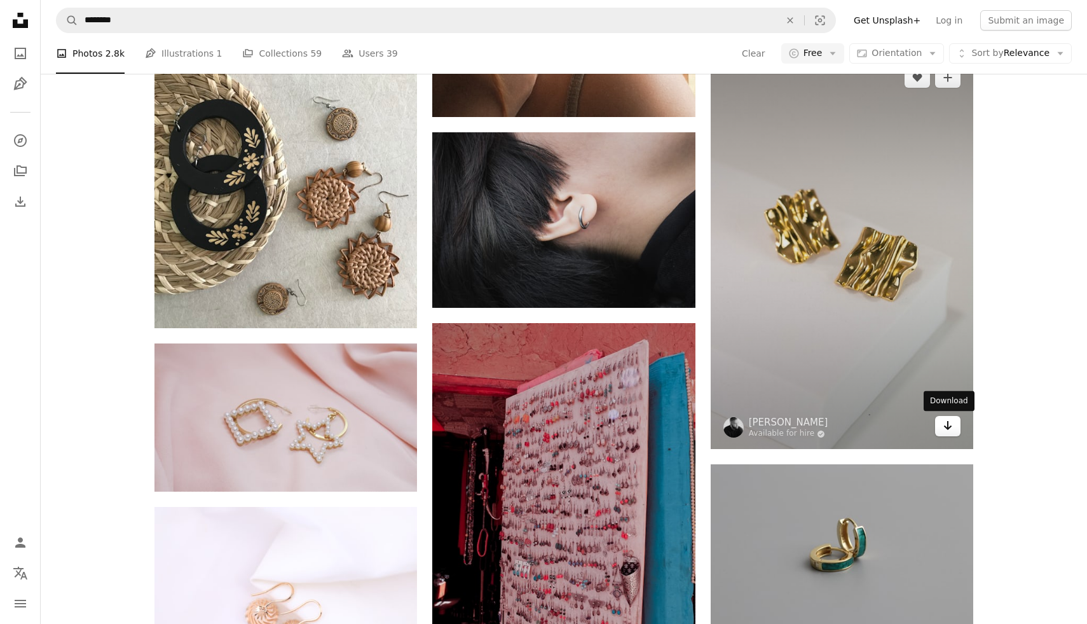
click at [954, 425] on link "Arrow pointing down" at bounding box center [947, 426] width 25 height 20
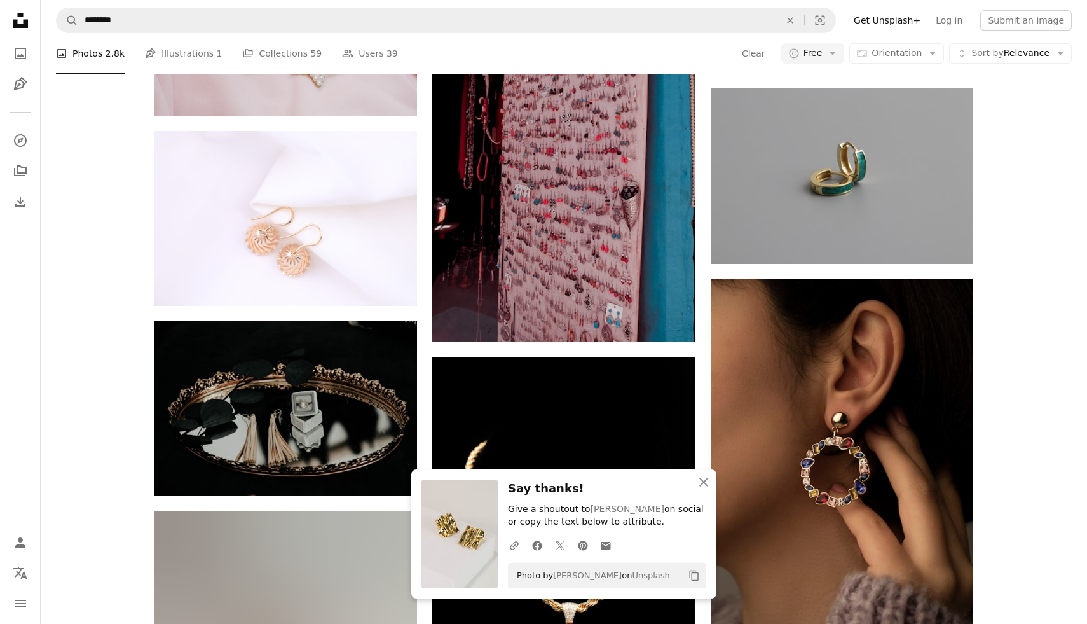
scroll to position [7134, 0]
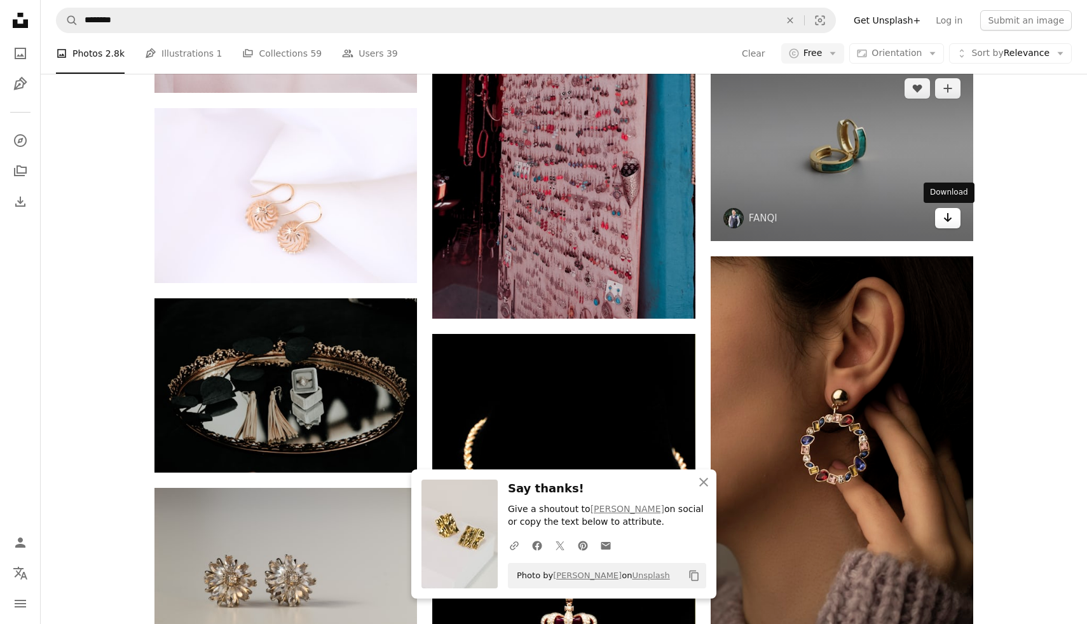
click at [951, 221] on icon "Arrow pointing down" at bounding box center [948, 217] width 10 height 15
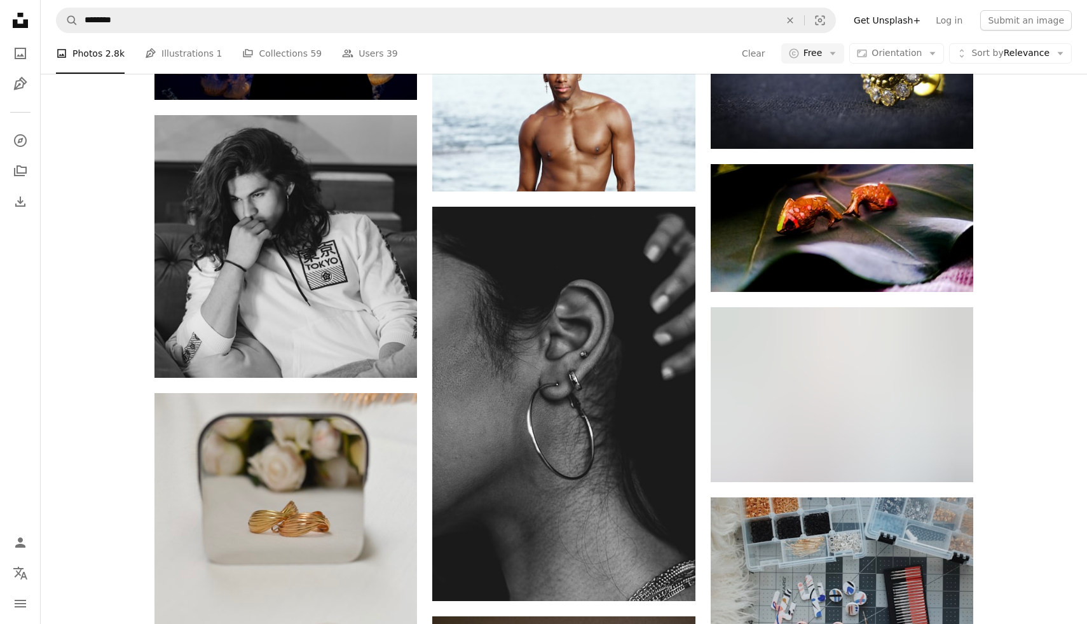
scroll to position [21536, 0]
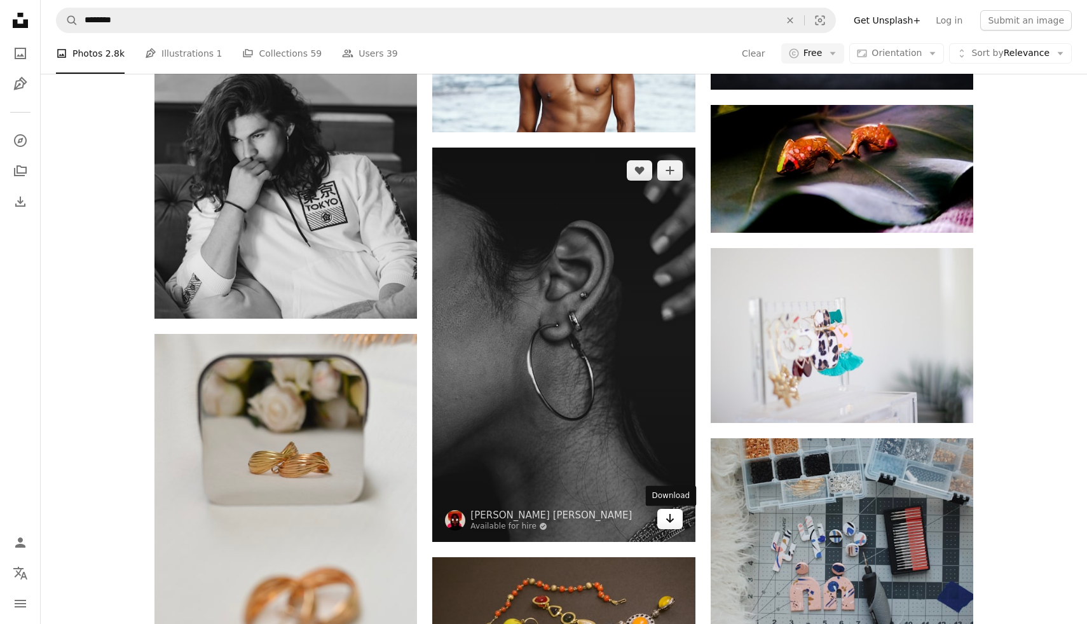
click at [671, 520] on icon "Arrow pointing down" at bounding box center [670, 518] width 10 height 15
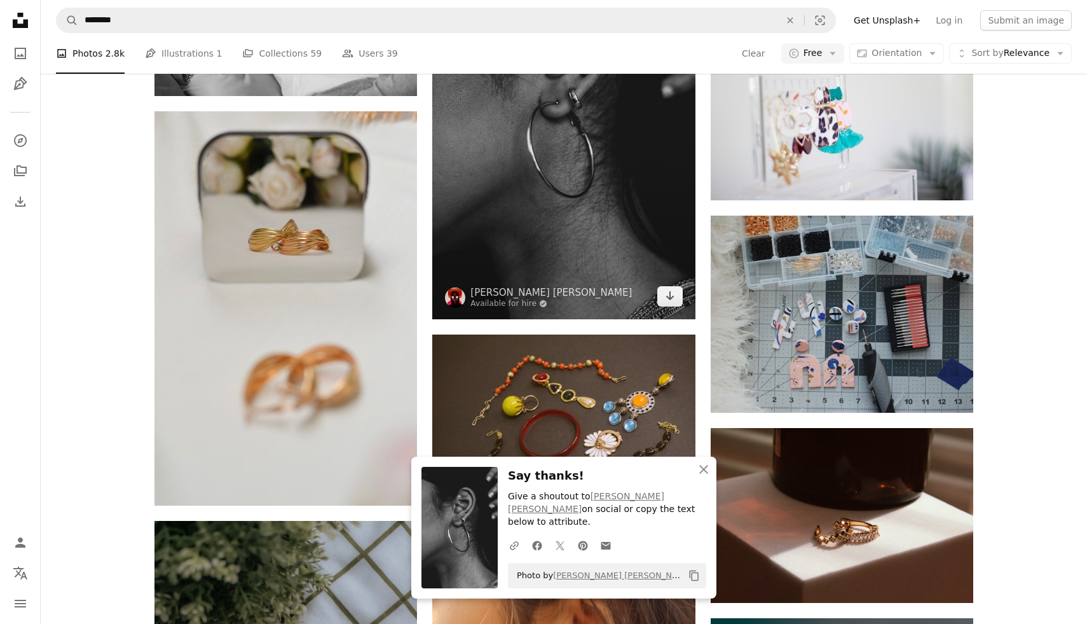
scroll to position [21780, 0]
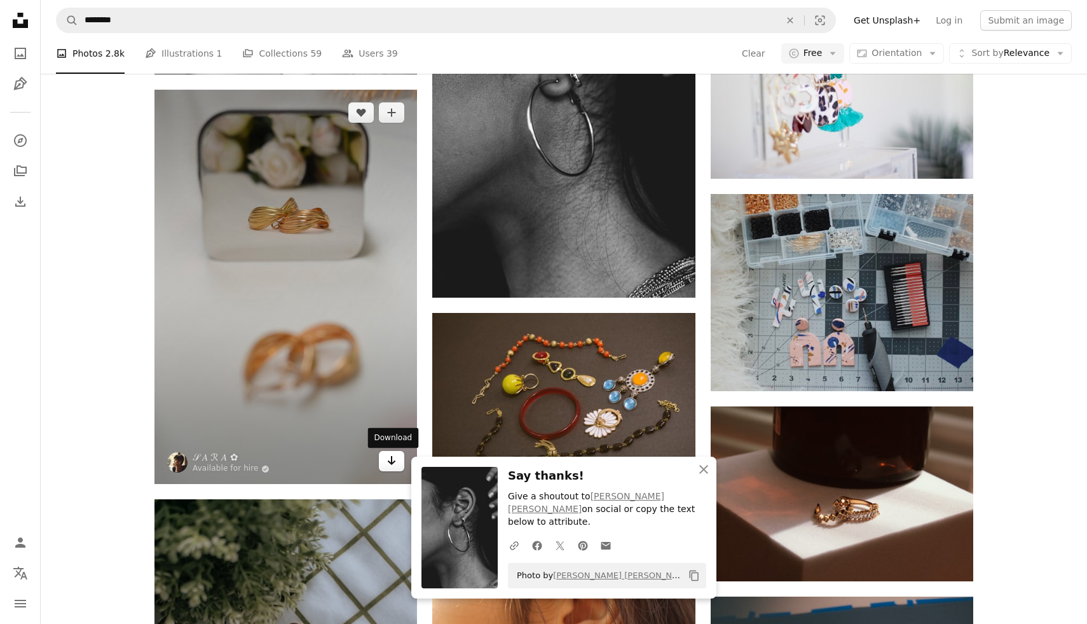
click at [397, 464] on icon "Arrow pointing down" at bounding box center [392, 460] width 10 height 15
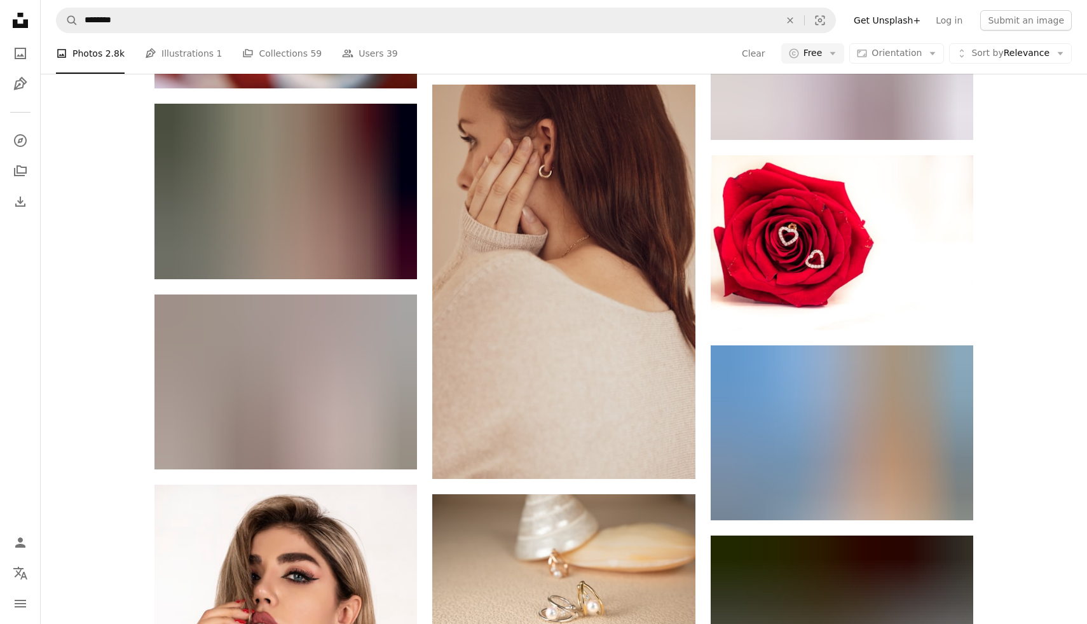
scroll to position [24195, 0]
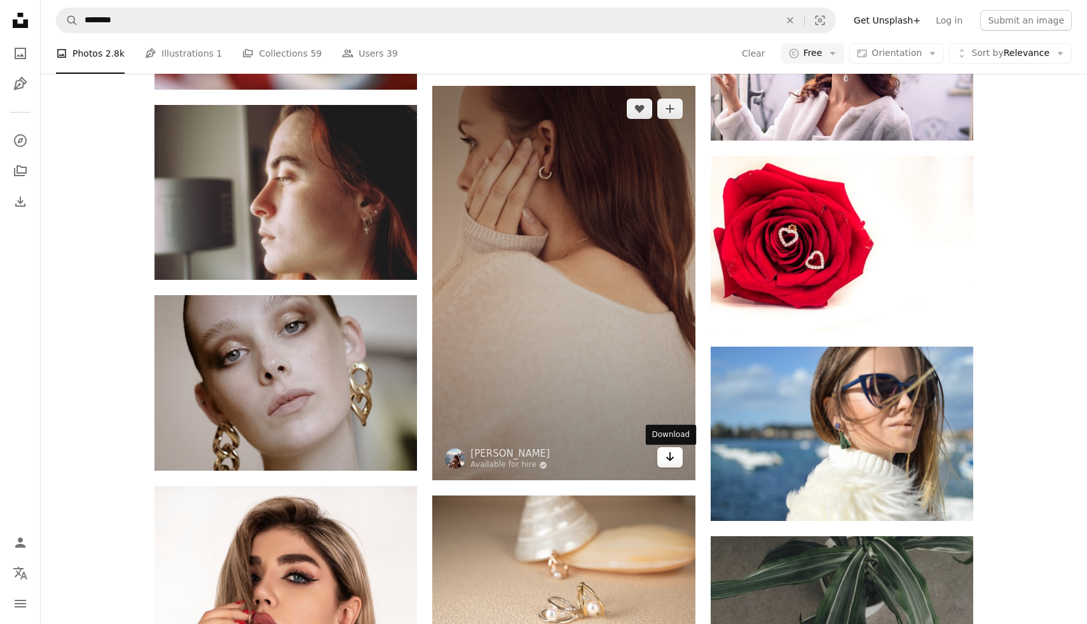
click at [673, 462] on icon "Arrow pointing down" at bounding box center [670, 456] width 10 height 15
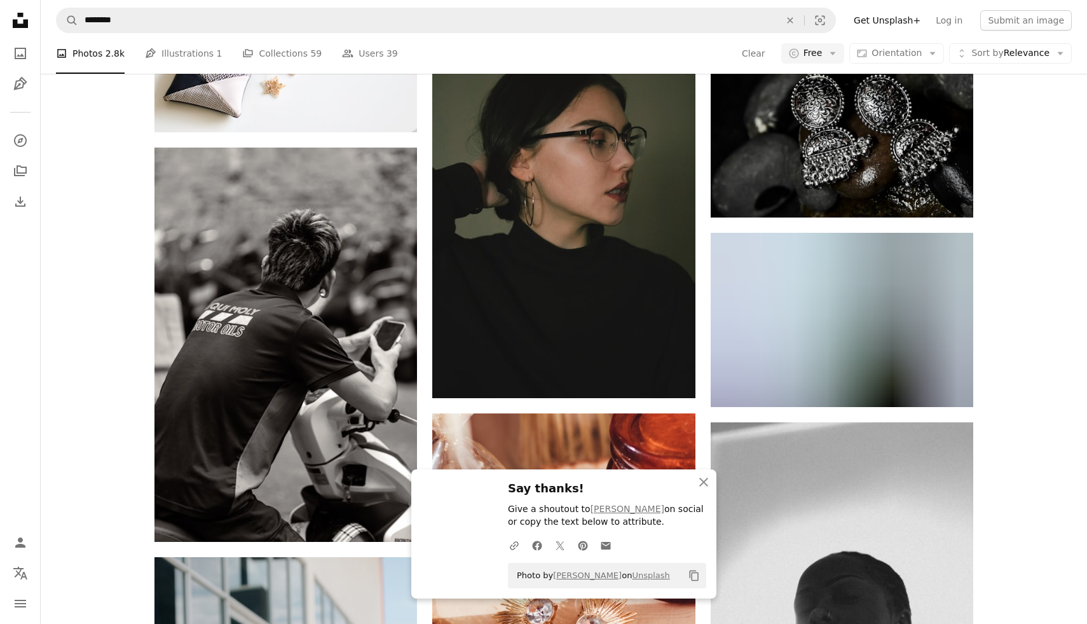
scroll to position [25070, 0]
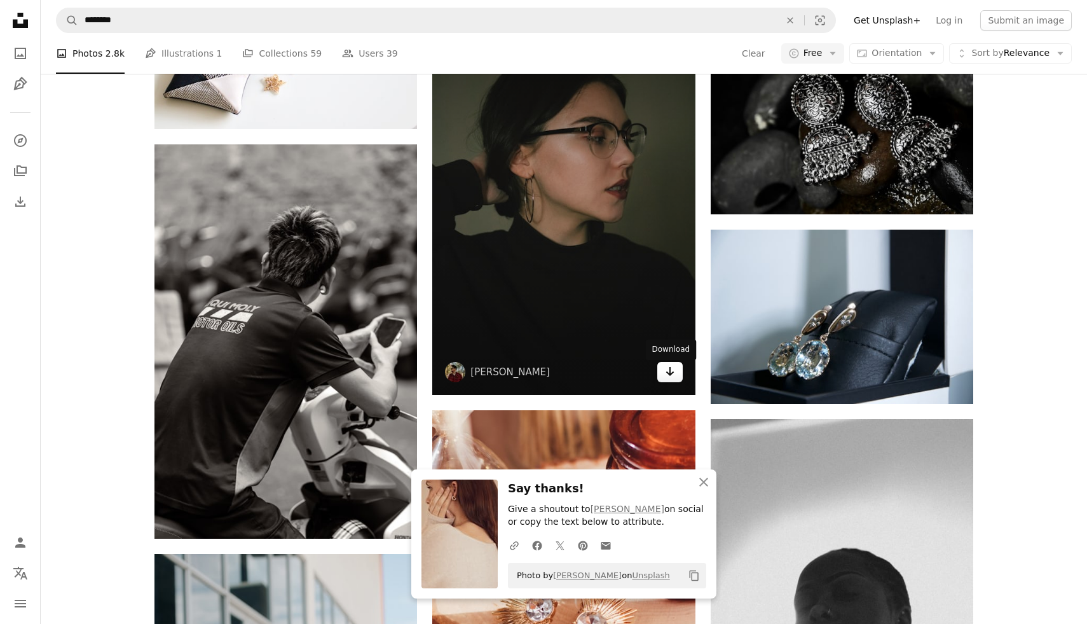
click at [678, 374] on link "Arrow pointing down" at bounding box center [669, 372] width 25 height 20
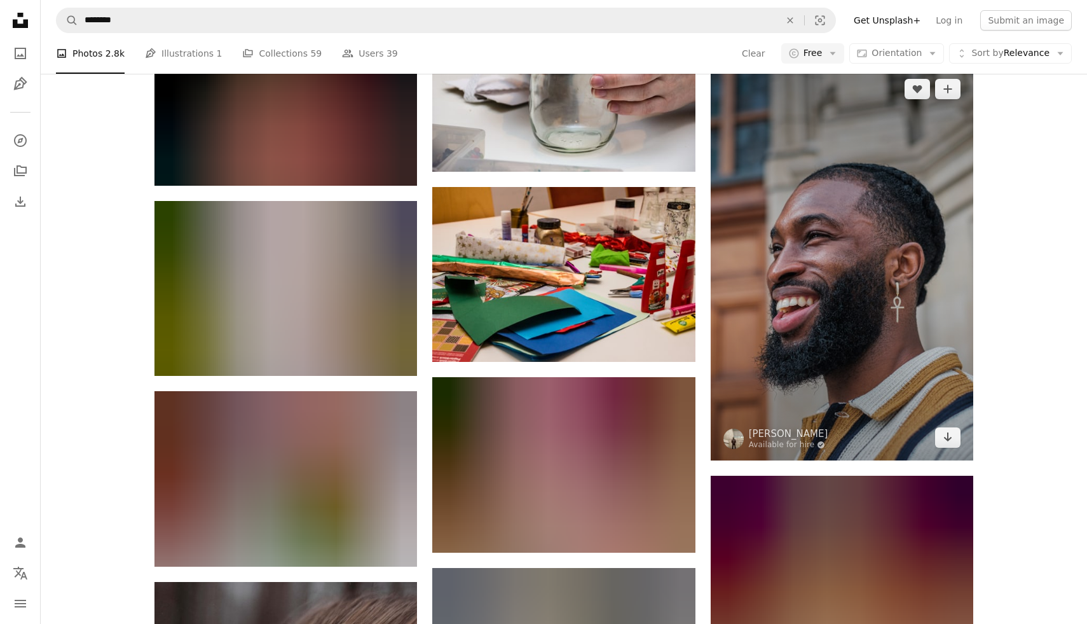
scroll to position [27599, 0]
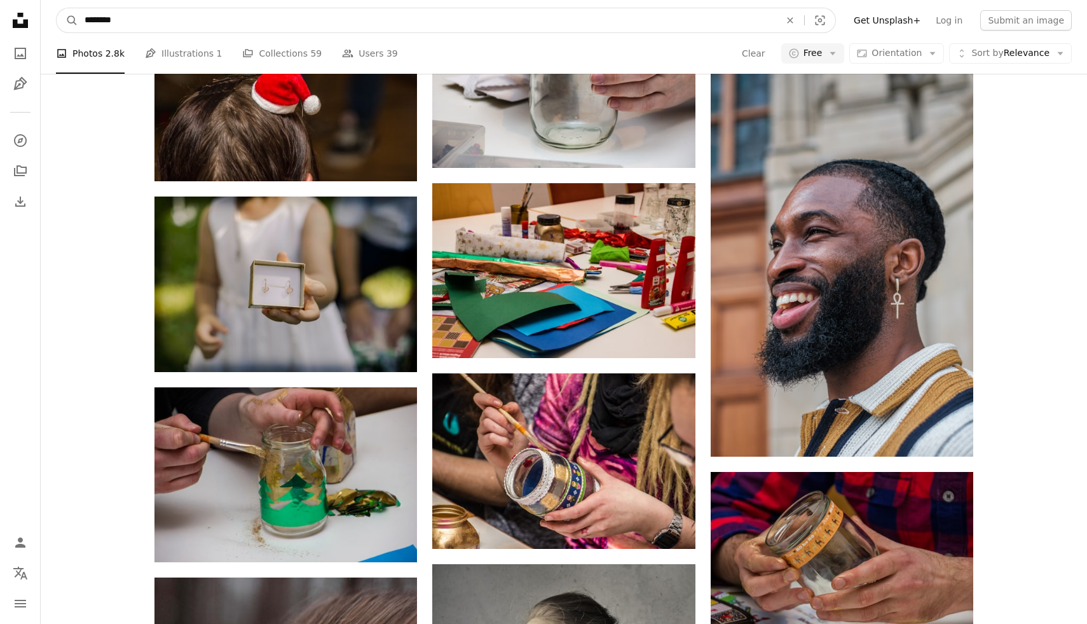
click at [256, 19] on input "********" at bounding box center [427, 20] width 698 height 24
type input "**********"
click button "A magnifying glass" at bounding box center [68, 20] width 22 height 24
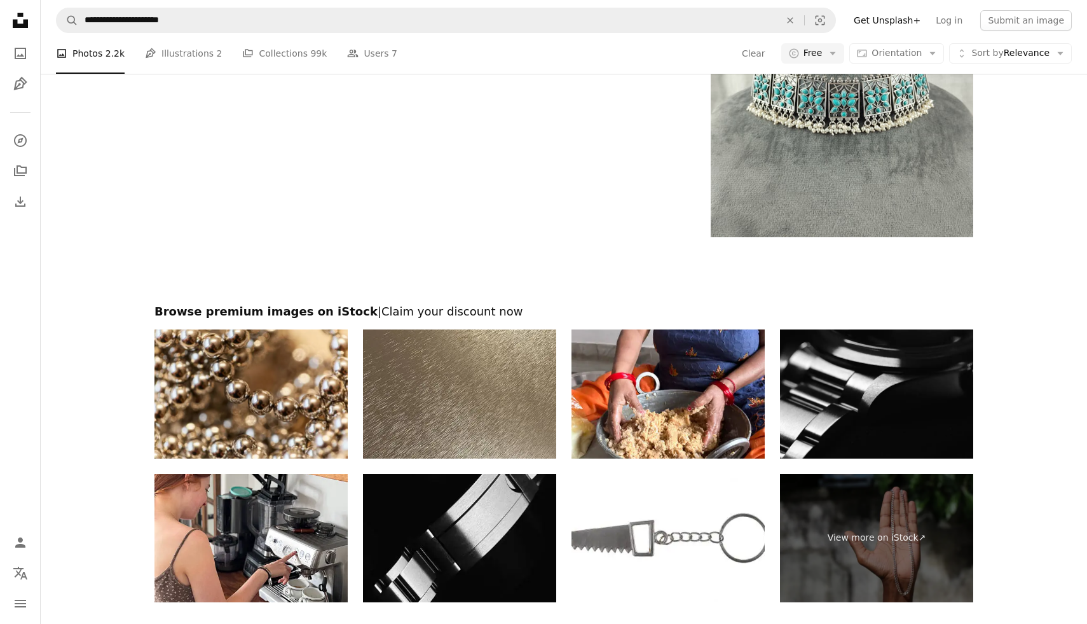
scroll to position [2960, 0]
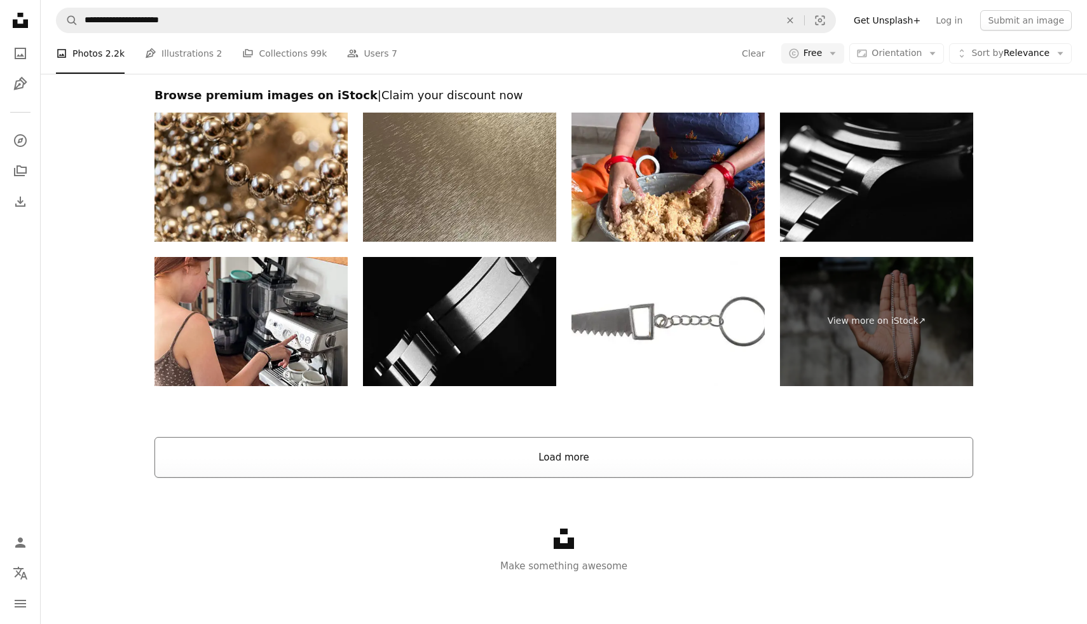
click at [686, 442] on button "Load more" at bounding box center [564, 457] width 819 height 41
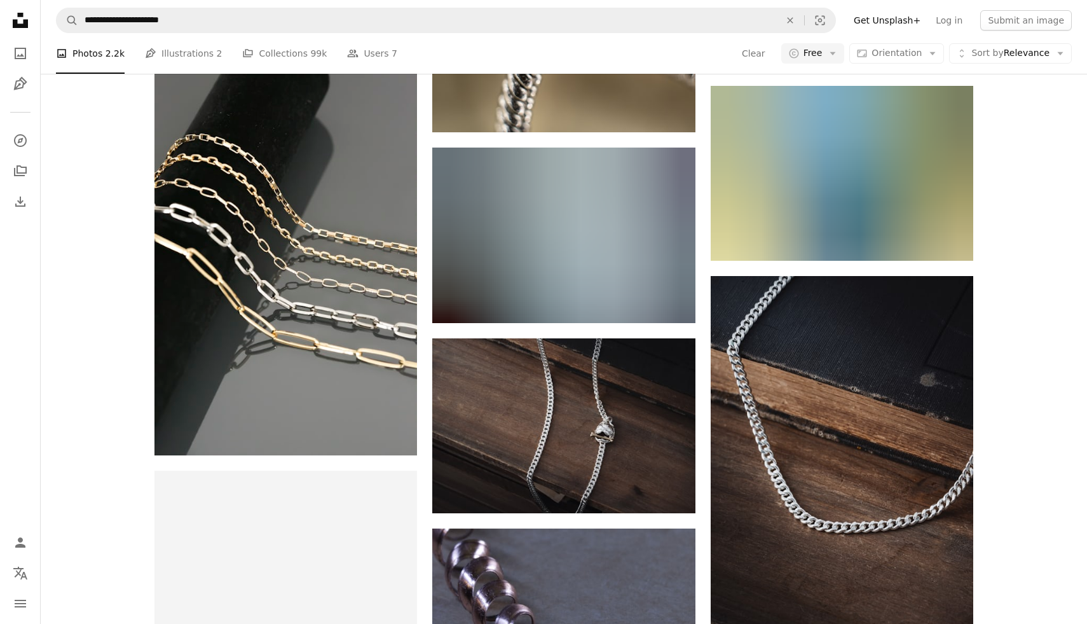
scroll to position [2911, 0]
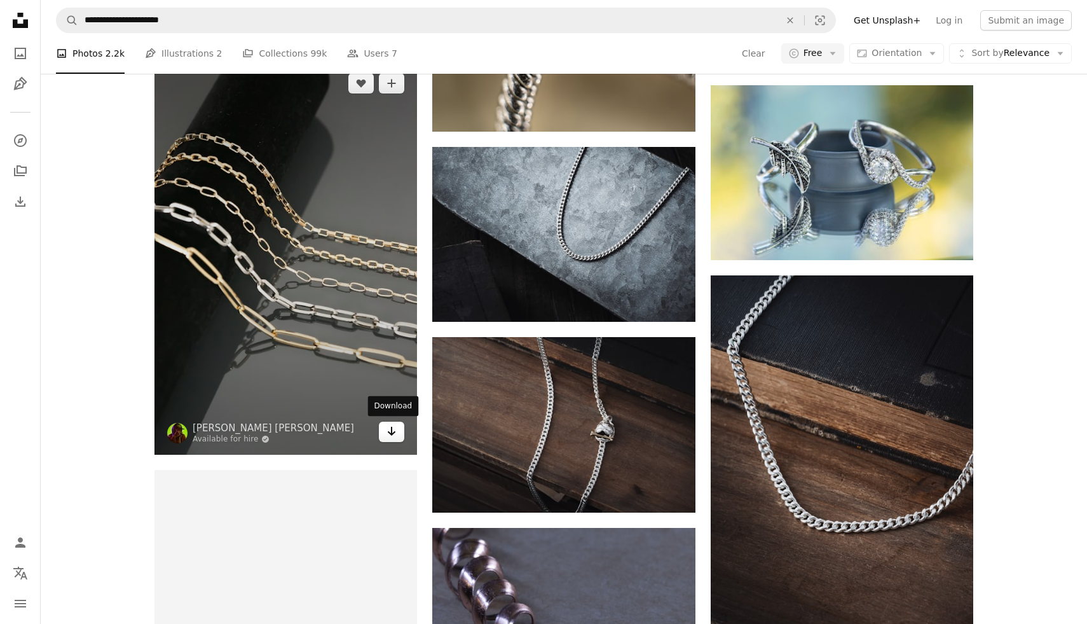
click at [392, 429] on icon "Arrow pointing down" at bounding box center [392, 430] width 10 height 15
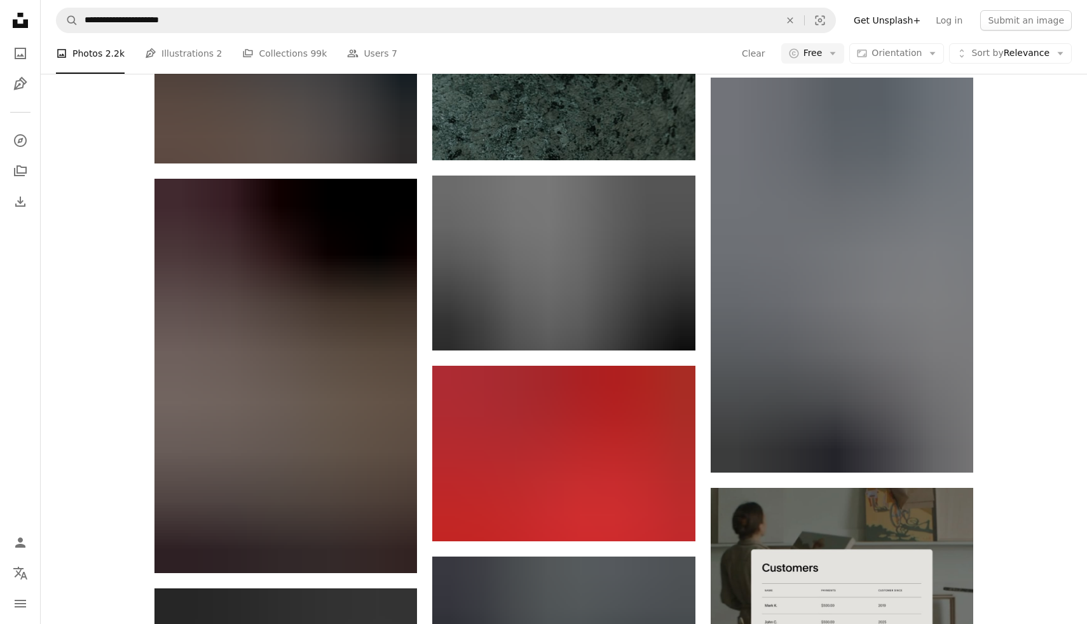
scroll to position [5240, 0]
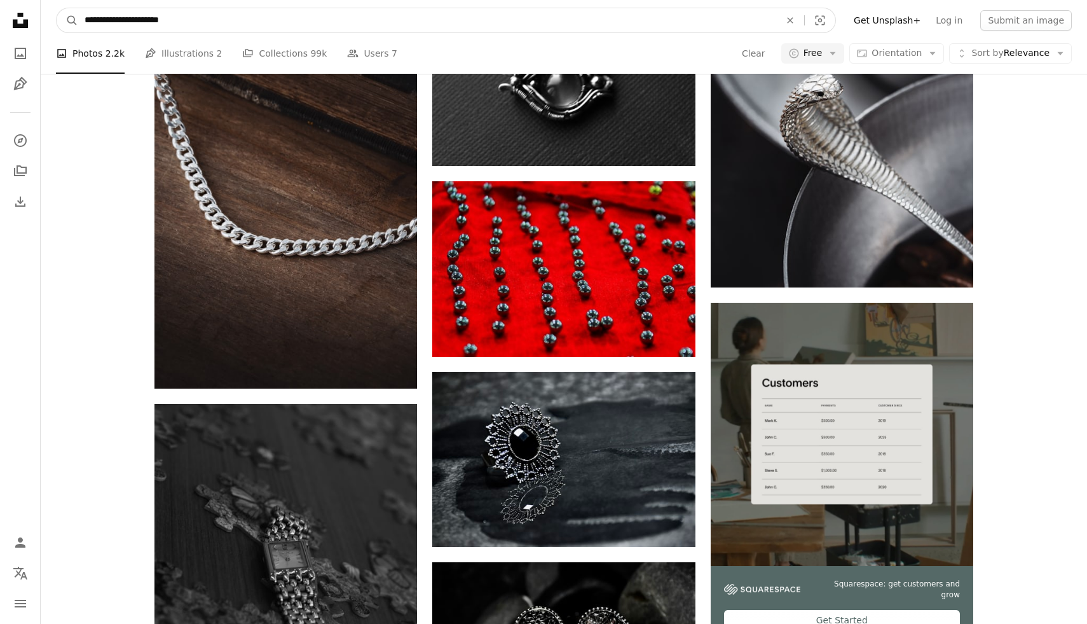
click at [261, 21] on input "**********" at bounding box center [427, 20] width 698 height 24
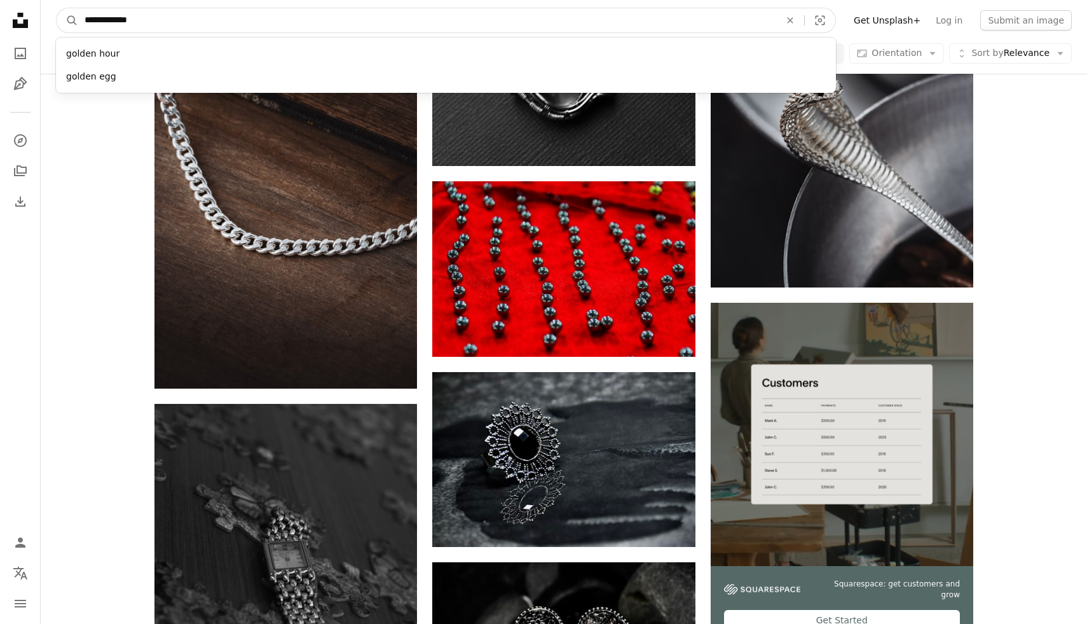
type input "**********"
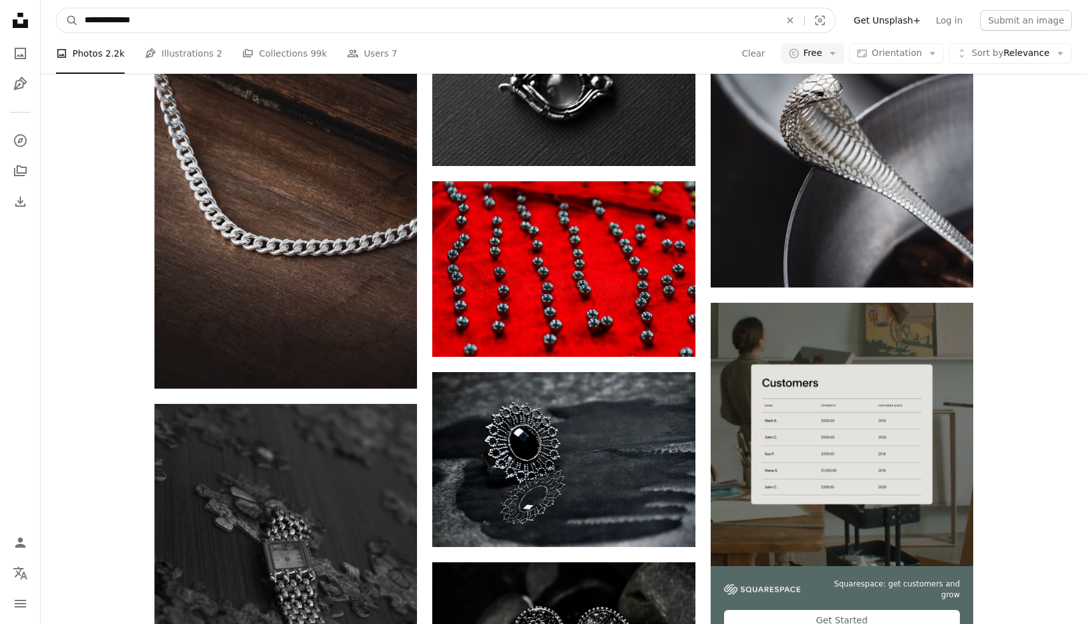
click button "A magnifying glass" at bounding box center [68, 20] width 22 height 24
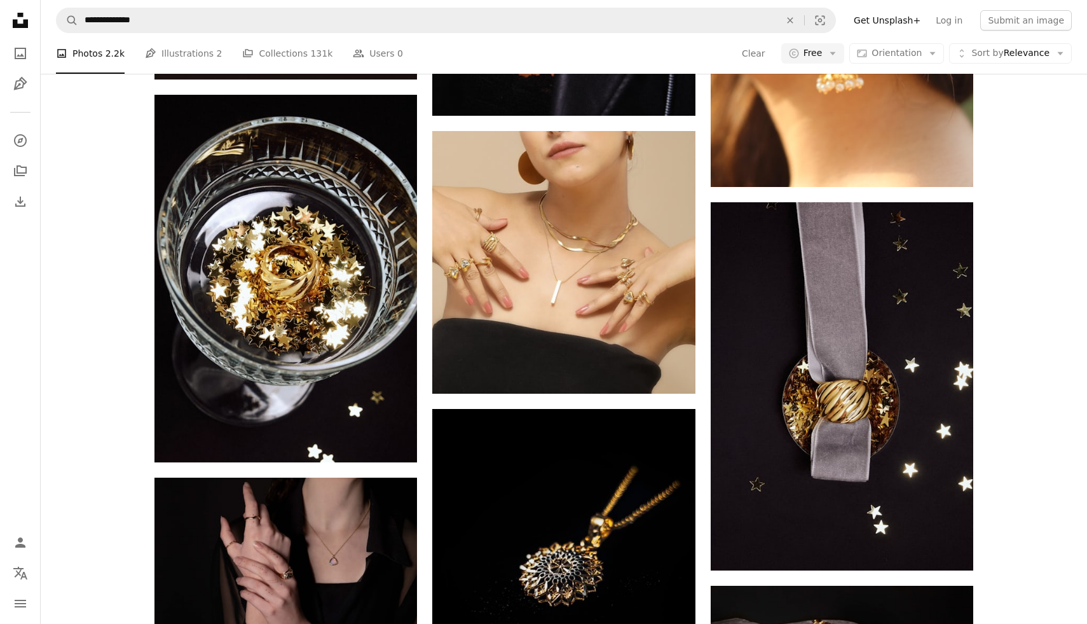
scroll to position [1770, 0]
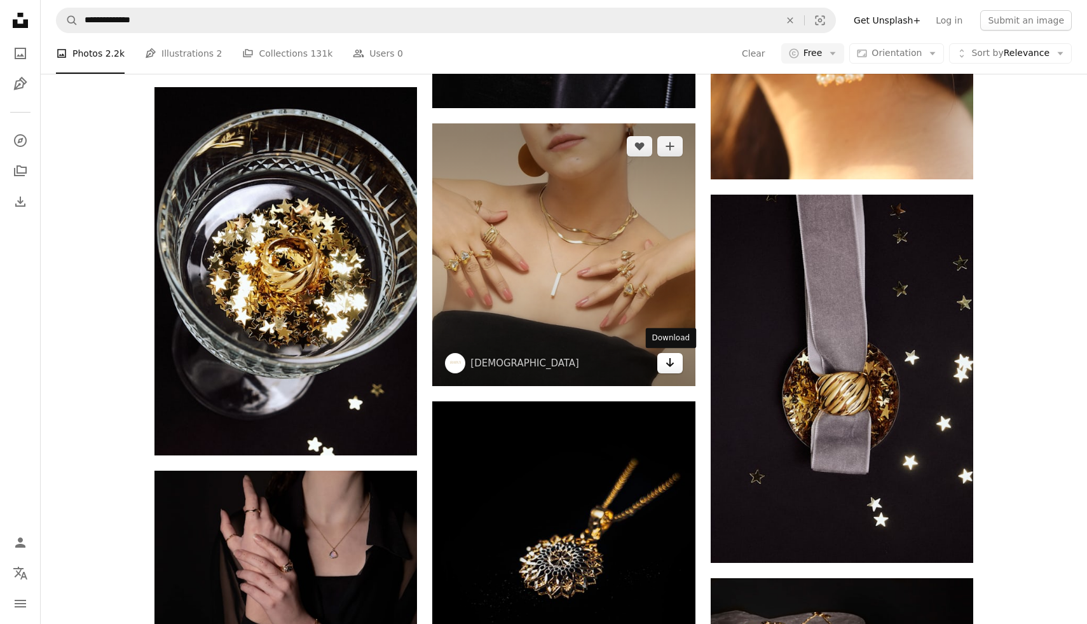
click at [681, 364] on link "Arrow pointing down" at bounding box center [669, 363] width 25 height 20
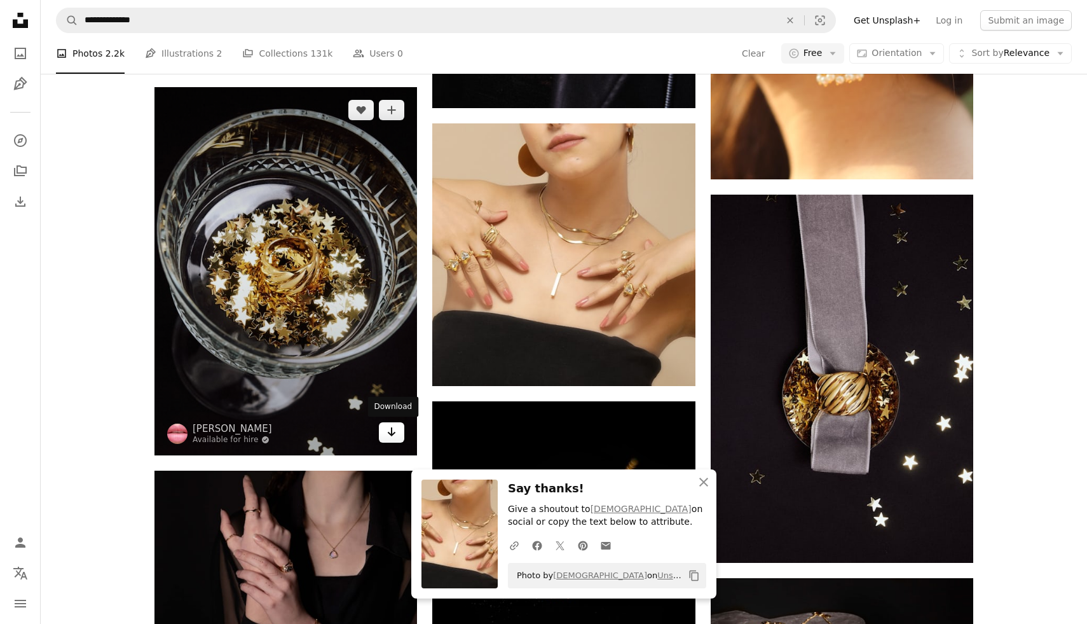
click at [391, 432] on icon "Download" at bounding box center [392, 431] width 8 height 9
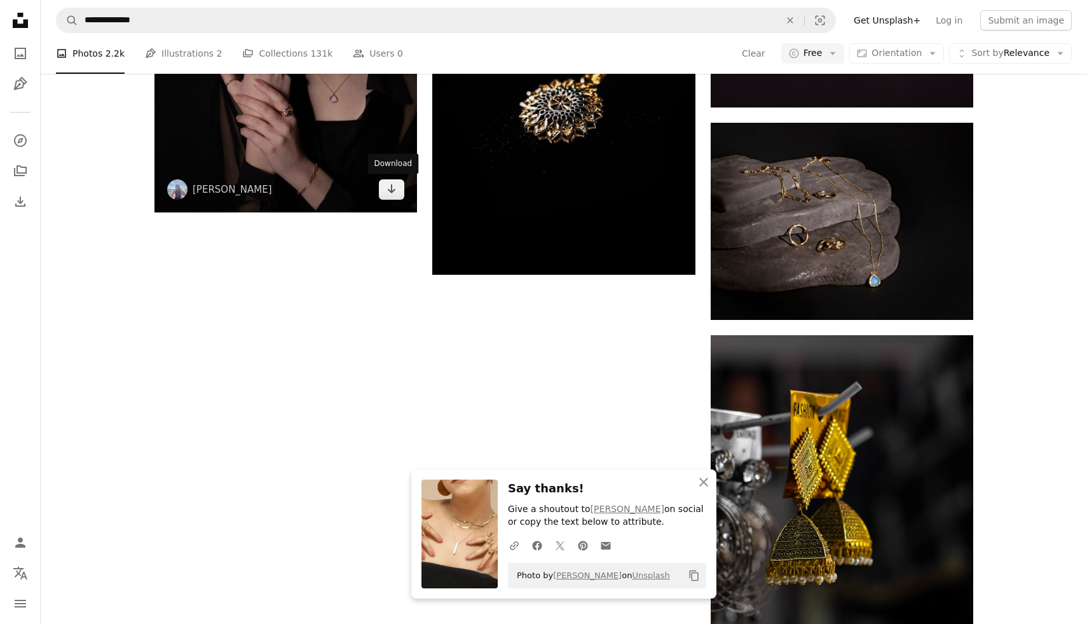
scroll to position [2231, 0]
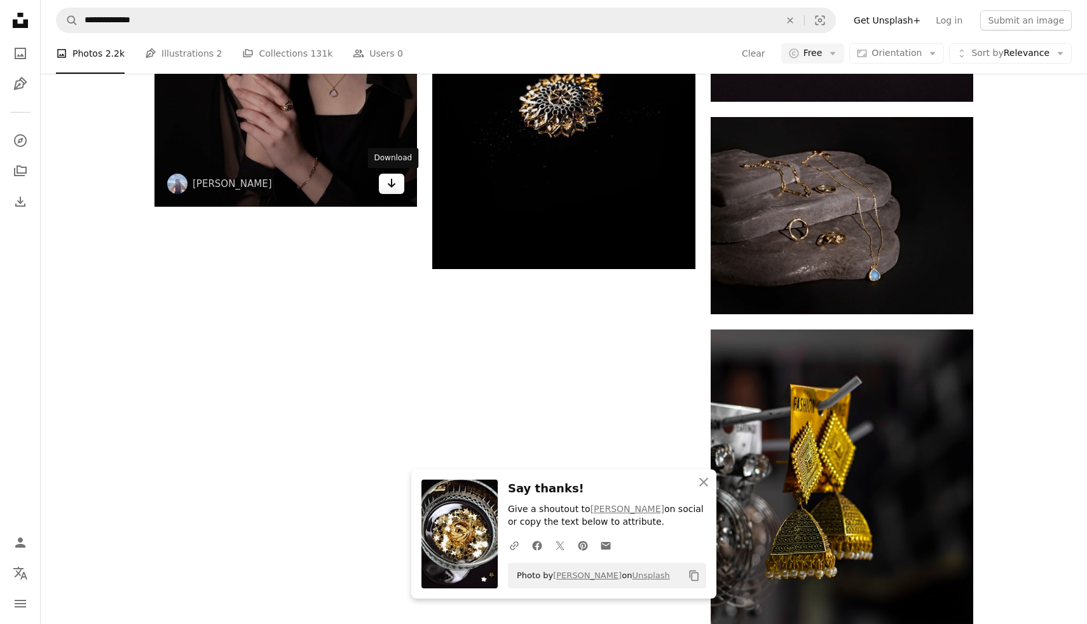
click at [390, 184] on icon "Download" at bounding box center [392, 183] width 8 height 9
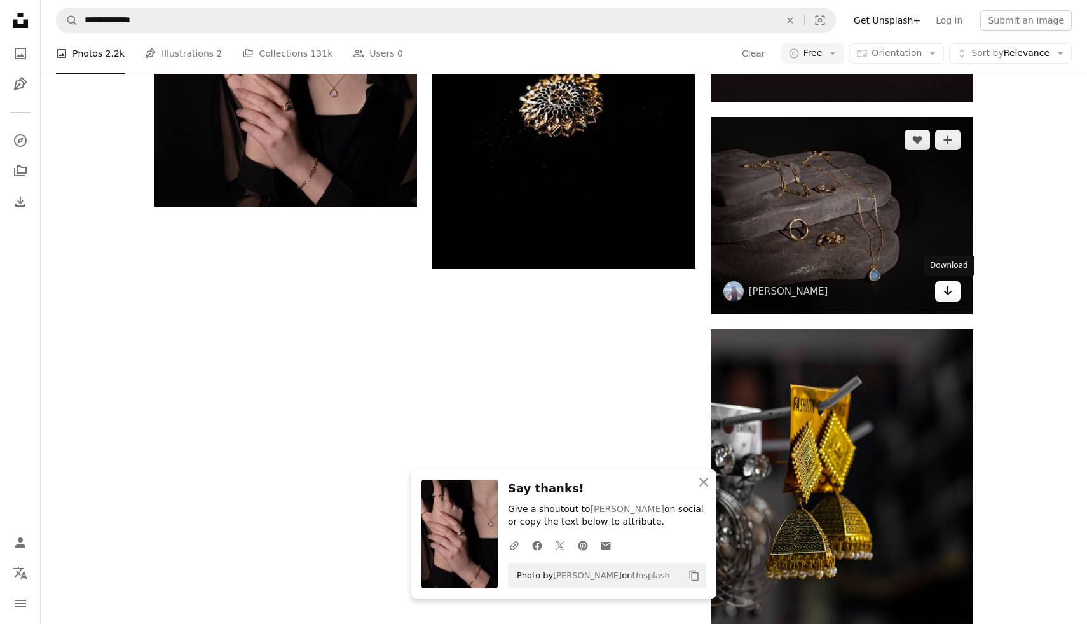
click at [954, 290] on link "Arrow pointing down" at bounding box center [947, 291] width 25 height 20
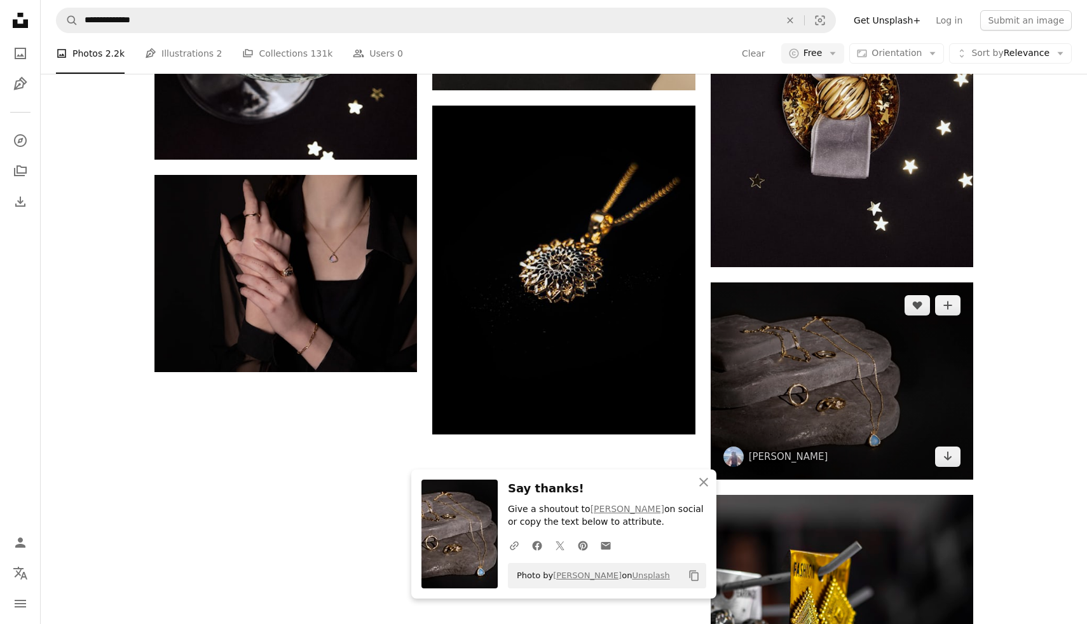
scroll to position [2064, 0]
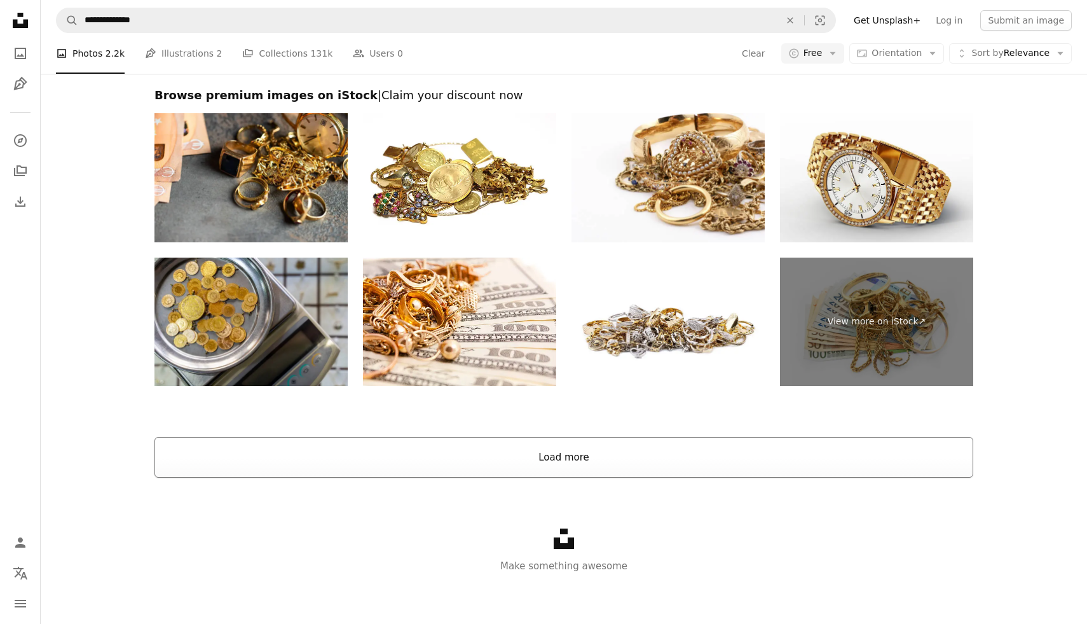
click at [588, 468] on button "Load more" at bounding box center [564, 457] width 819 height 41
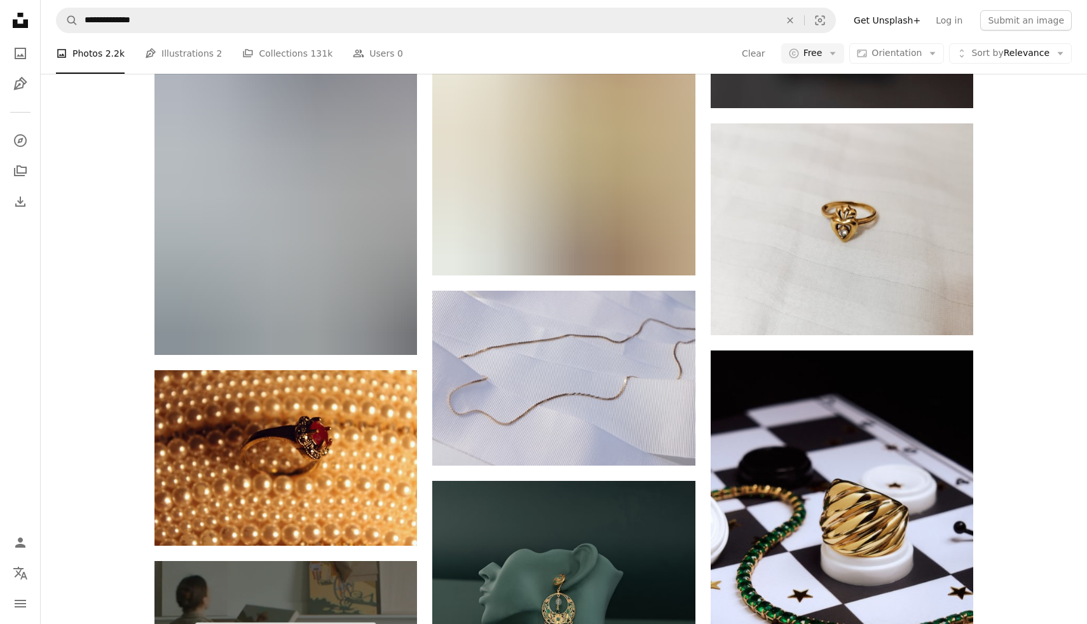
scroll to position [2846, 0]
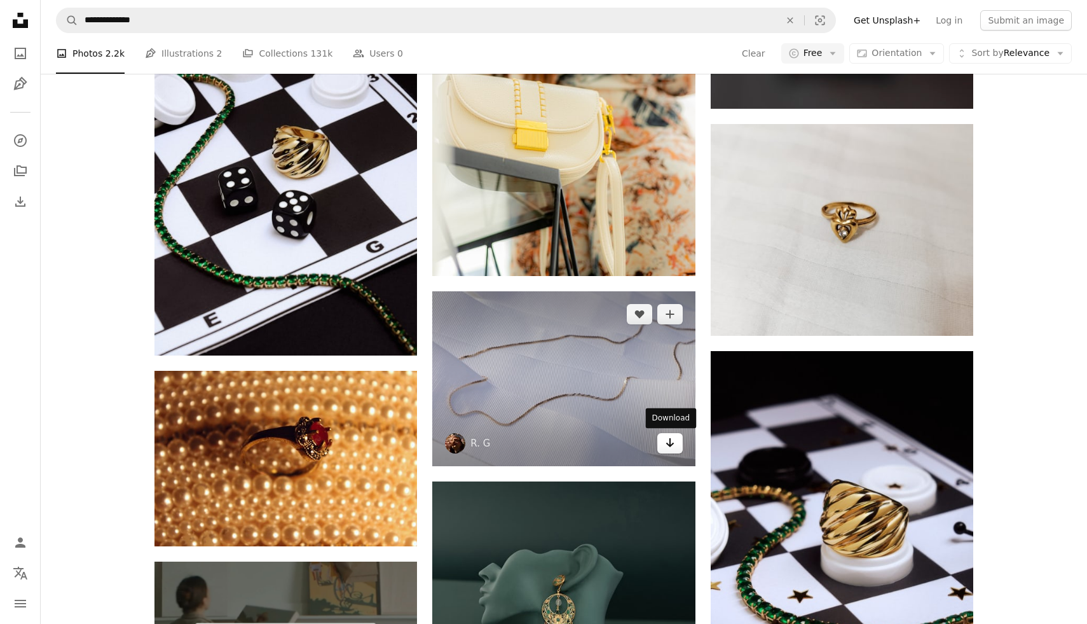
click at [668, 441] on icon "Arrow pointing down" at bounding box center [670, 442] width 10 height 15
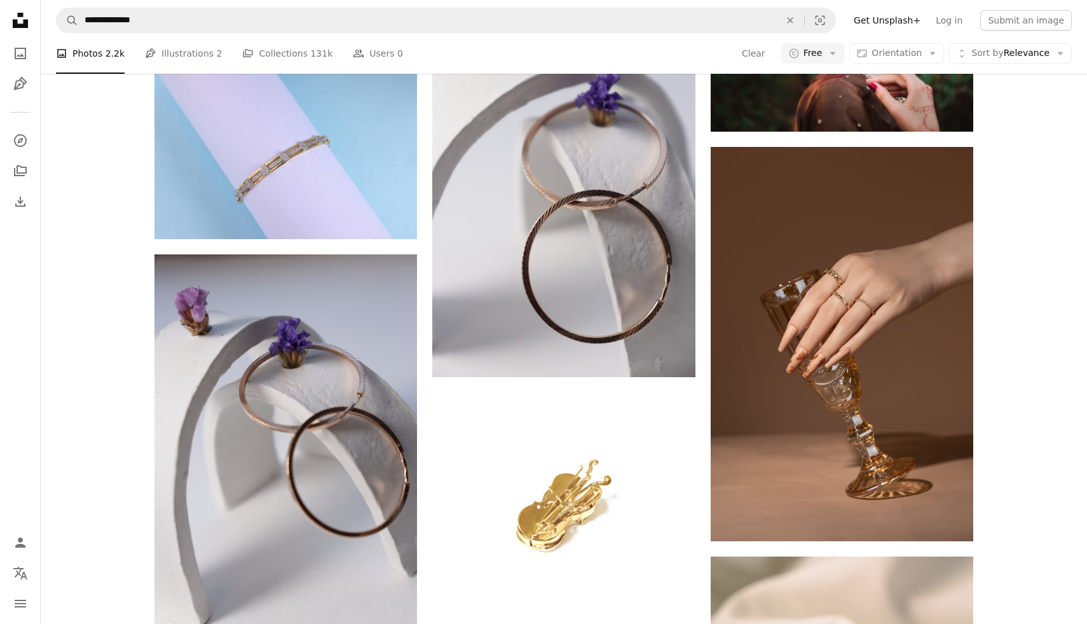
scroll to position [5176, 0]
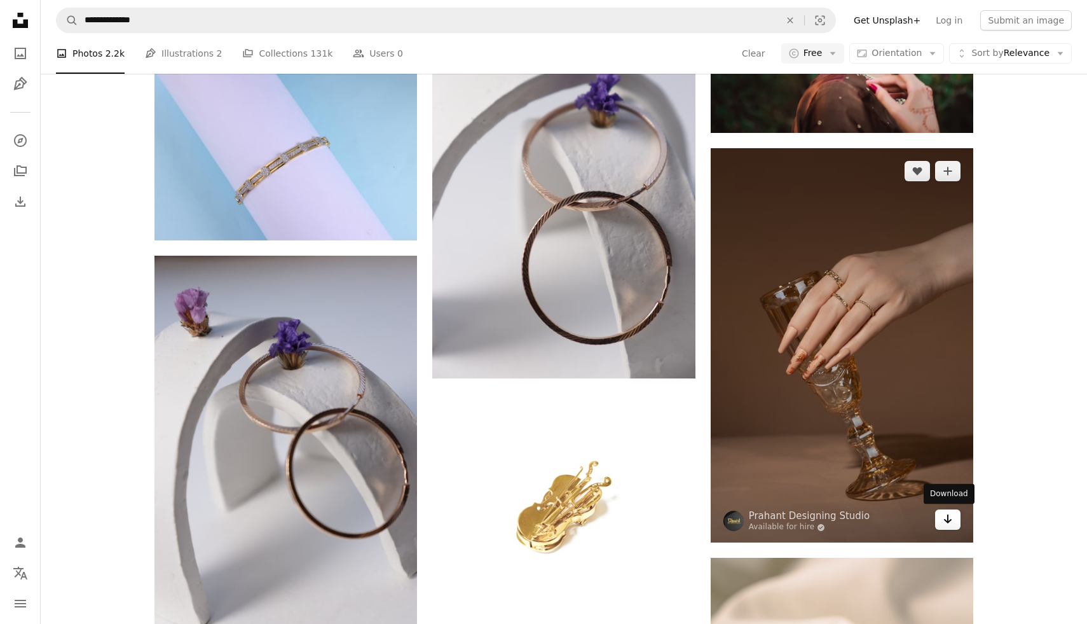
click at [948, 515] on icon "Download" at bounding box center [948, 518] width 8 height 9
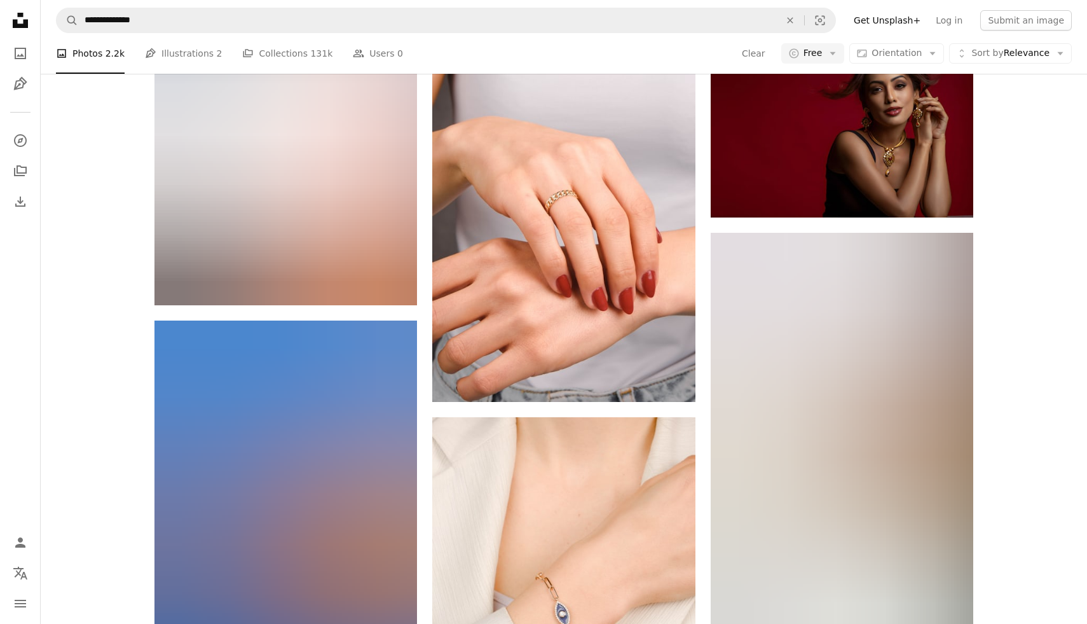
scroll to position [8125, 0]
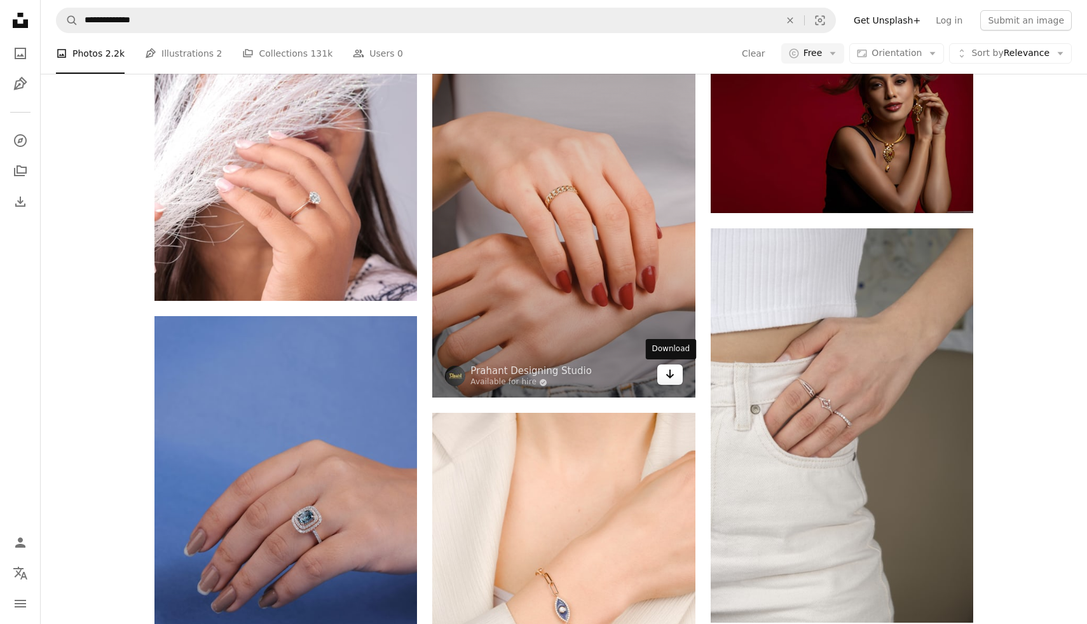
click at [673, 382] on link "Arrow pointing down" at bounding box center [669, 374] width 25 height 20
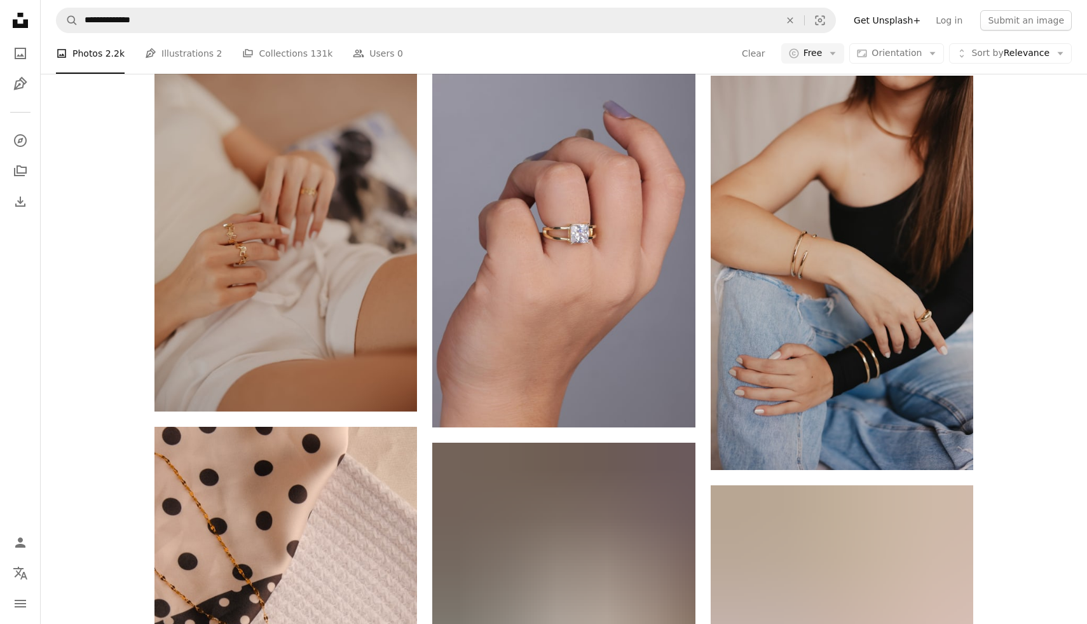
scroll to position [10875, 0]
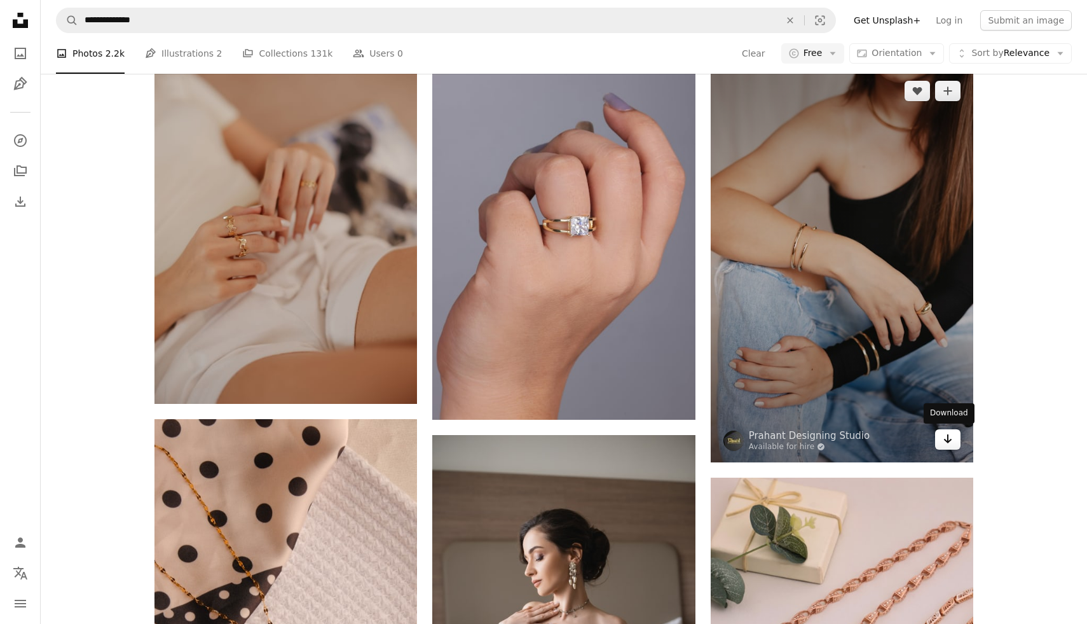
click at [953, 436] on icon "Arrow pointing down" at bounding box center [948, 438] width 10 height 15
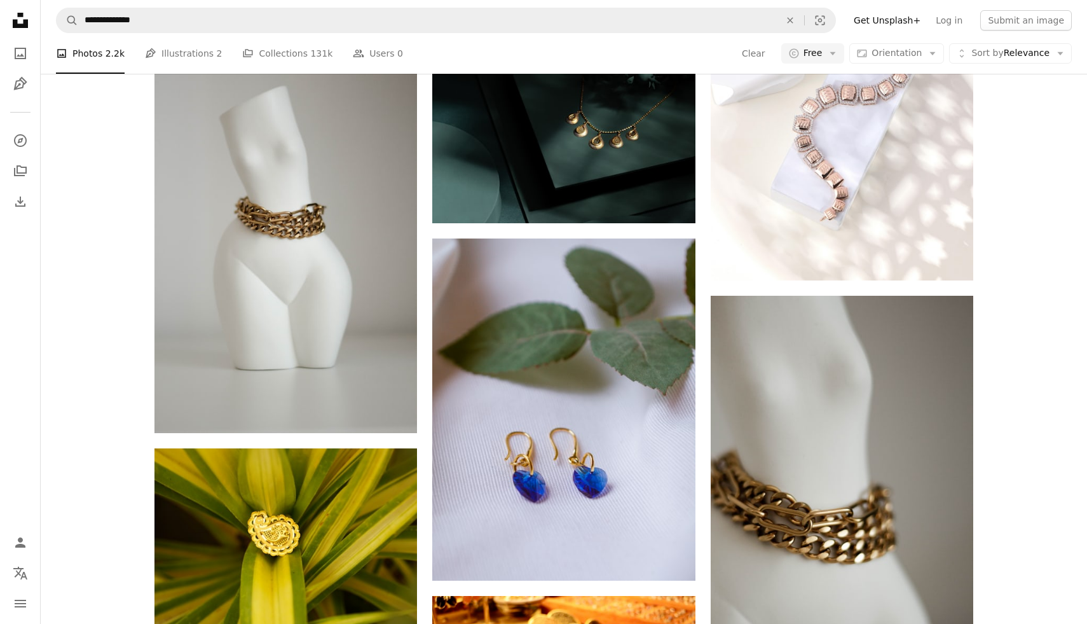
scroll to position [12955, 0]
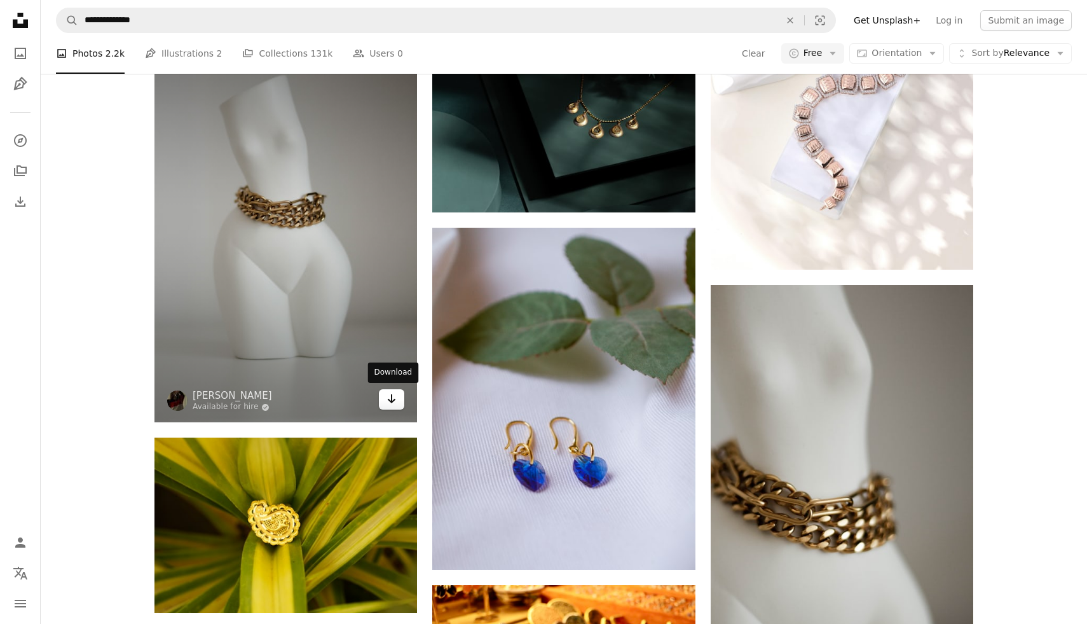
click at [397, 400] on icon "Arrow pointing down" at bounding box center [392, 398] width 10 height 15
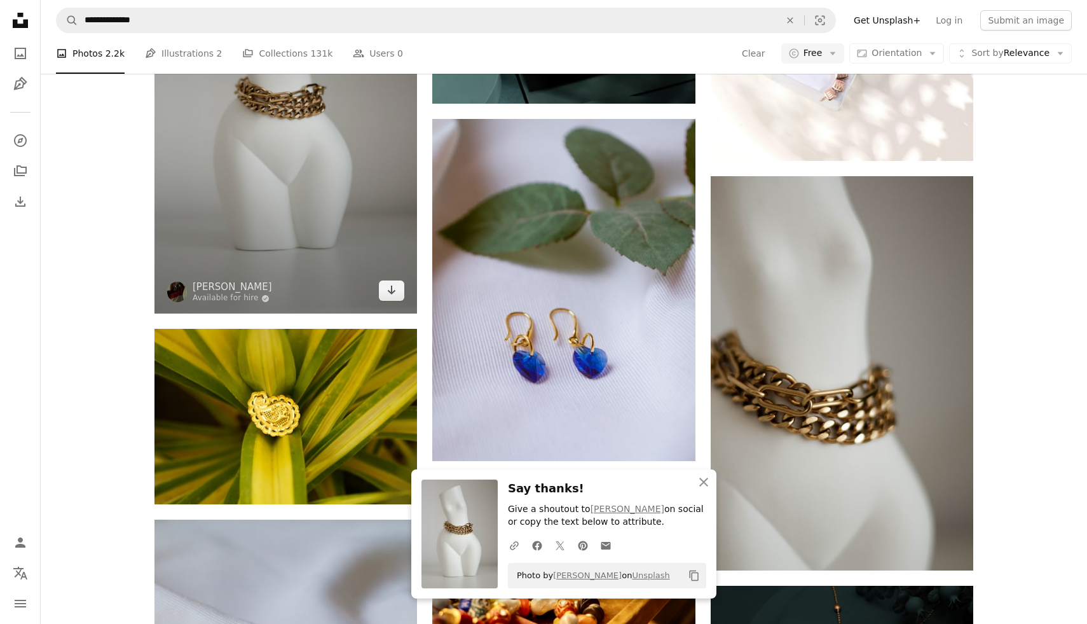
scroll to position [13097, 0]
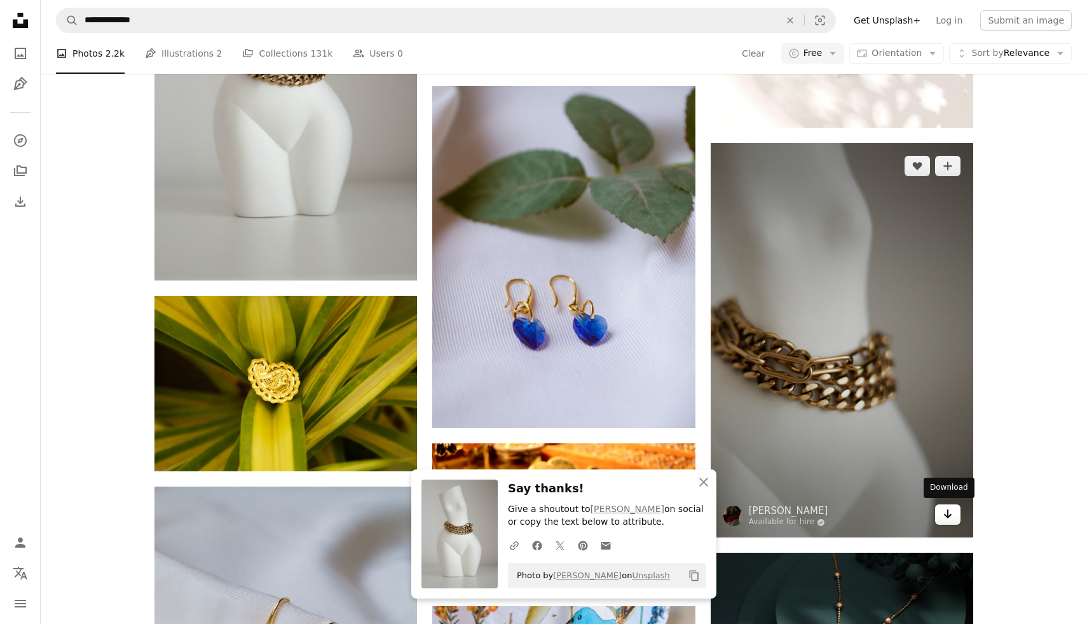
click at [951, 513] on icon "Arrow pointing down" at bounding box center [948, 513] width 10 height 15
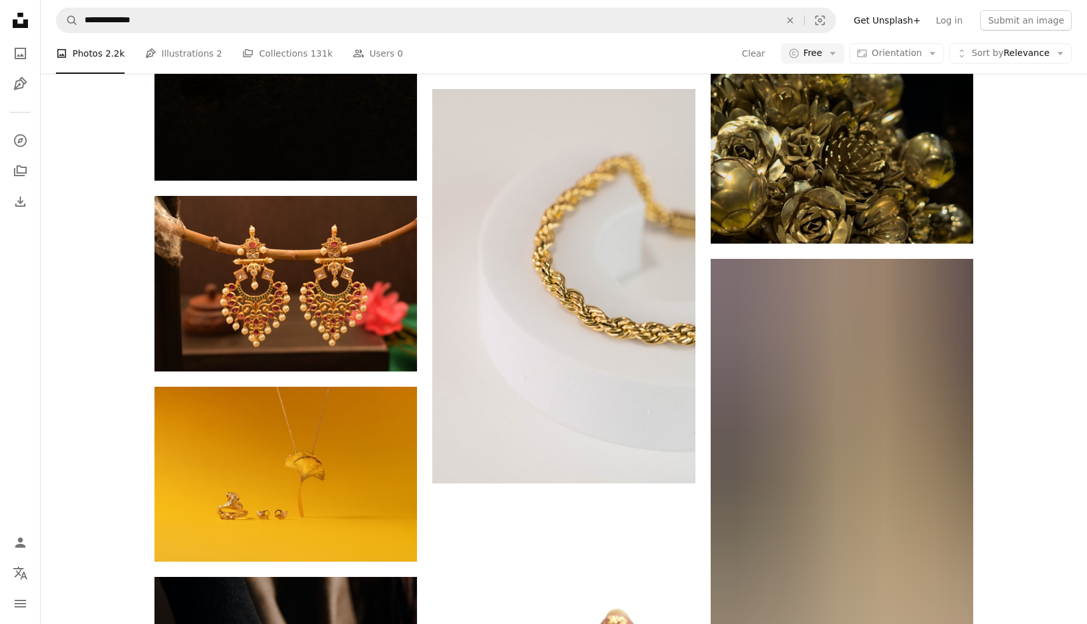
scroll to position [20495, 0]
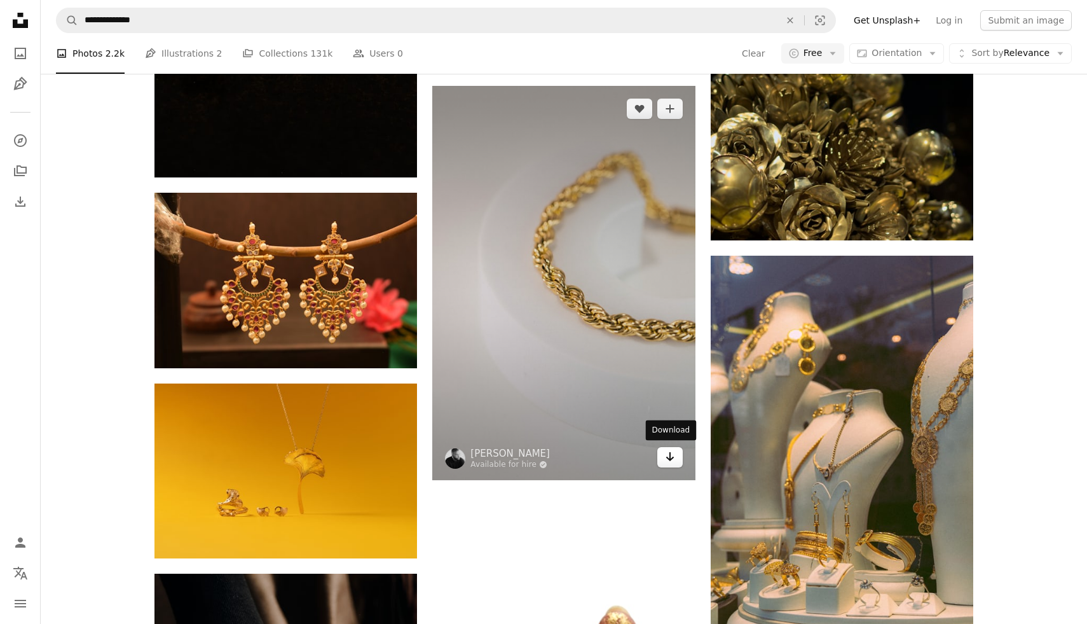
click at [670, 458] on icon "Download" at bounding box center [670, 456] width 8 height 9
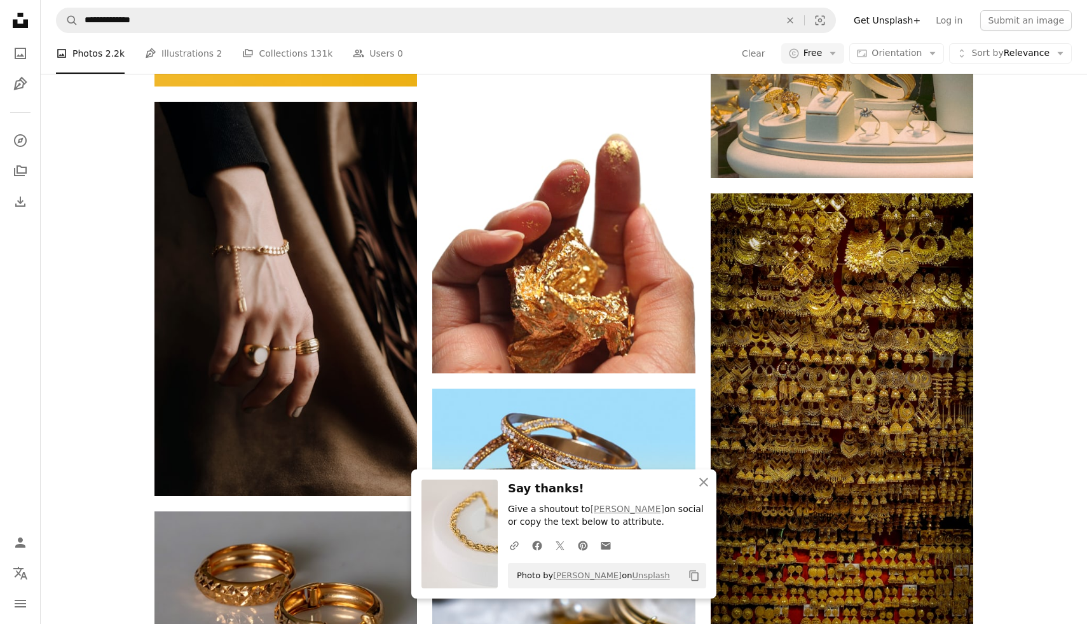
scroll to position [20965, 0]
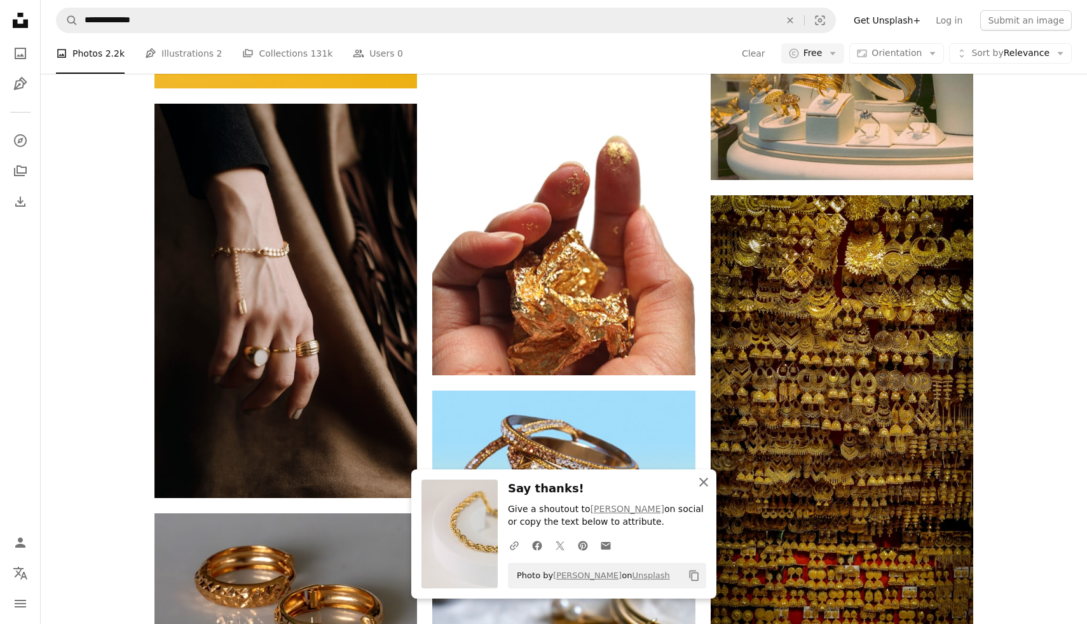
click at [704, 483] on icon "An X shape" at bounding box center [703, 481] width 15 height 15
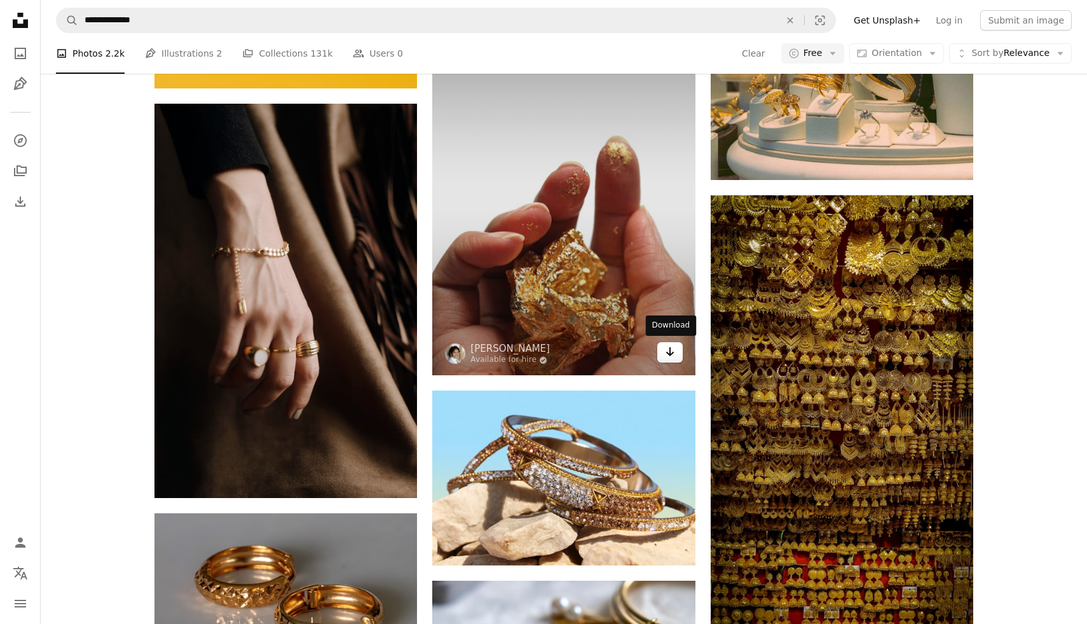
click at [665, 352] on icon "Arrow pointing down" at bounding box center [670, 351] width 10 height 15
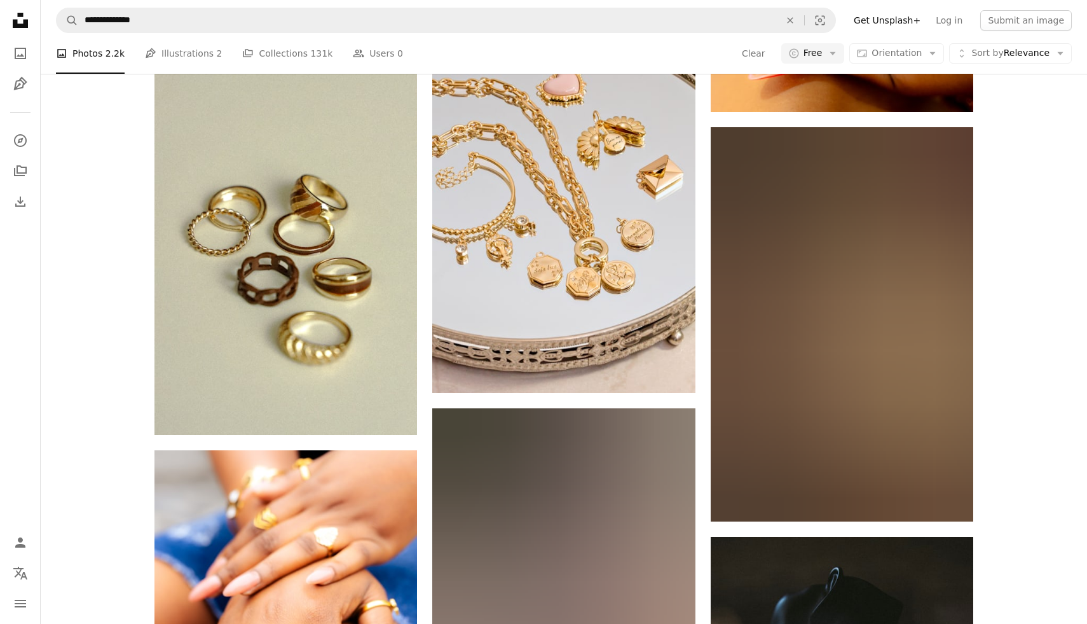
scroll to position [22853, 0]
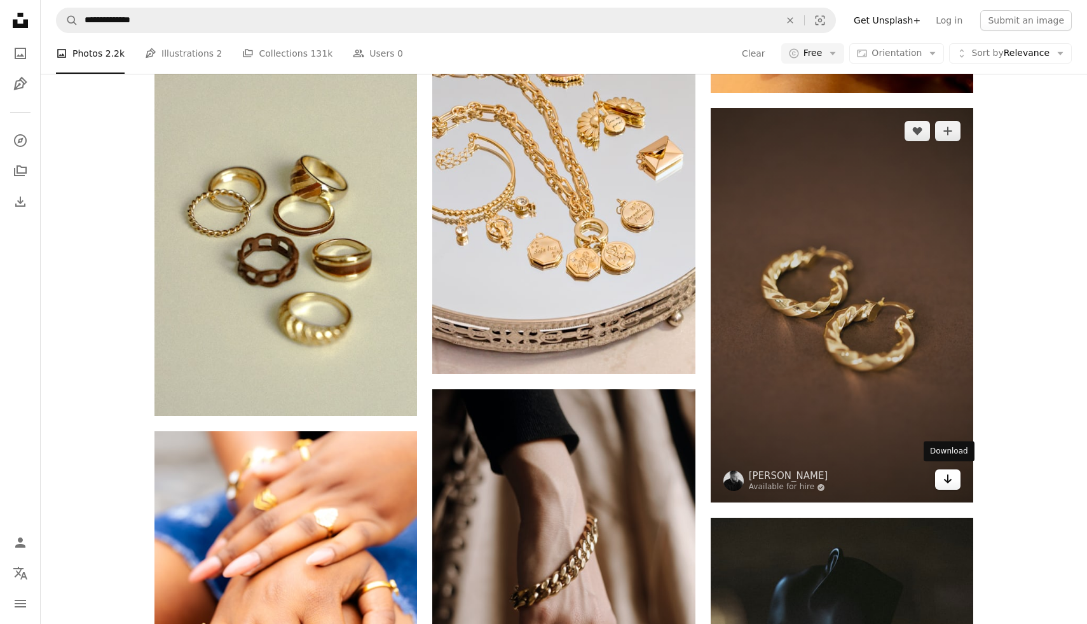
click at [943, 478] on icon "Arrow pointing down" at bounding box center [948, 478] width 10 height 15
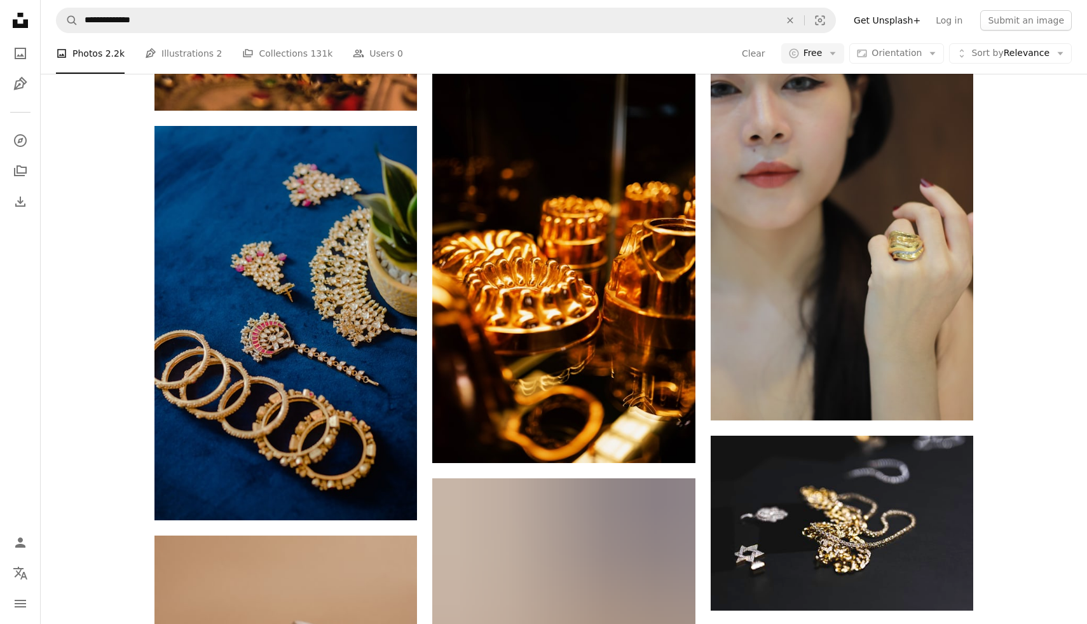
scroll to position [24945, 0]
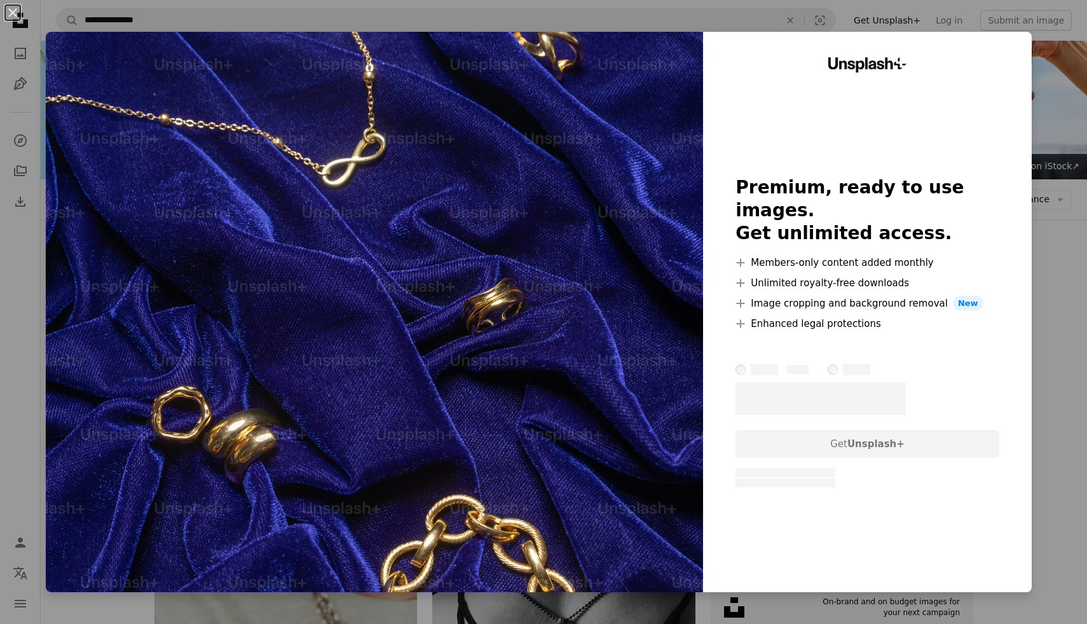
scroll to position [588, 0]
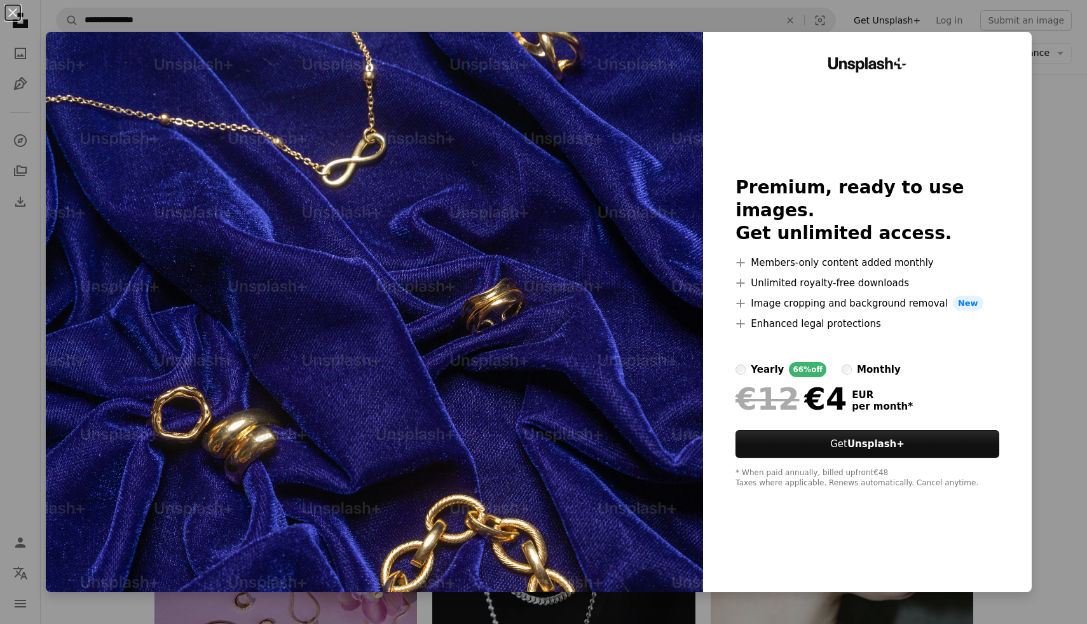
click at [1070, 268] on div "An X shape Unsplash+ Premium, ready to use images. Get unlimited access. A plus…" at bounding box center [543, 312] width 1087 height 624
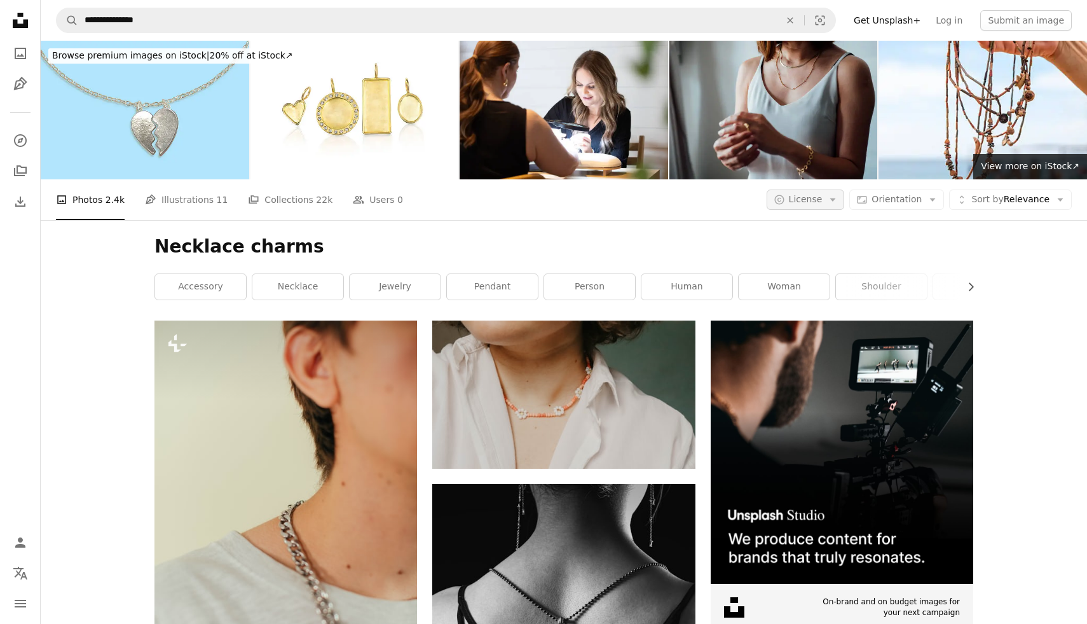
click at [837, 205] on icon "Arrow down" at bounding box center [832, 199] width 11 height 11
click at [830, 310] on link "Free" at bounding box center [831, 301] width 104 height 23
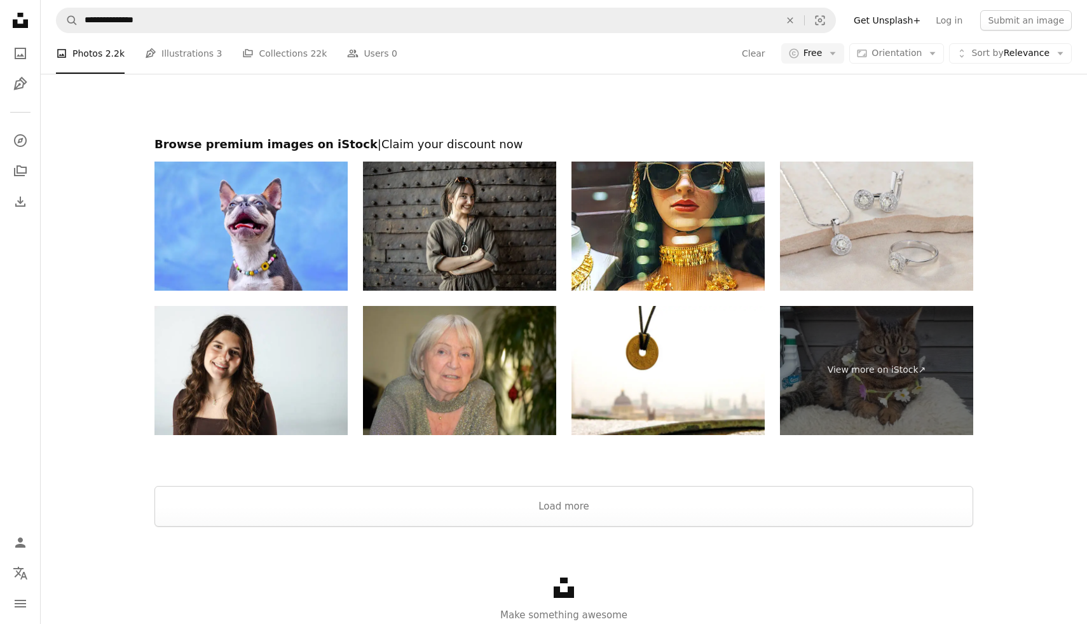
scroll to position [2643, 0]
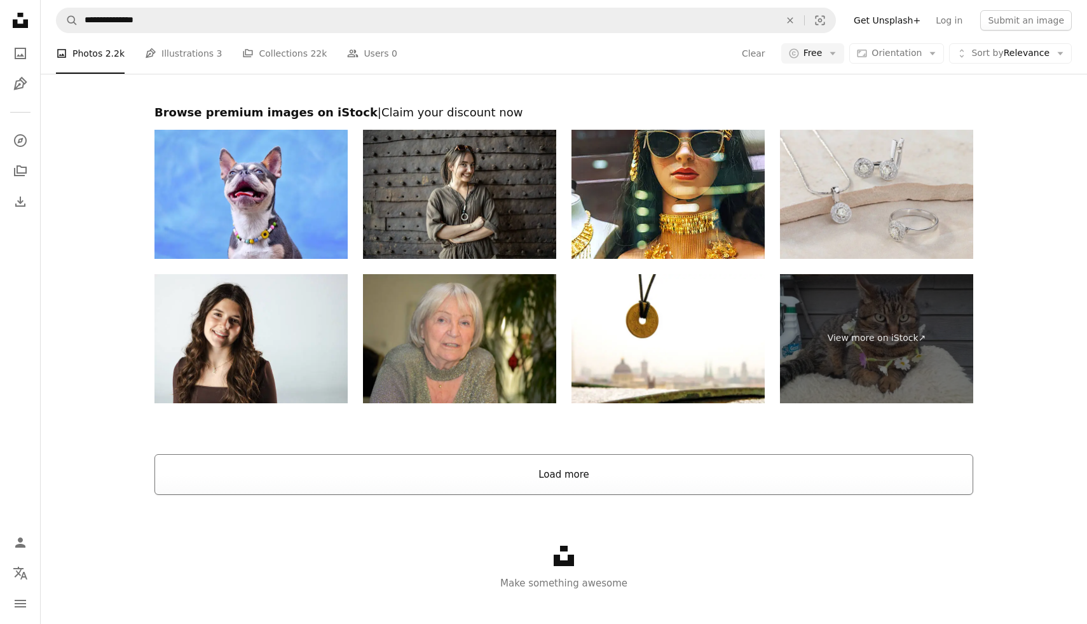
click at [706, 473] on button "Load more" at bounding box center [564, 474] width 819 height 41
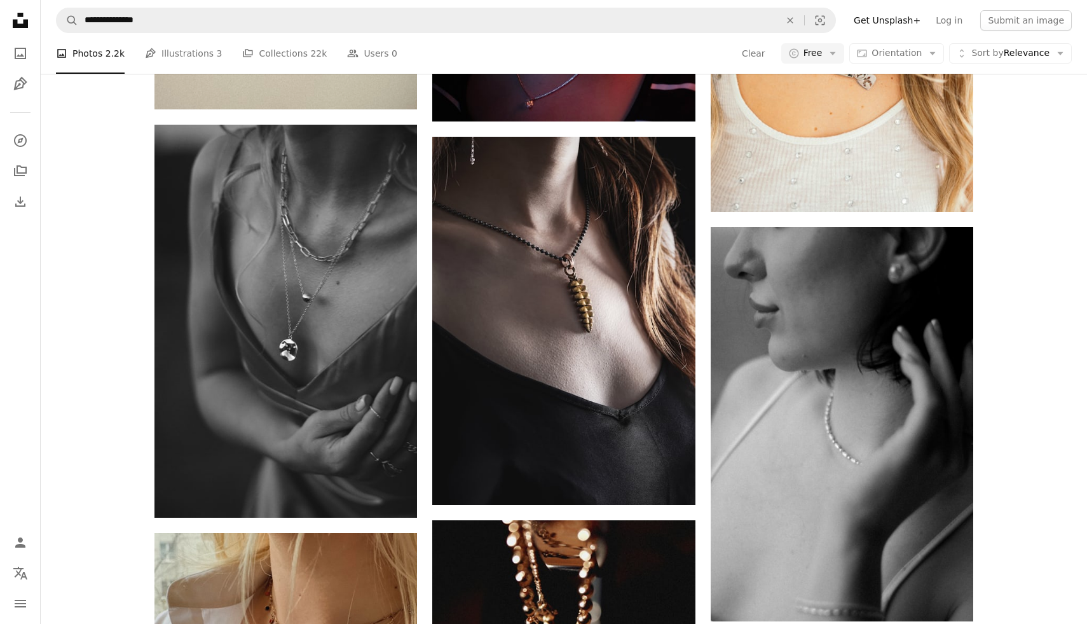
scroll to position [5936, 0]
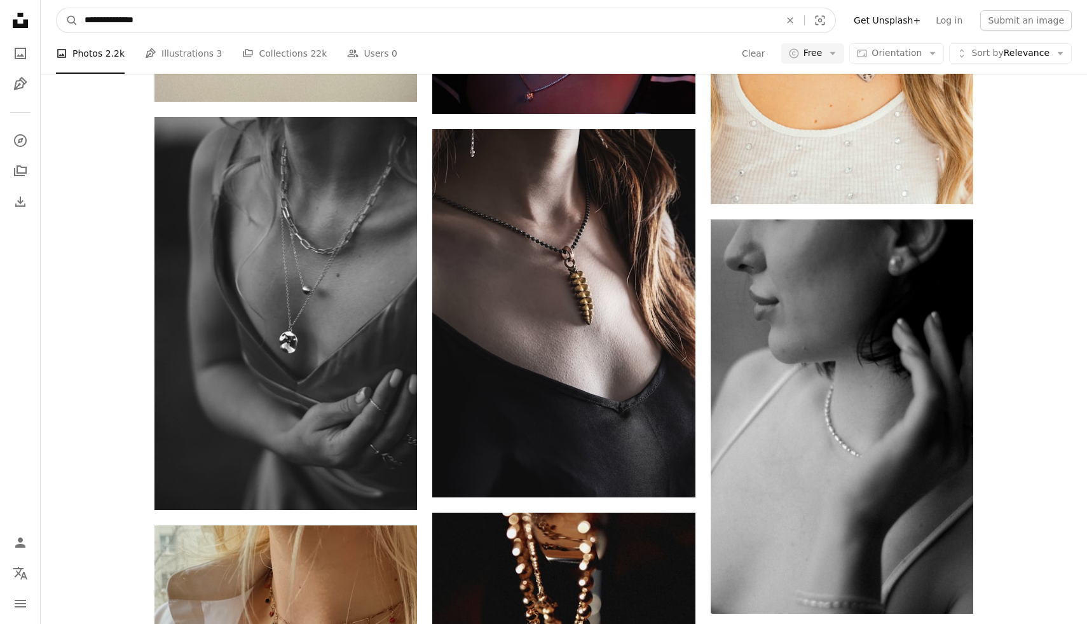
click at [264, 27] on input "**********" at bounding box center [427, 20] width 698 height 24
type input "**********"
click button "A magnifying glass" at bounding box center [68, 20] width 22 height 24
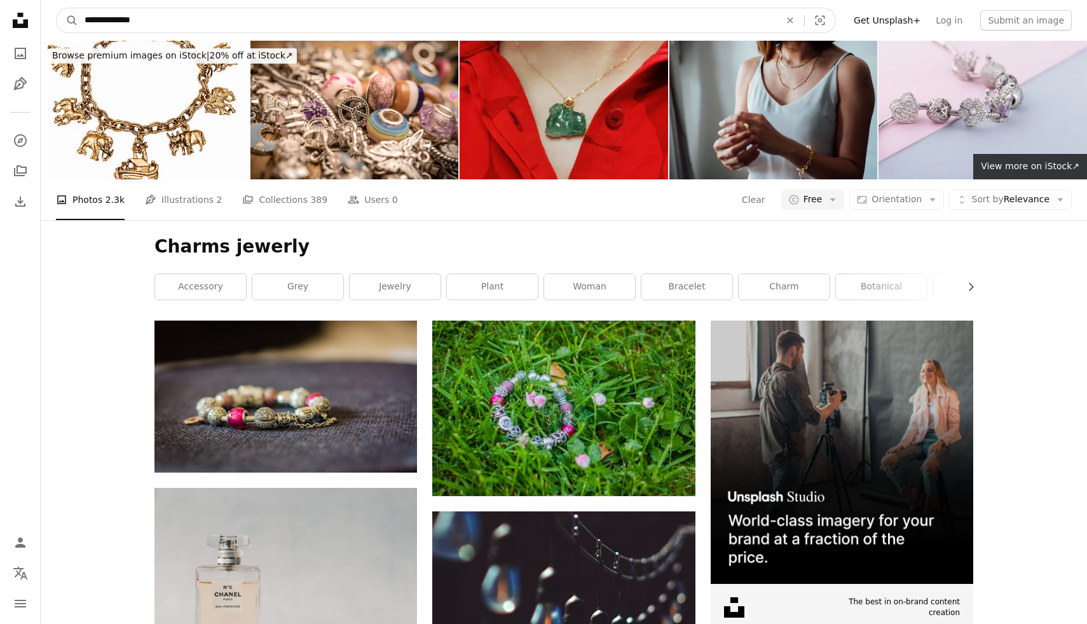
click at [308, 27] on input "**********" at bounding box center [427, 20] width 698 height 24
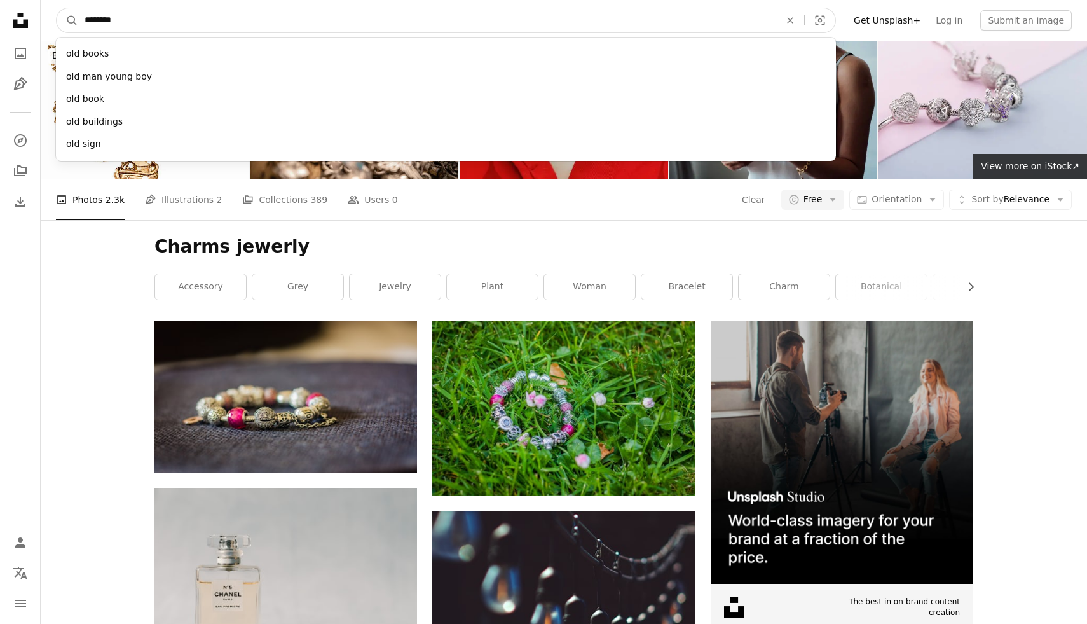
type input "*********"
click button "A magnifying glass" at bounding box center [68, 20] width 22 height 24
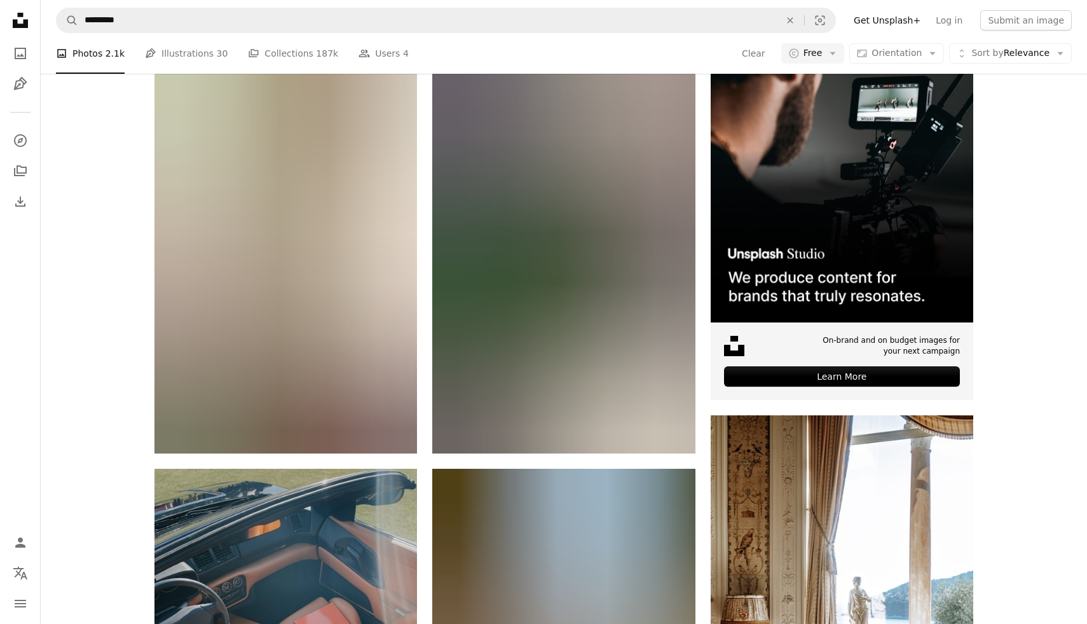
scroll to position [266, 0]
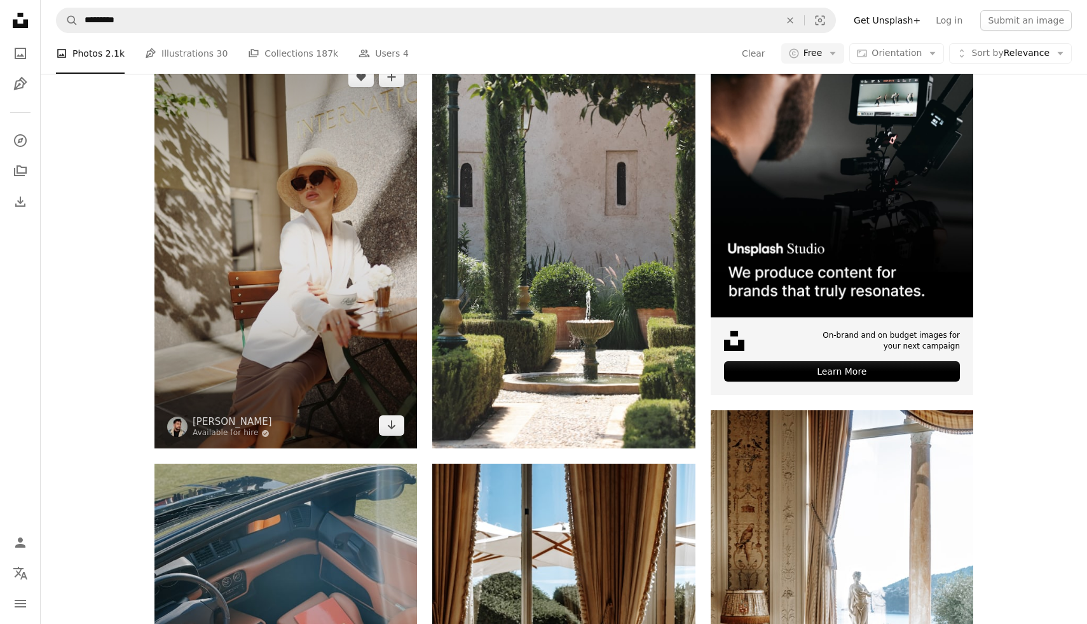
click at [387, 298] on img at bounding box center [286, 251] width 263 height 394
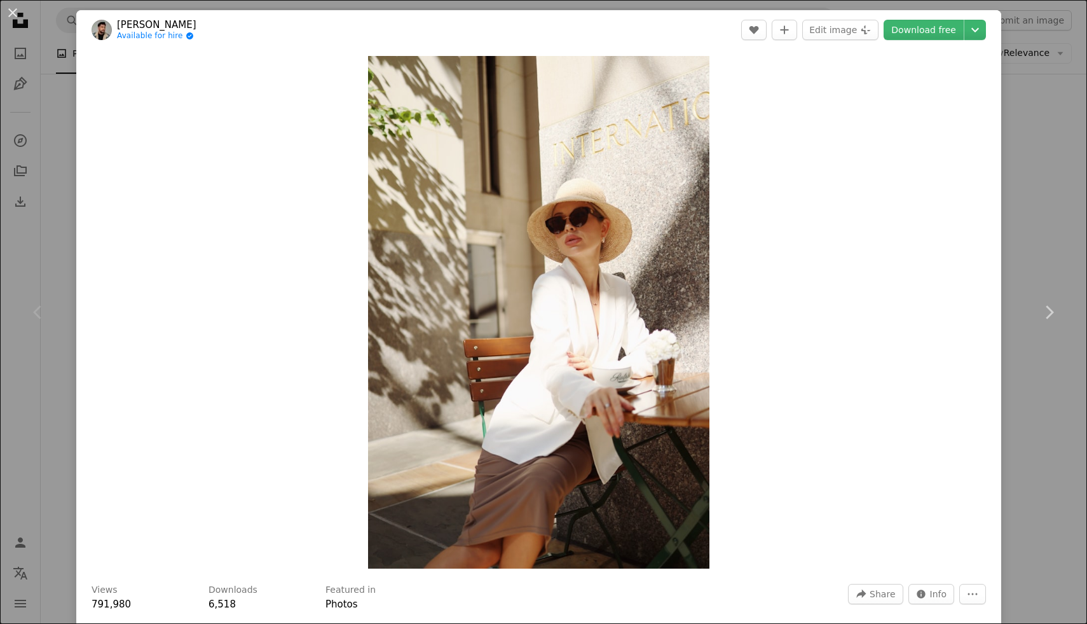
click at [1082, 203] on div "An X shape Chevron left Chevron right Rosa Rafael Available for hire A checkmar…" at bounding box center [543, 312] width 1087 height 624
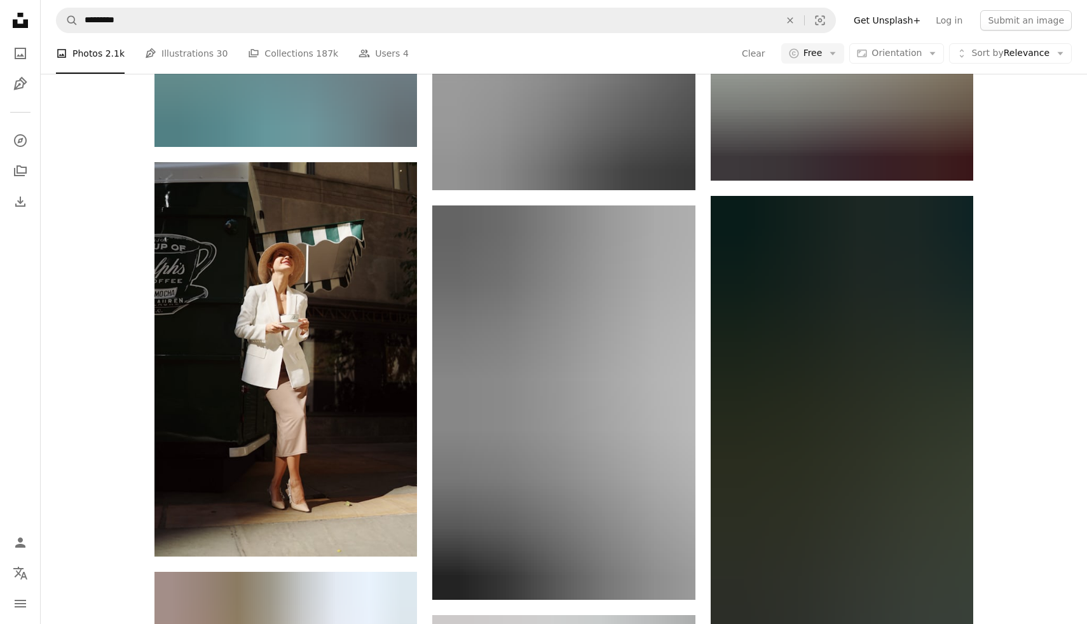
scroll to position [1347, 0]
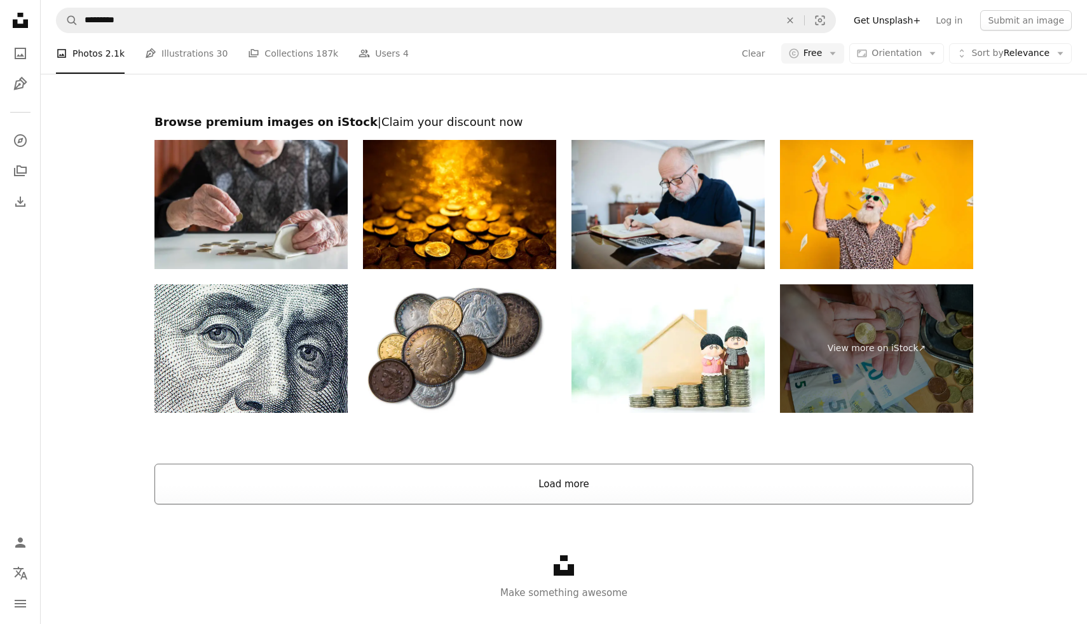
click at [650, 491] on button "Load more" at bounding box center [564, 484] width 819 height 41
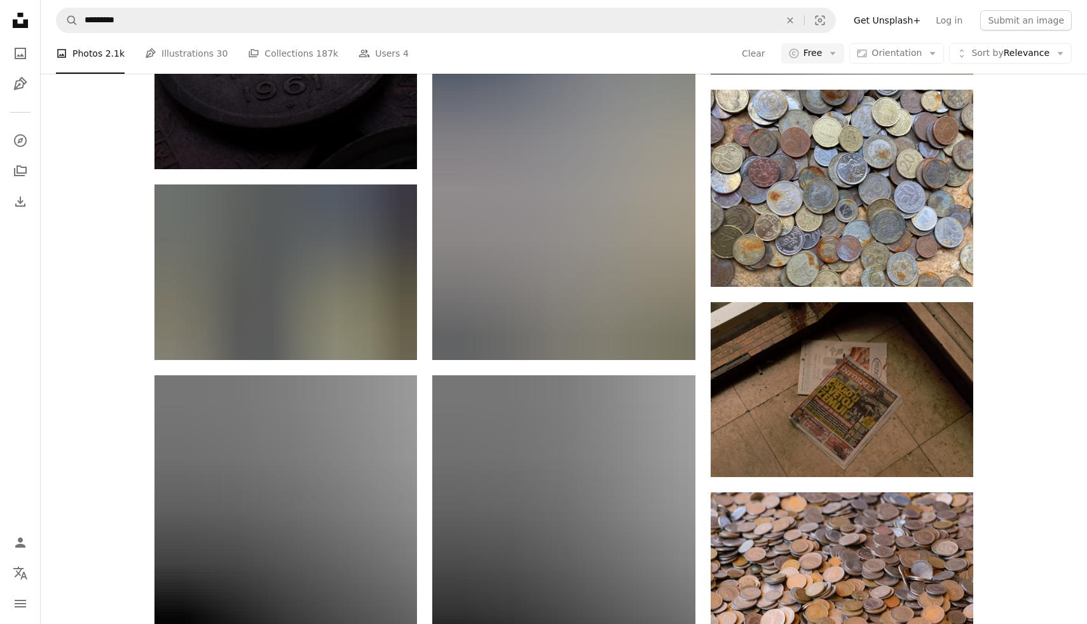
scroll to position [12371, 0]
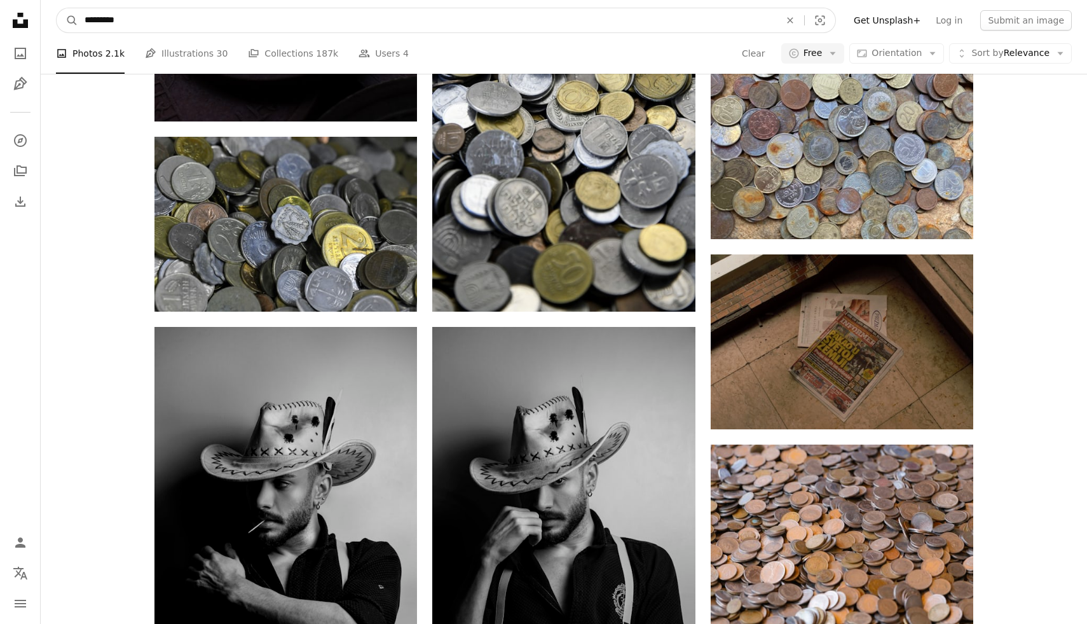
click at [357, 22] on input "*********" at bounding box center [427, 20] width 698 height 24
type input "**********"
click button "A magnifying glass" at bounding box center [68, 20] width 22 height 24
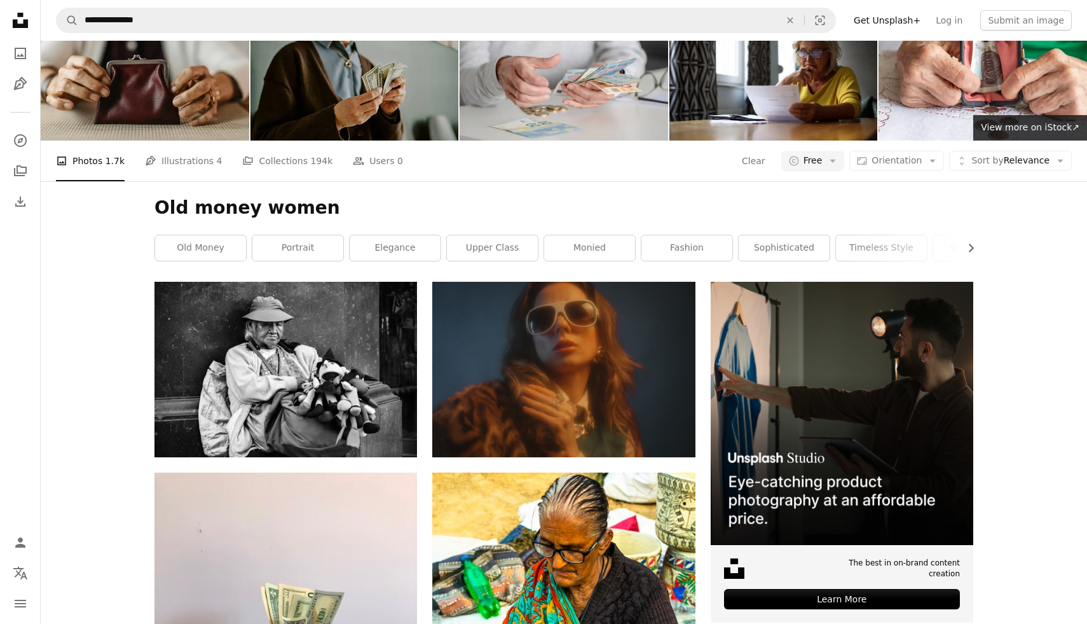
scroll to position [38, 0]
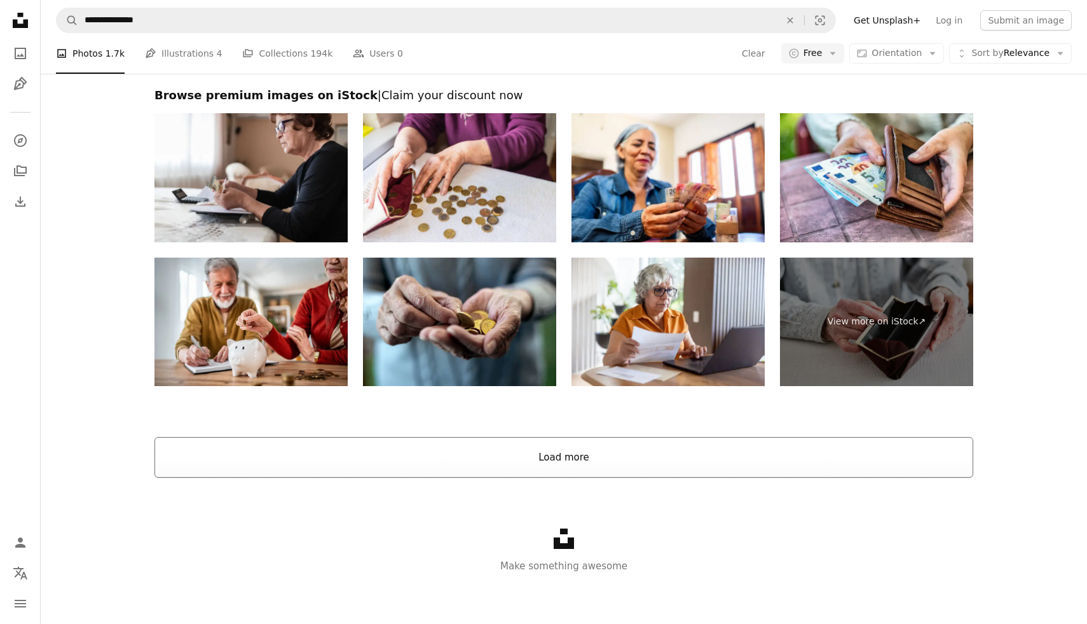
click at [722, 453] on button "Load more" at bounding box center [564, 457] width 819 height 41
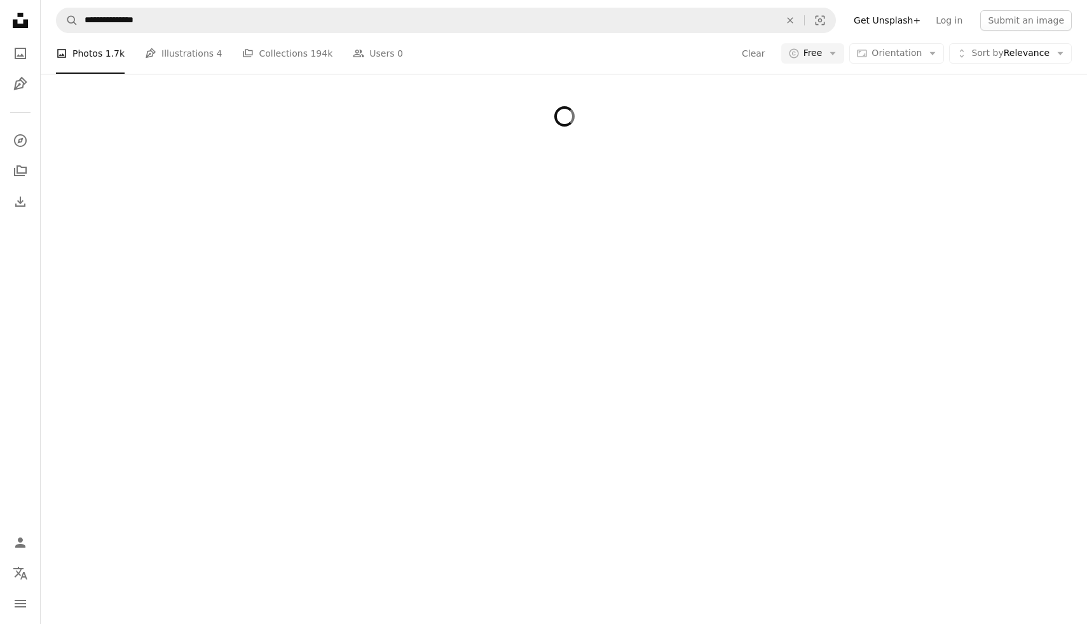
scroll to position [2579, 0]
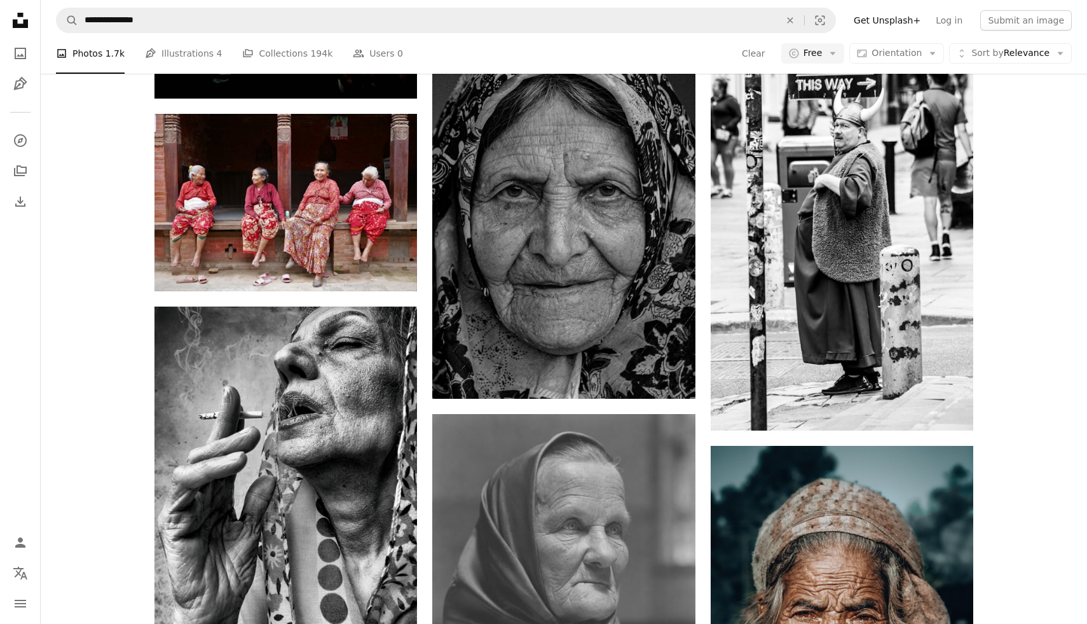
click at [172, 38] on nav "**********" at bounding box center [564, 20] width 1047 height 41
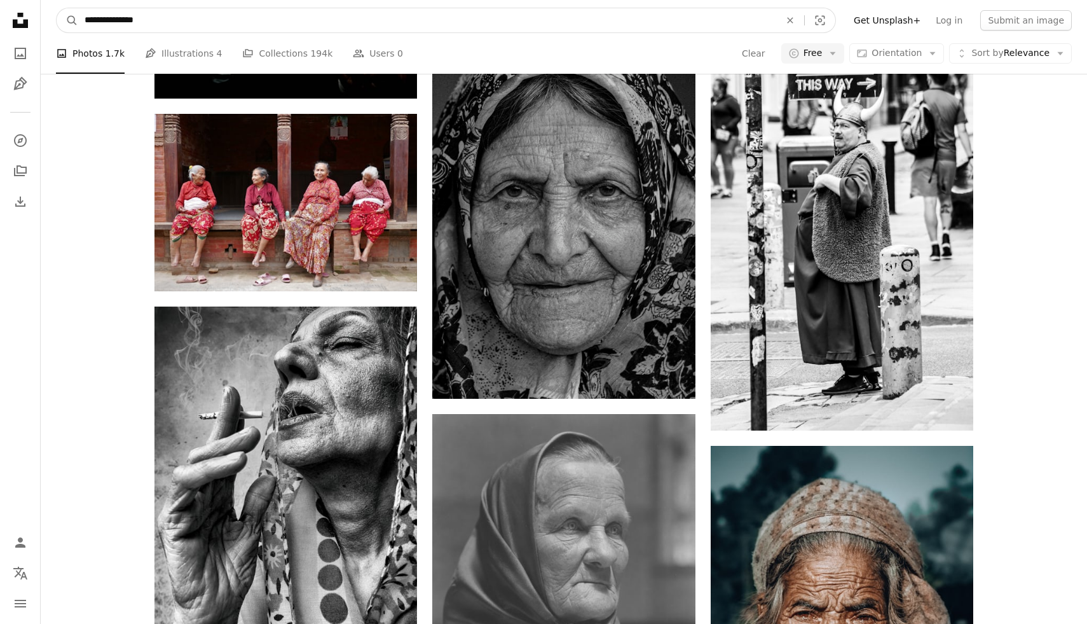
click at [178, 25] on input "**********" at bounding box center [427, 20] width 698 height 24
type input "**********"
click at [57, 8] on button "A magnifying glass" at bounding box center [68, 20] width 22 height 24
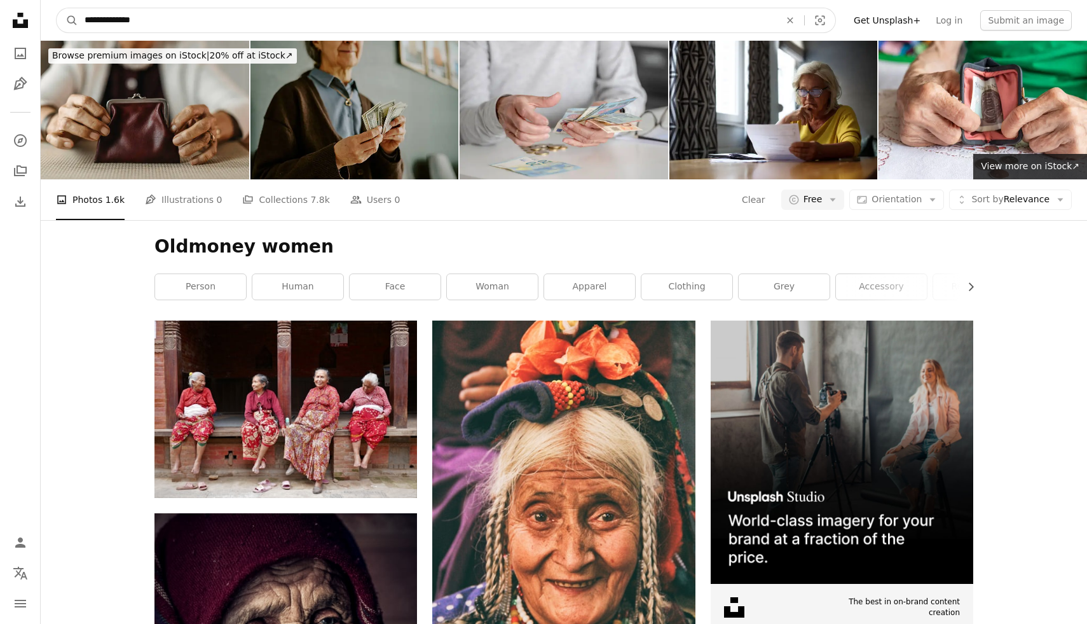
click at [219, 13] on input "**********" at bounding box center [427, 20] width 698 height 24
type input "**********"
click button "A magnifying glass" at bounding box center [68, 20] width 22 height 24
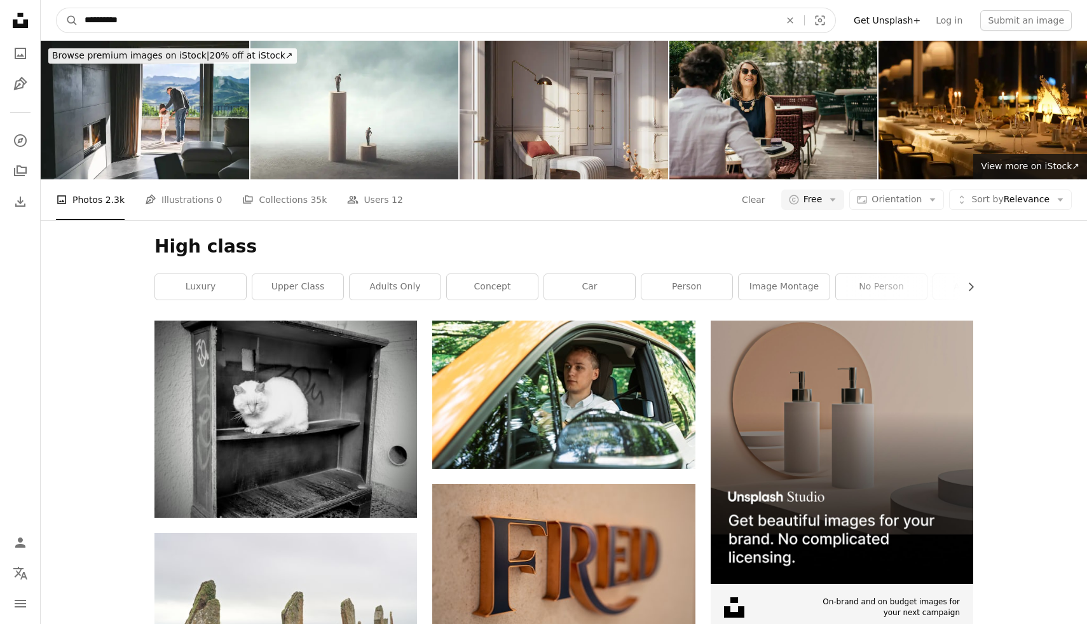
click at [177, 22] on input "**********" at bounding box center [427, 20] width 698 height 24
type input "**********"
click button "A magnifying glass" at bounding box center [68, 20] width 22 height 24
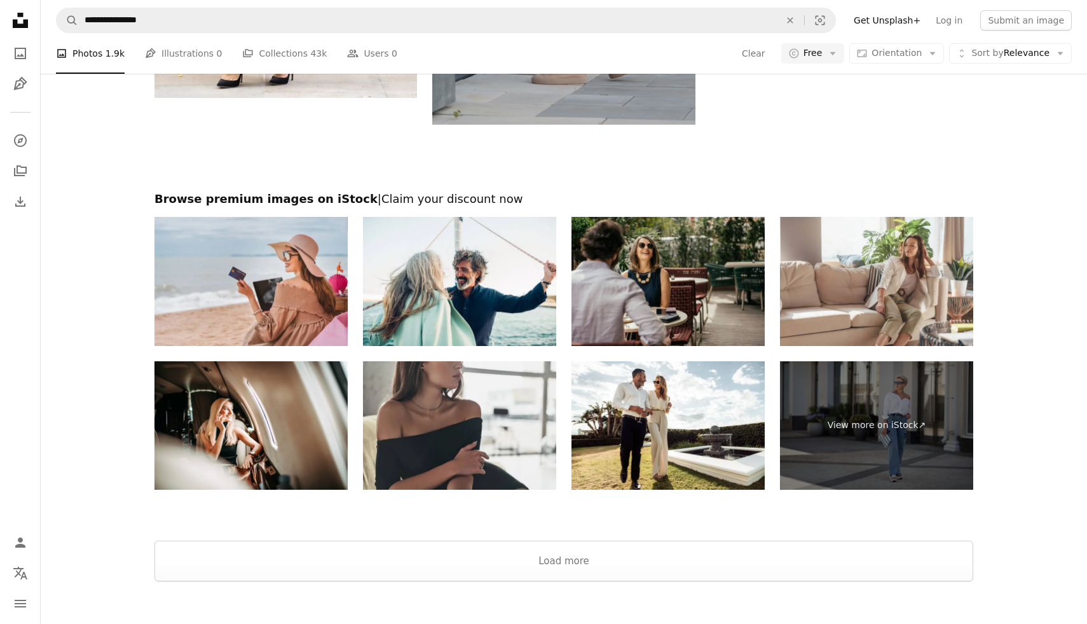
scroll to position [2509, 0]
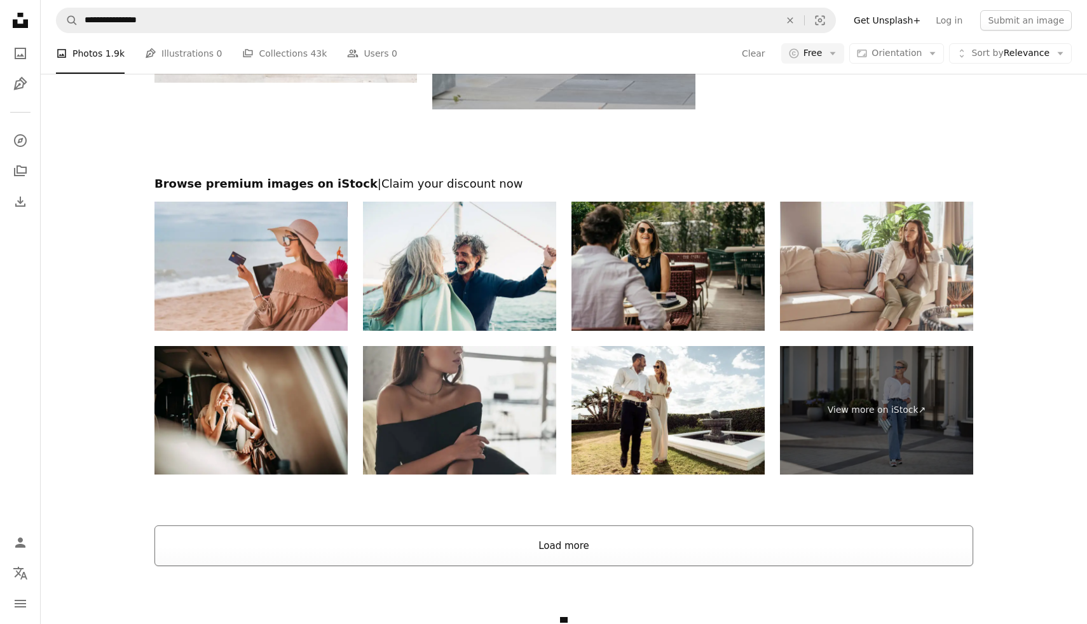
click at [609, 555] on button "Load more" at bounding box center [564, 545] width 819 height 41
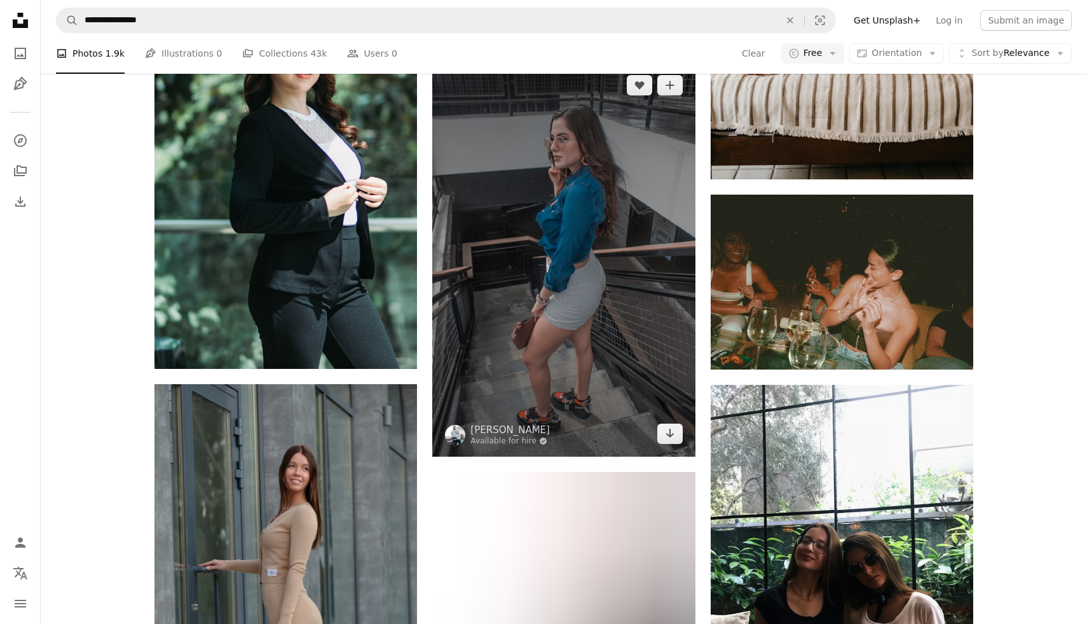
scroll to position [7557, 0]
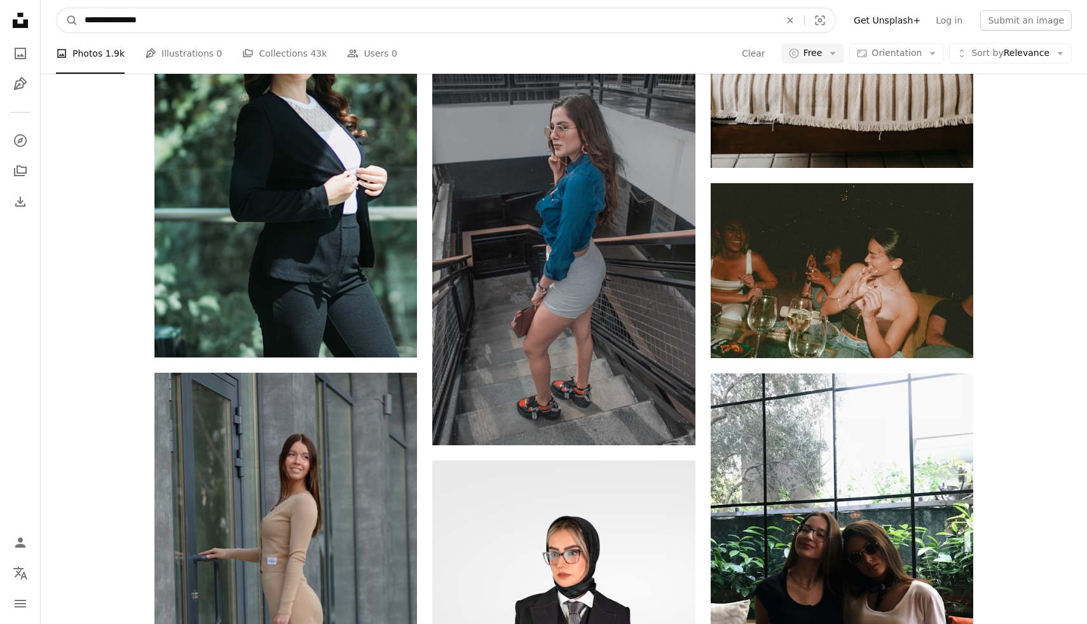
click at [247, 25] on input "**********" at bounding box center [427, 20] width 698 height 24
type input "*********"
click button "A magnifying glass" at bounding box center [68, 20] width 22 height 24
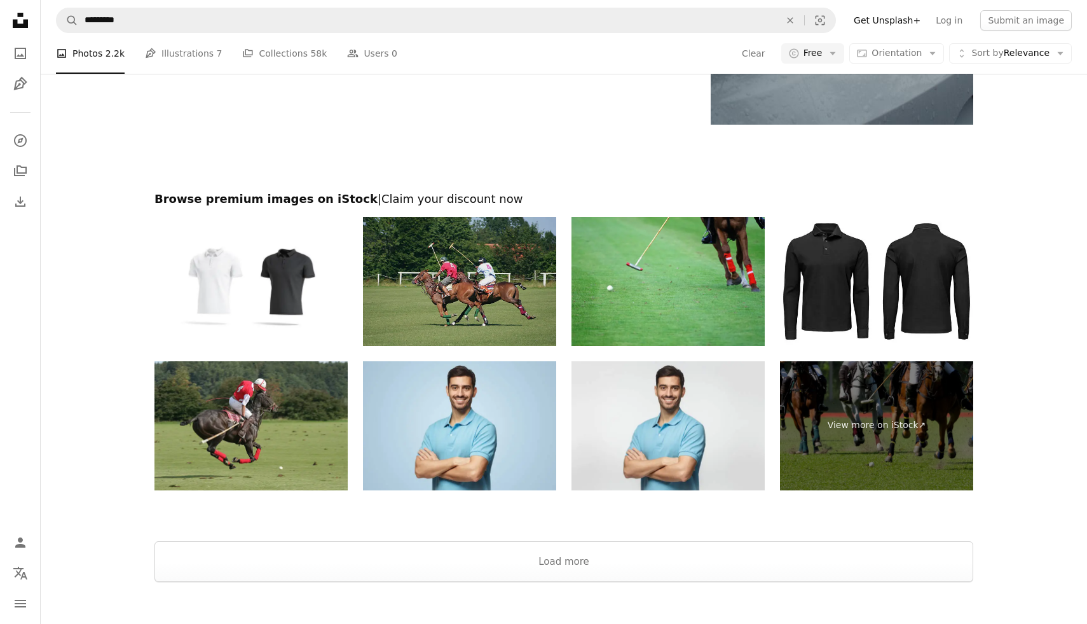
scroll to position [2531, 0]
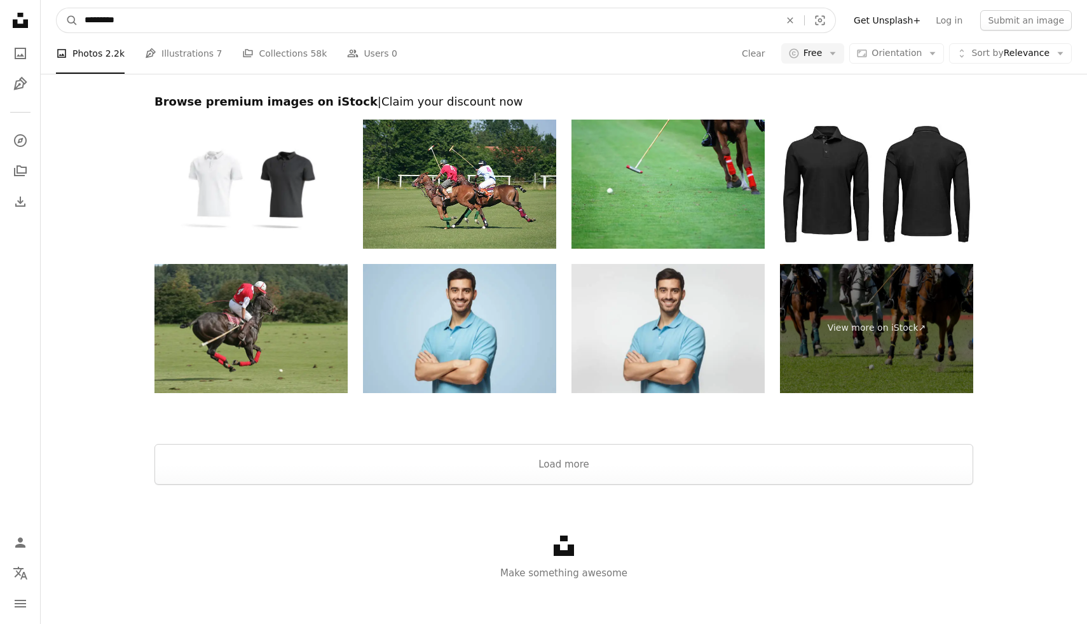
click at [119, 24] on input "*********" at bounding box center [427, 20] width 698 height 24
type input "**********"
click button "A magnifying glass" at bounding box center [68, 20] width 22 height 24
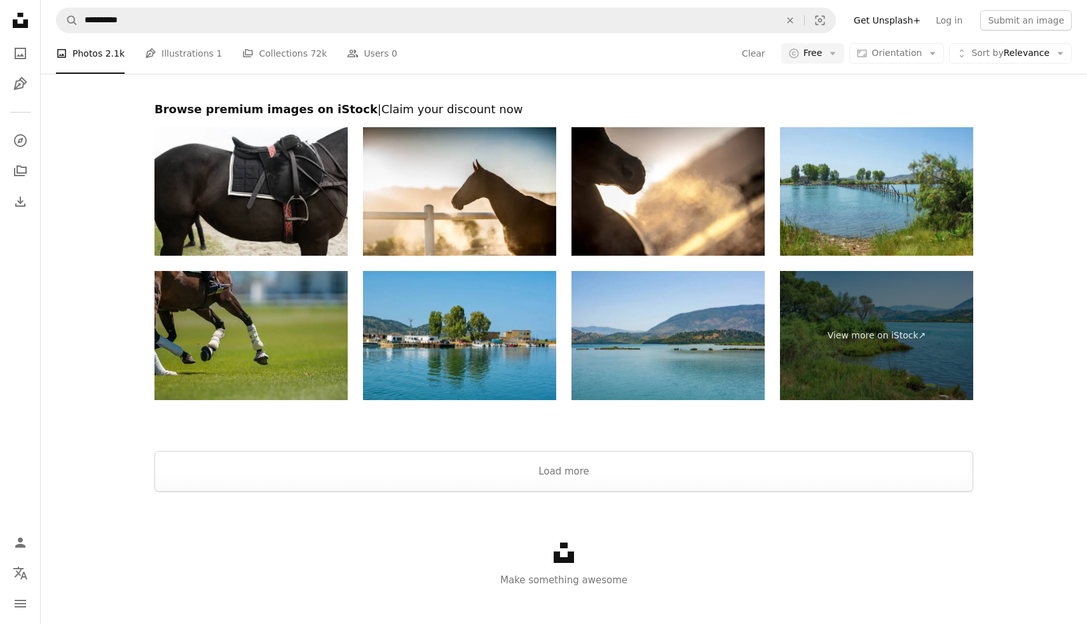
scroll to position [2375, 0]
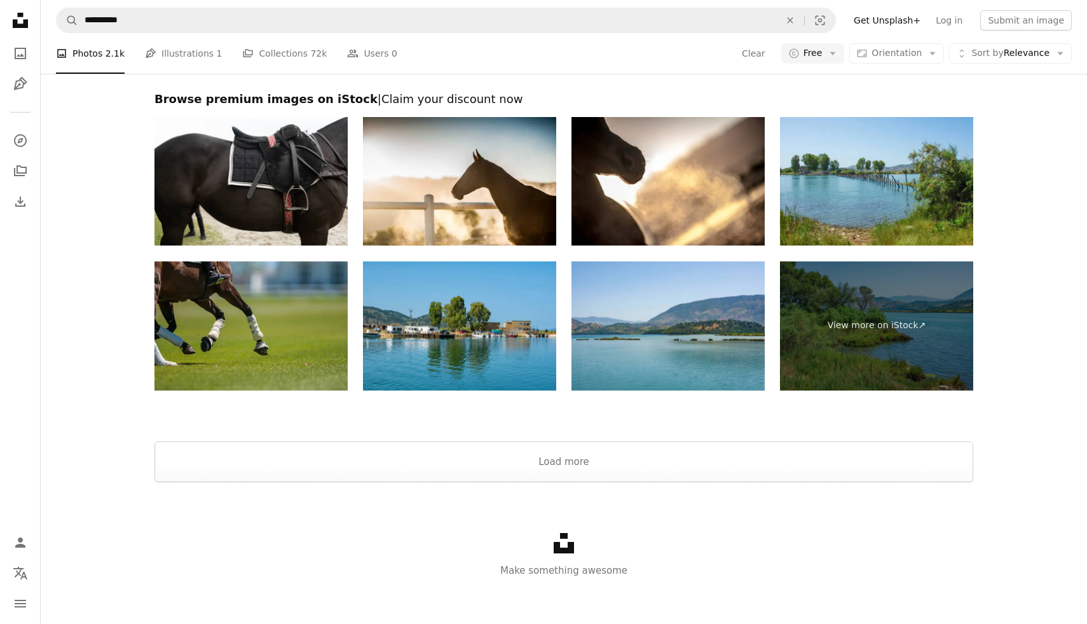
click at [588, 490] on div "Unsplash logo Make something awesome" at bounding box center [564, 555] width 1047 height 147
click at [607, 459] on button "Load more" at bounding box center [564, 461] width 819 height 41
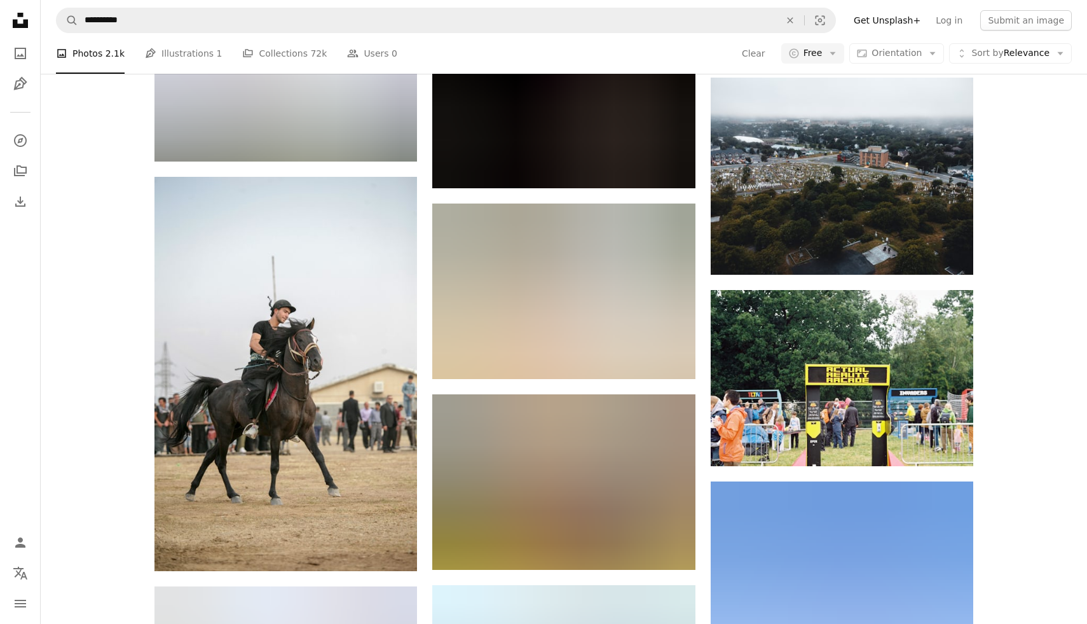
scroll to position [7643, 0]
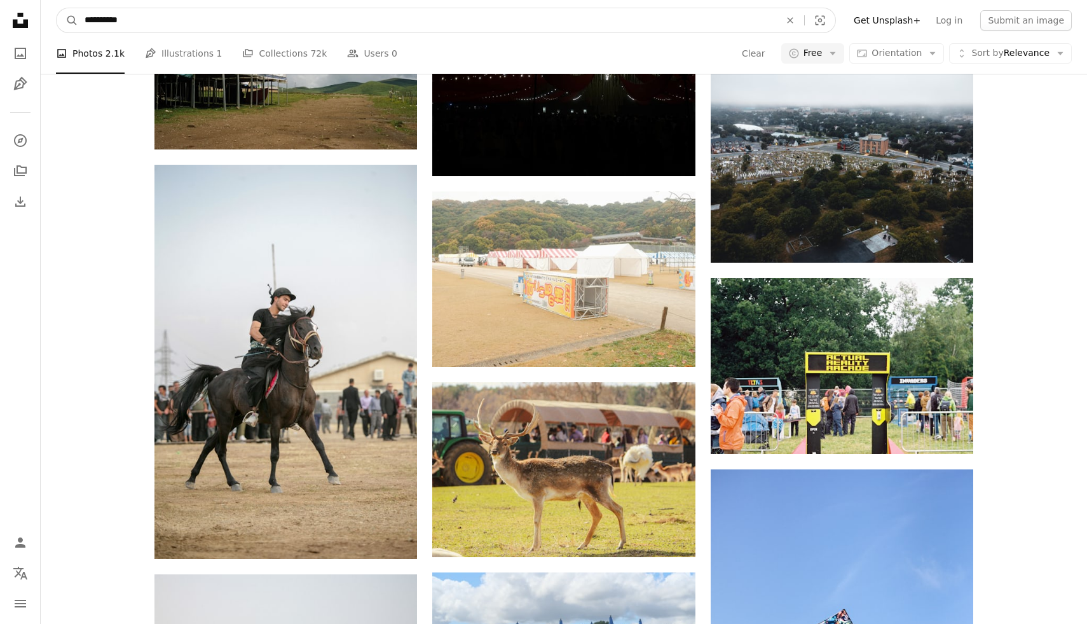
click at [118, 17] on input "**********" at bounding box center [427, 20] width 698 height 24
